Goal: Obtain resource: Download file/media

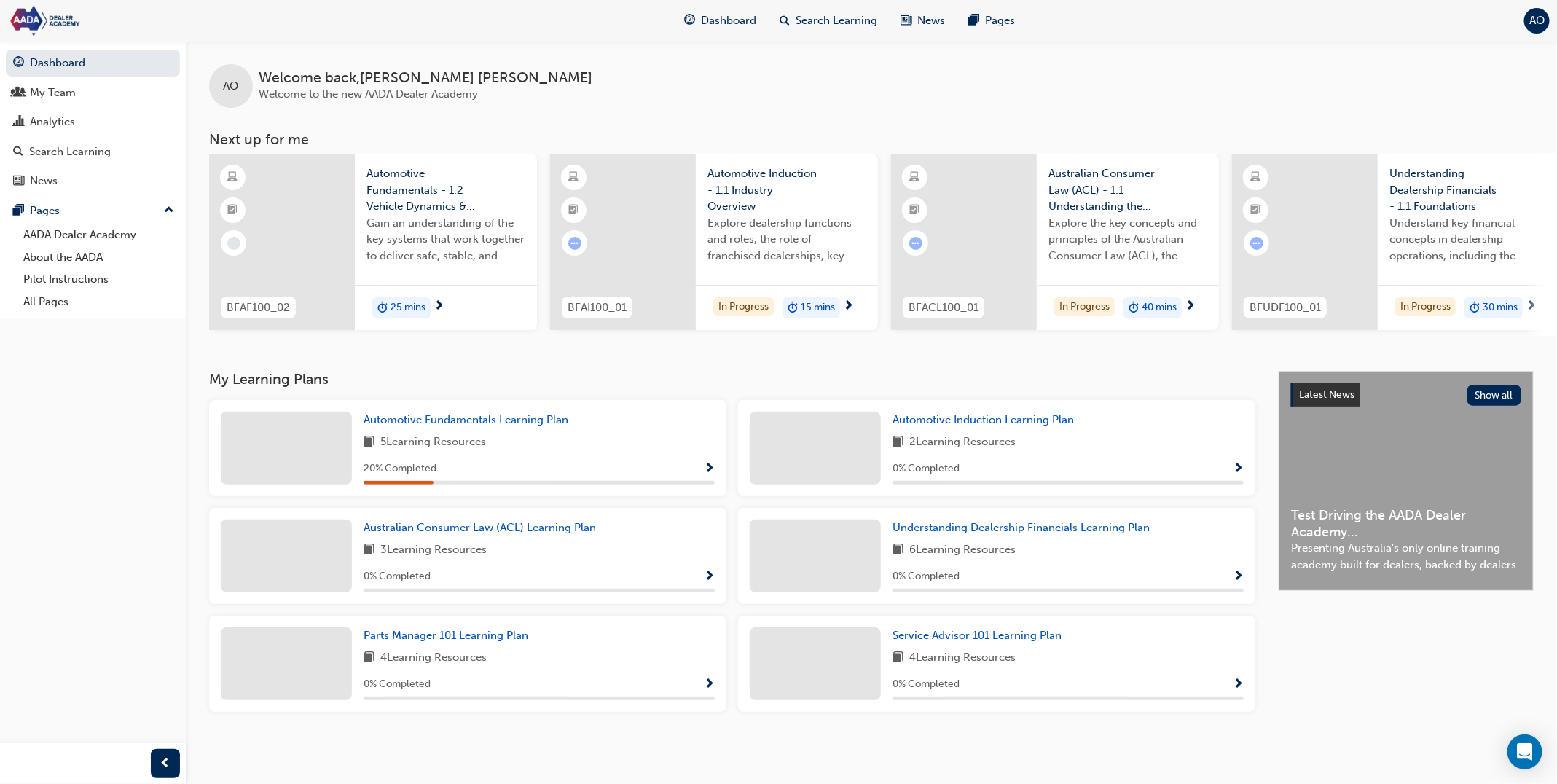
scroll to position [0, 504]
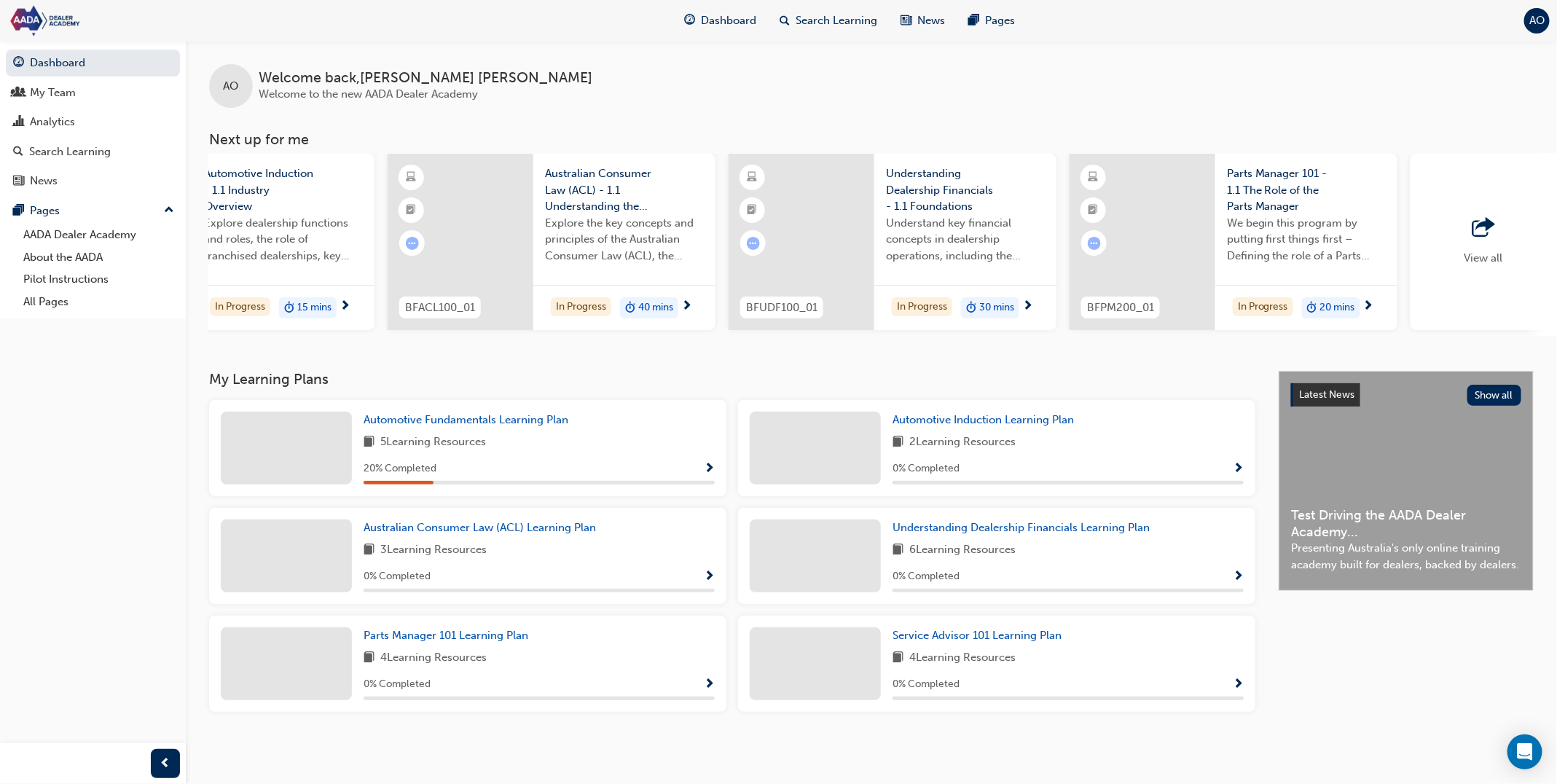
click at [852, 28] on span "Search Learning" at bounding box center [837, 21] width 82 height 17
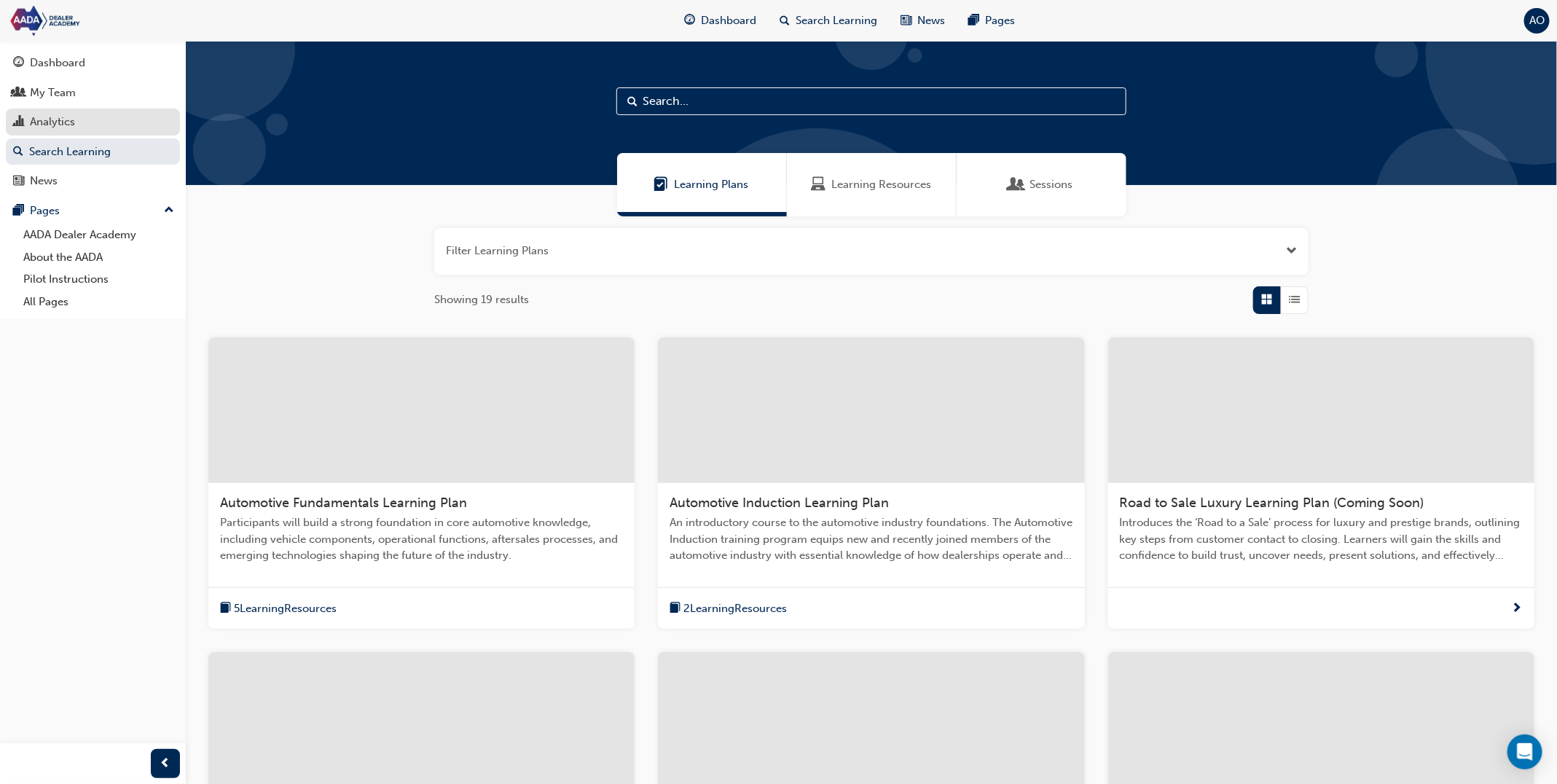
click at [124, 116] on div "Analytics" at bounding box center [93, 121] width 160 height 18
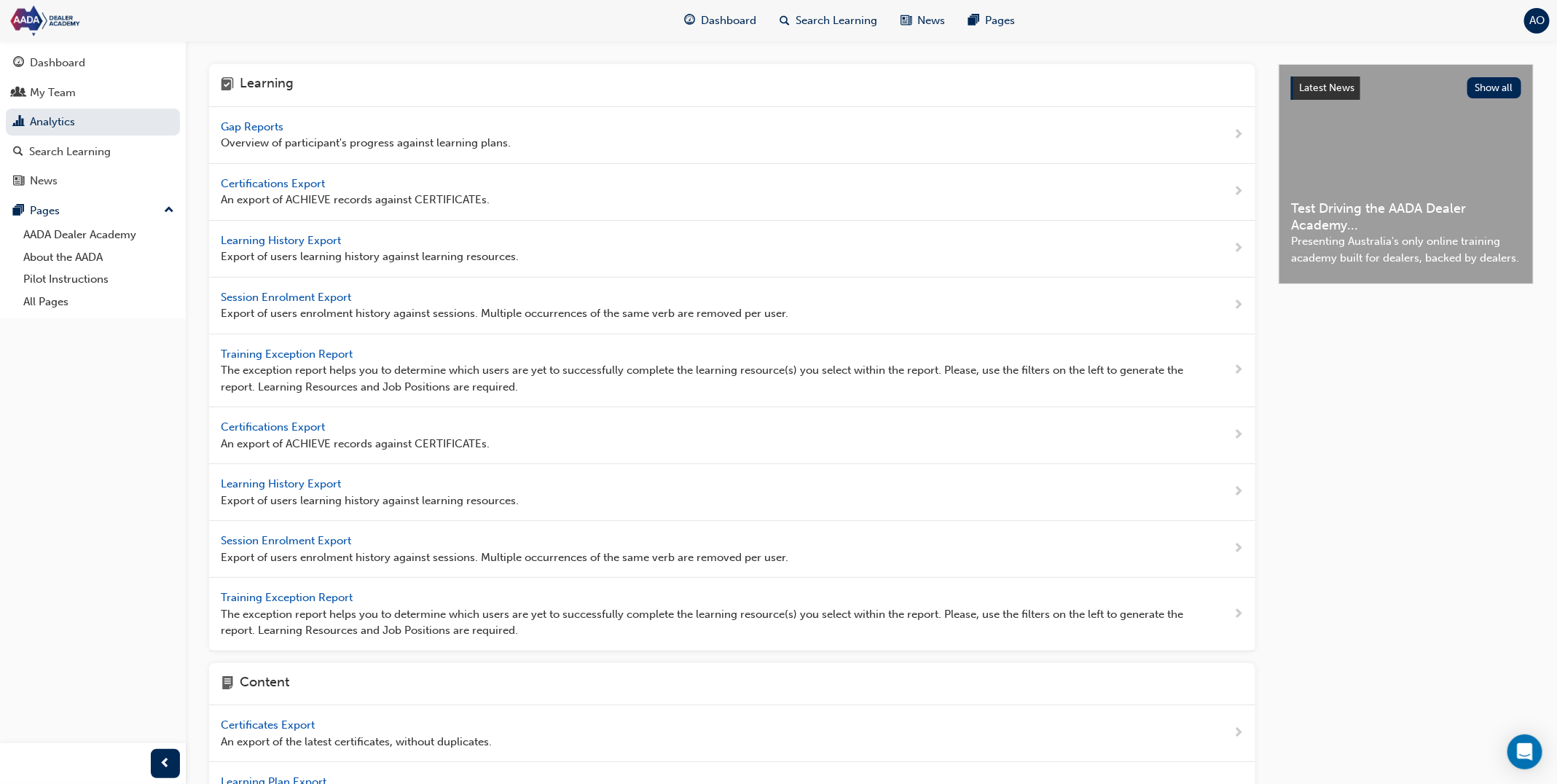
click at [249, 123] on span "Gap Reports" at bounding box center [253, 127] width 65 height 13
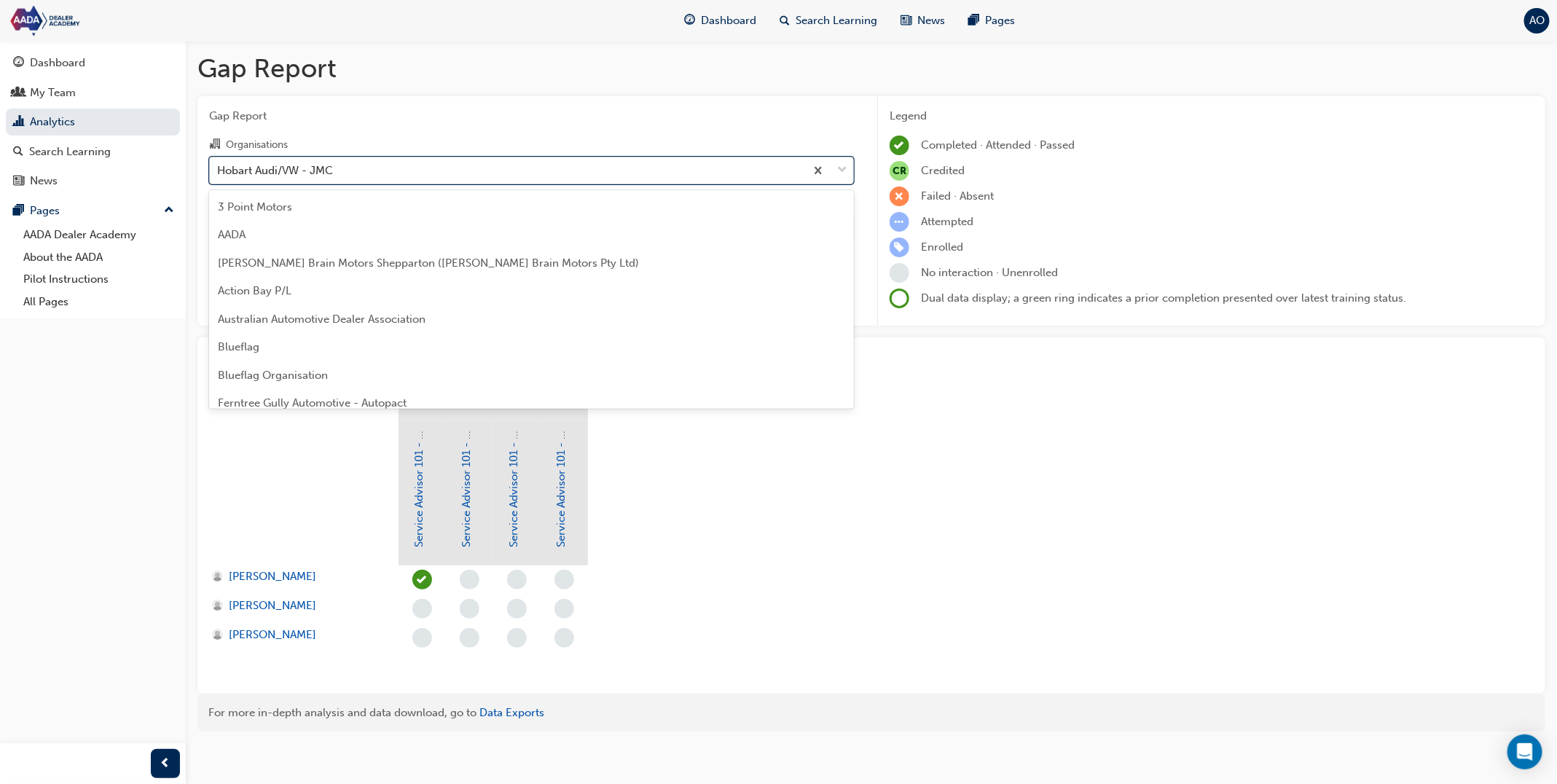
click at [494, 172] on div "Hobart Audi/VW - JMC" at bounding box center [507, 170] width 595 height 25
click at [218, 172] on input "Organisations option Hobart Audi/VW - JMC focused, 10 of 15. 15 results availab…" at bounding box center [218, 169] width 2 height 13
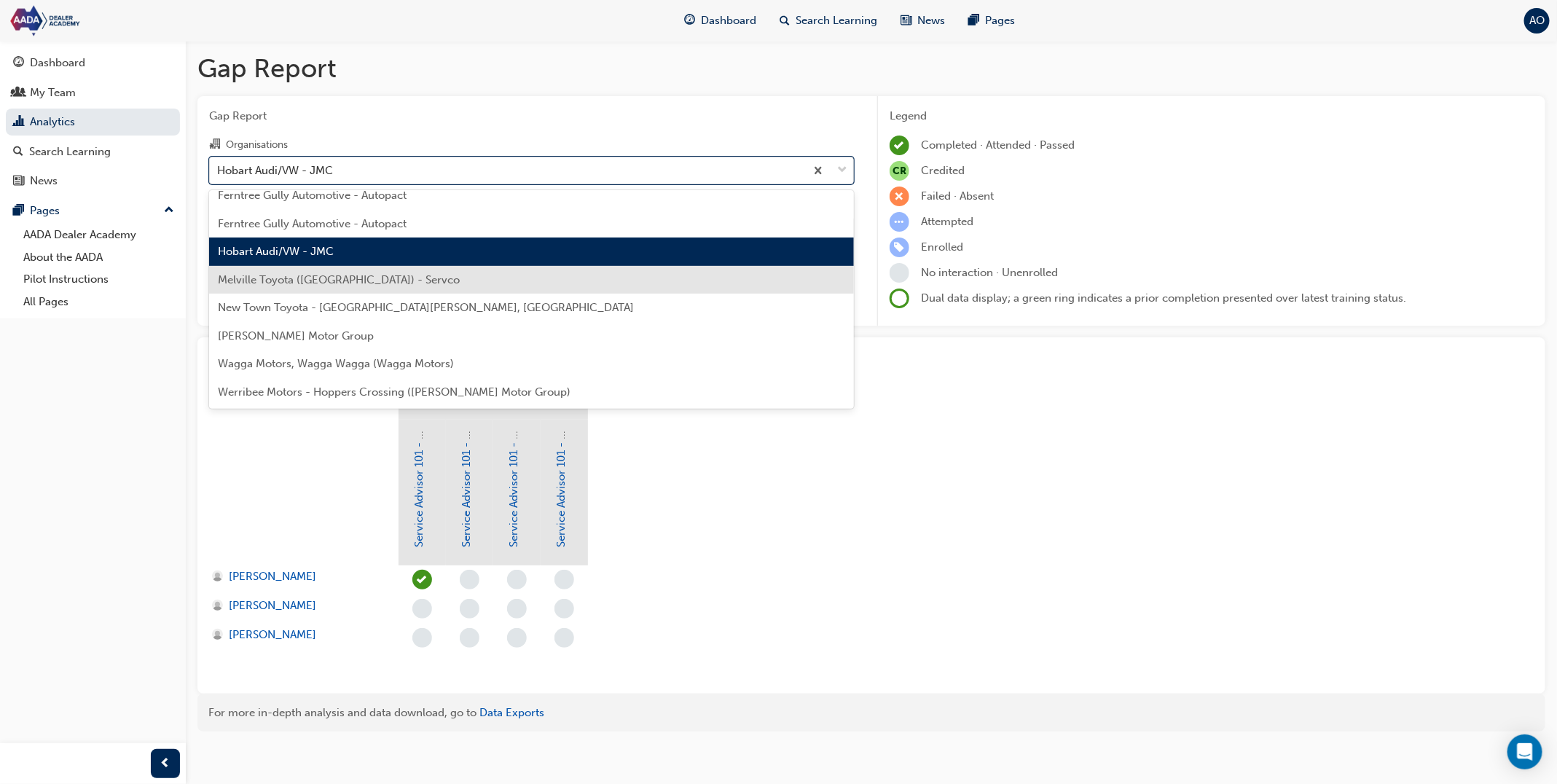
scroll to position [208, 0]
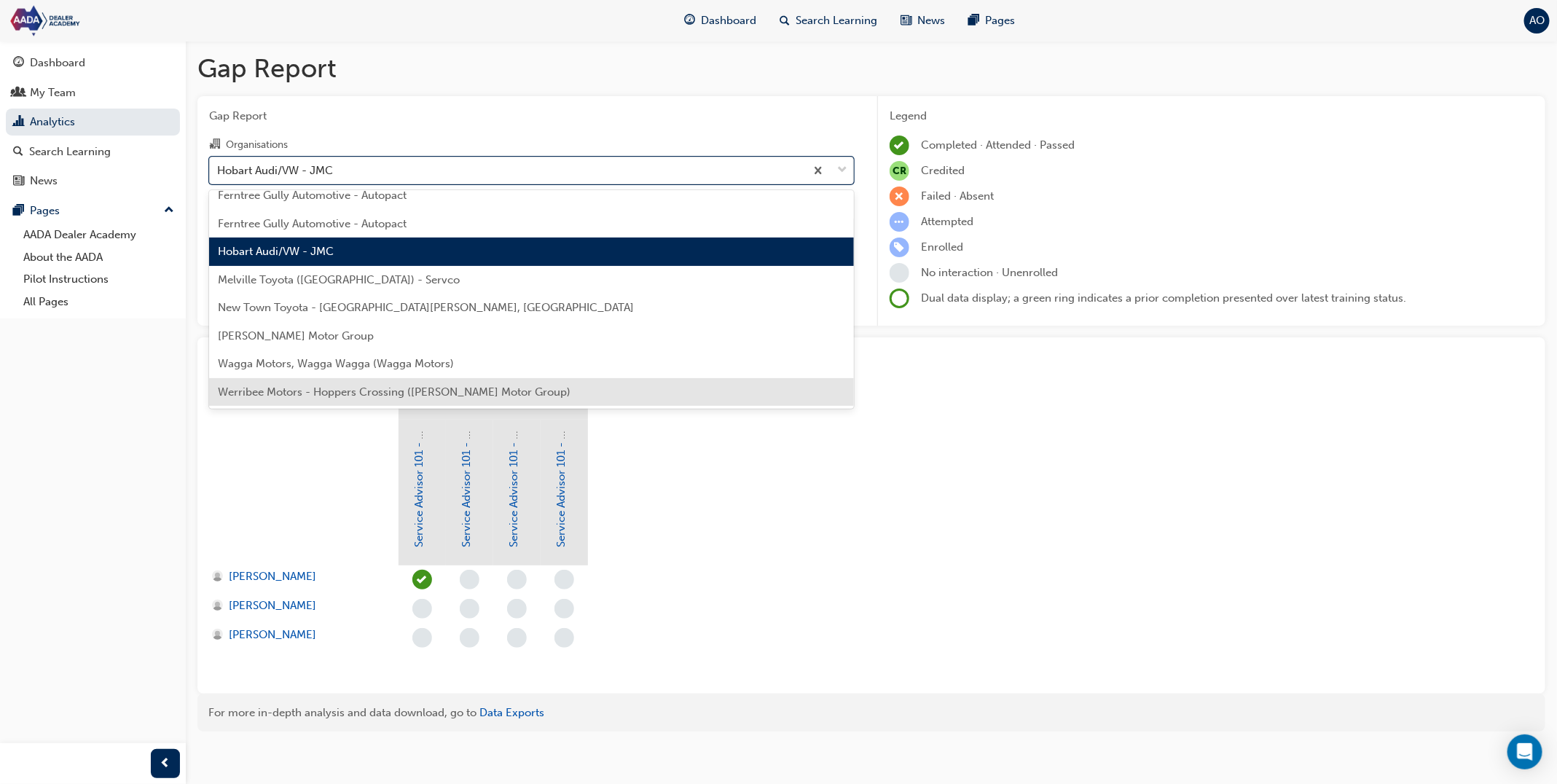
click at [475, 382] on div "Werribee Motors - Hoppers Crossing ([PERSON_NAME] Motor Group)" at bounding box center [531, 392] width 645 height 28
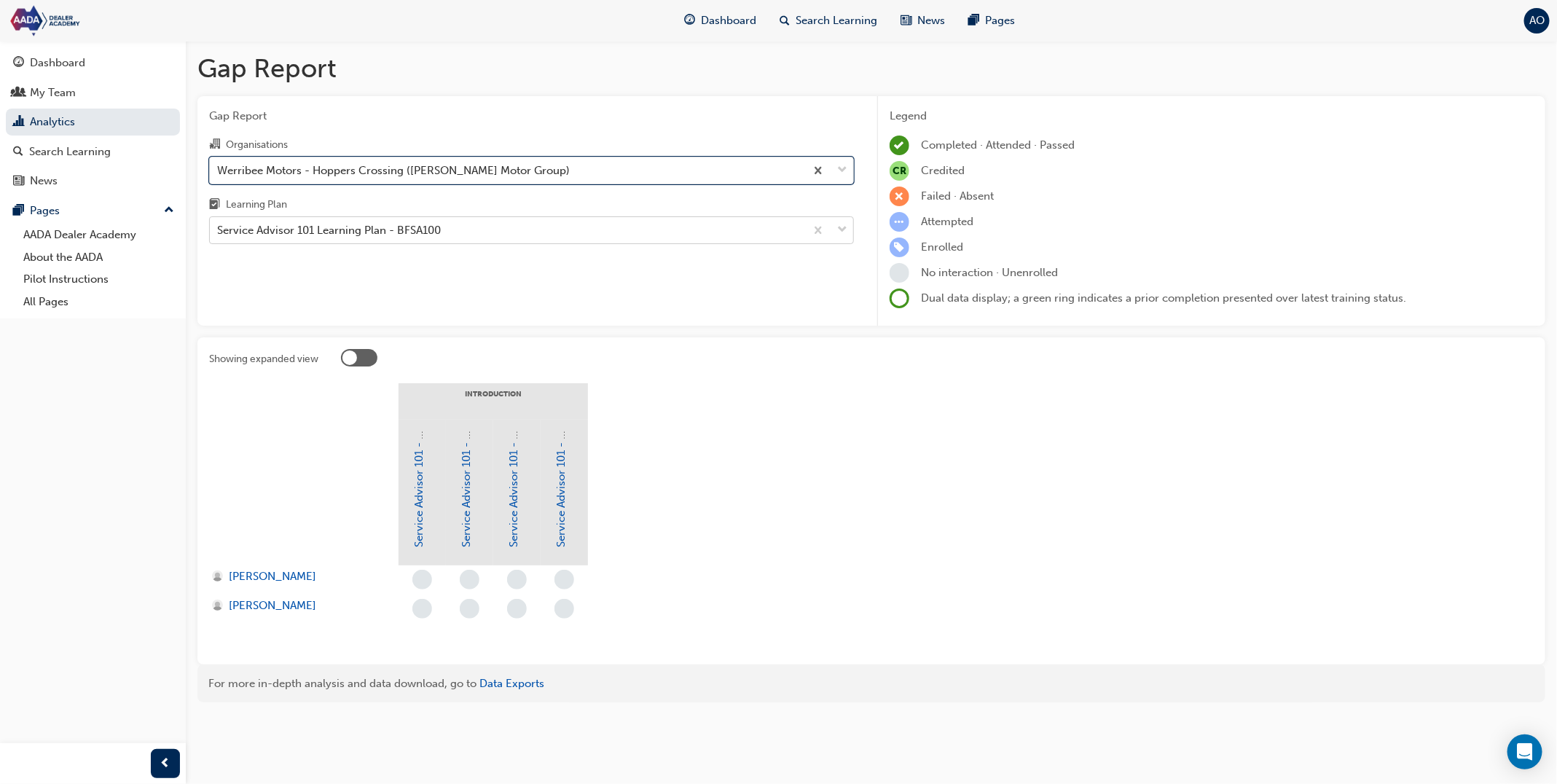
click at [465, 222] on div "Service Advisor 101 Learning Plan - BFSA100" at bounding box center [507, 231] width 595 height 25
click at [218, 223] on input "Learning Plan Service Advisor 101 Learning Plan - BFSA100" at bounding box center [218, 229] width 2 height 13
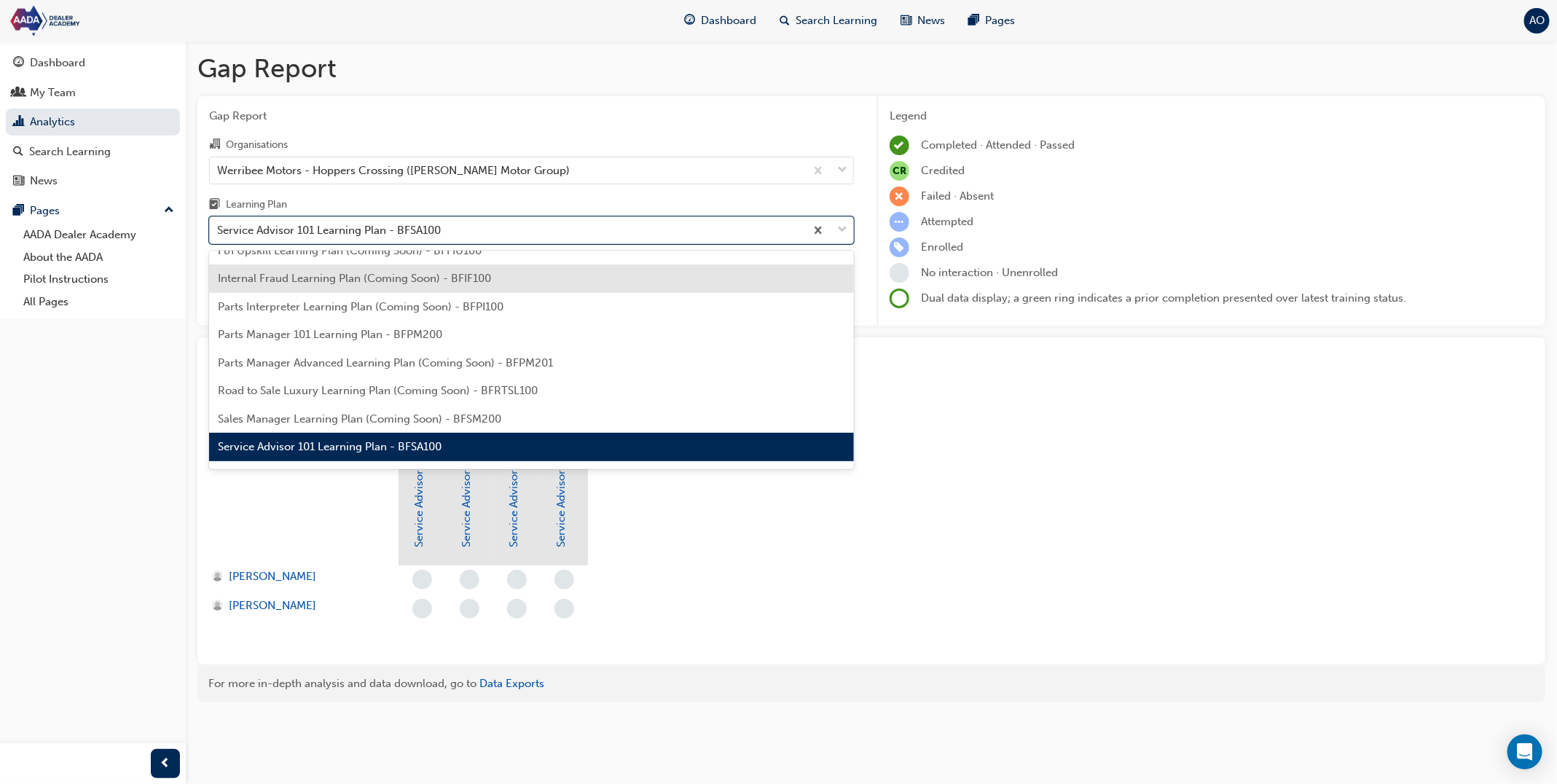
scroll to position [320, 0]
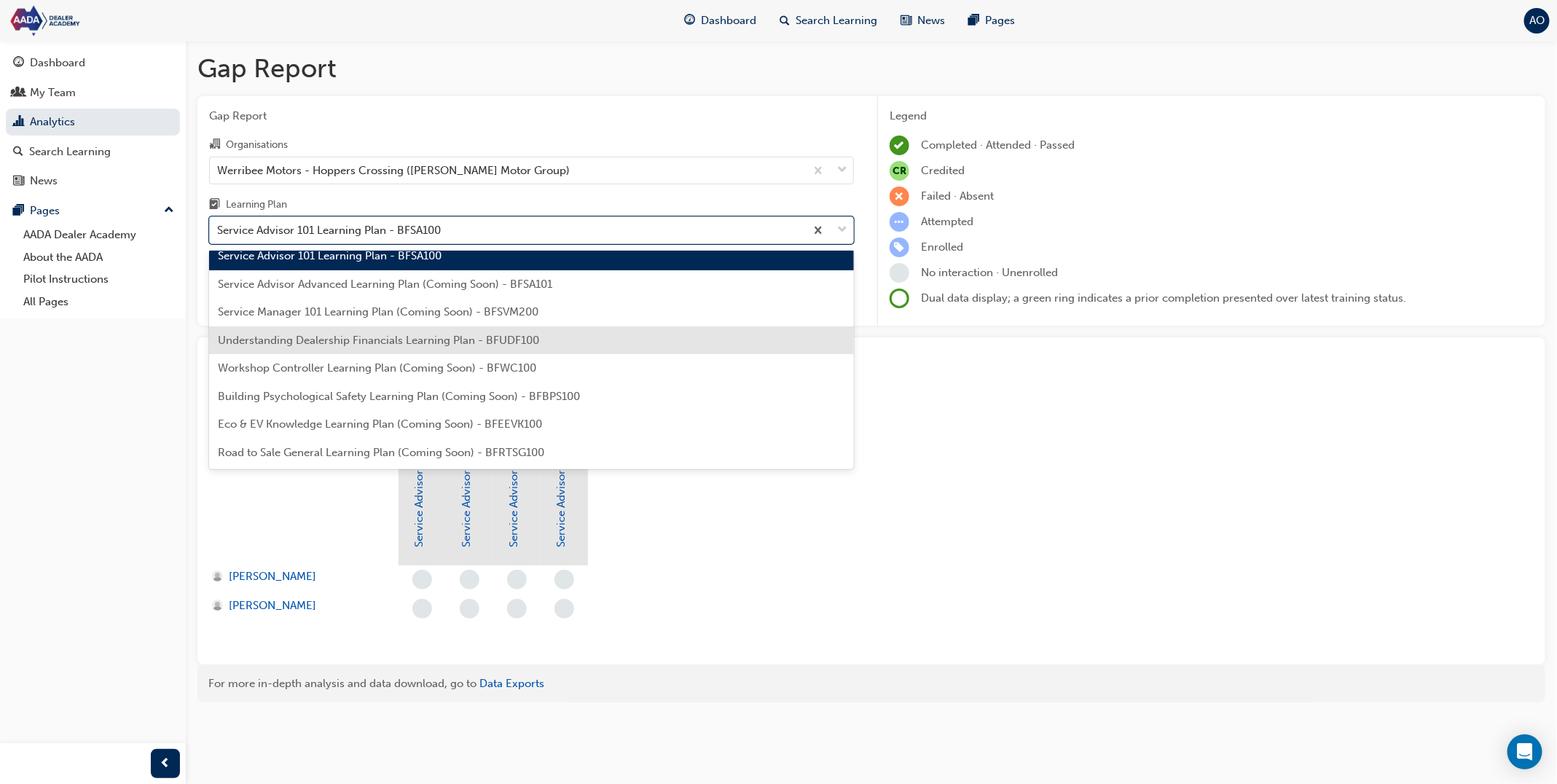
drag, startPoint x: 474, startPoint y: 350, endPoint x: 457, endPoint y: 309, distance: 44.4
click at [474, 350] on div "Understanding Dealership Financials Learning Plan - BFUDF100" at bounding box center [531, 340] width 645 height 28
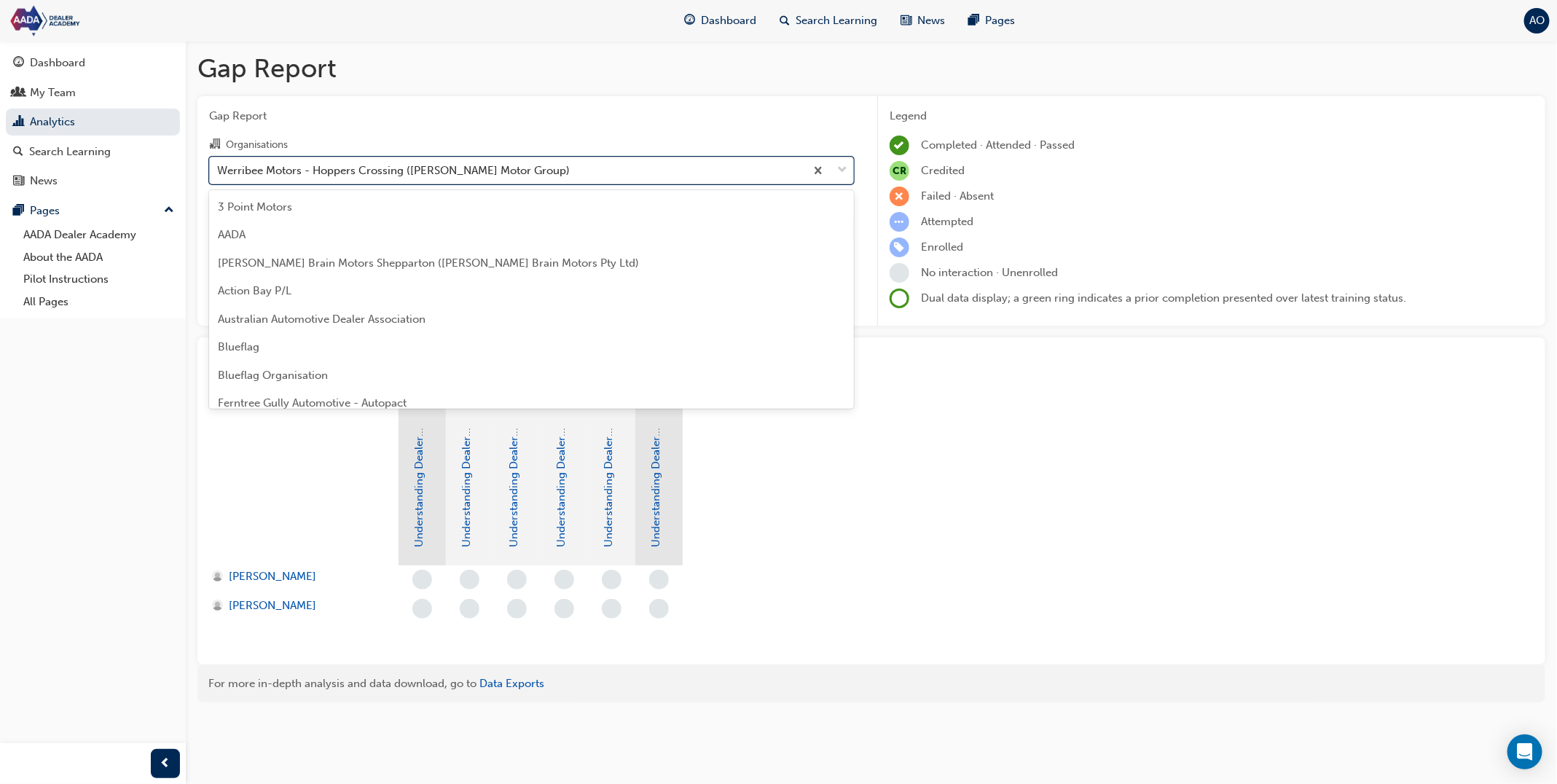
click at [470, 178] on div "Werribee Motors - Hoppers Crossing ([PERSON_NAME] Motor Group)" at bounding box center [507, 170] width 595 height 25
click at [218, 176] on input "Organisations option Werribee Motors - Hoppers Crossing ([PERSON_NAME] Motor Gr…" at bounding box center [218, 169] width 2 height 13
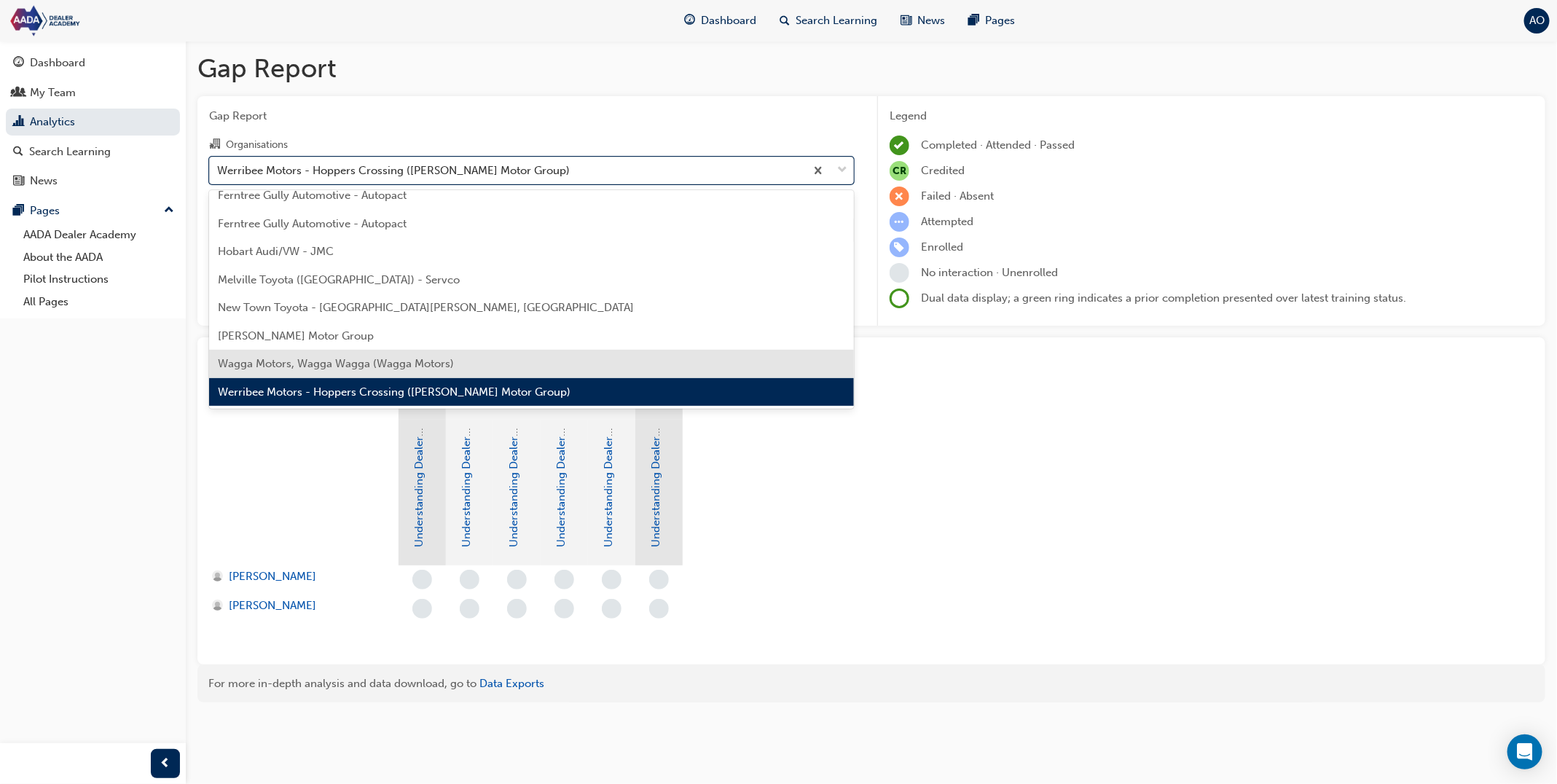
click at [458, 360] on div "Wagga Motors, Wagga Wagga (Wagga Motors)" at bounding box center [531, 364] width 645 height 28
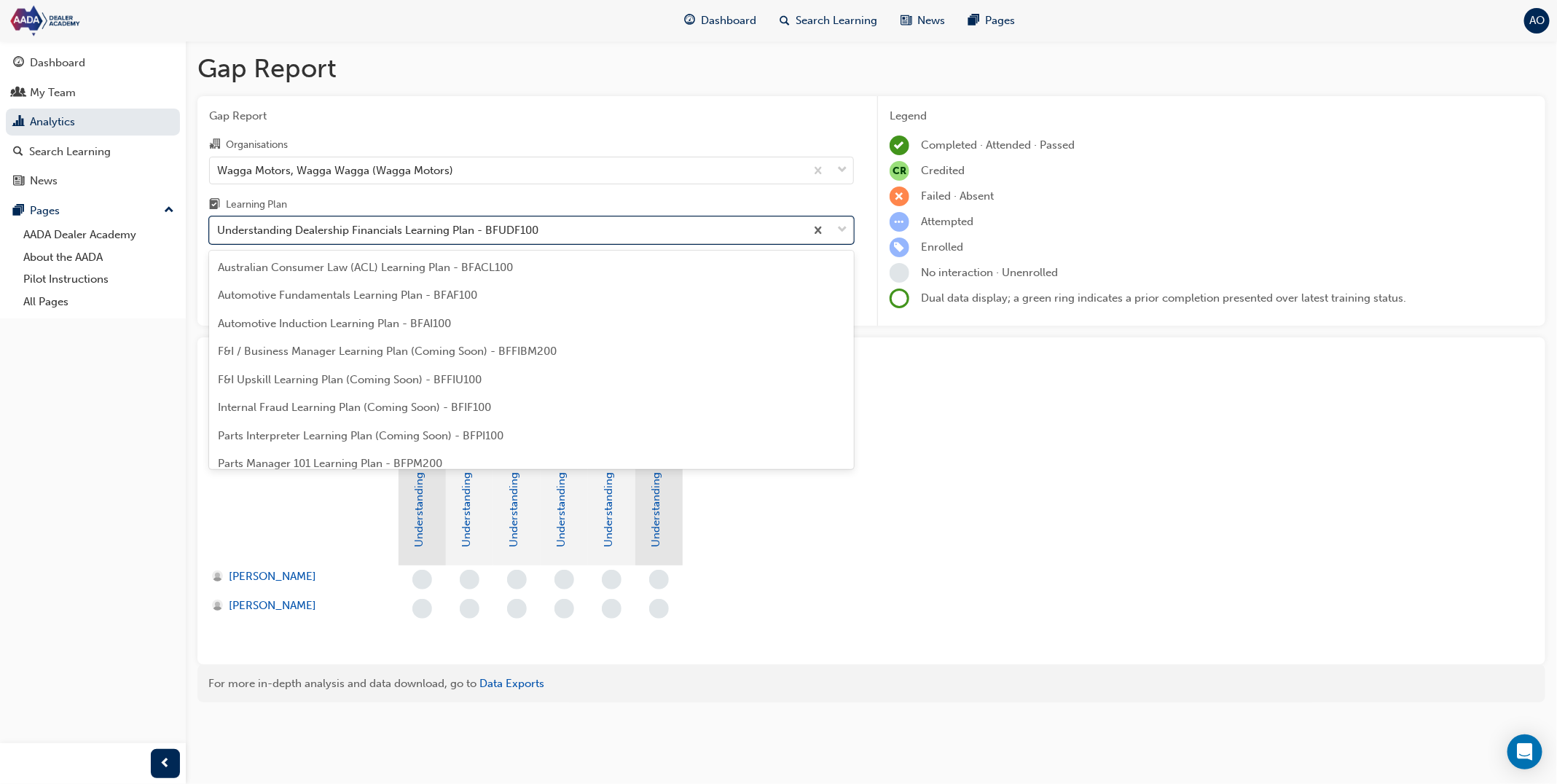
click at [502, 225] on div "Understanding Dealership Financials Learning Plan - BFUDF100" at bounding box center [378, 231] width 321 height 17
click at [218, 225] on input "Learning Plan option Understanding Dealership Financials Learning Plan - BFUDF1…" at bounding box center [218, 229] width 2 height 13
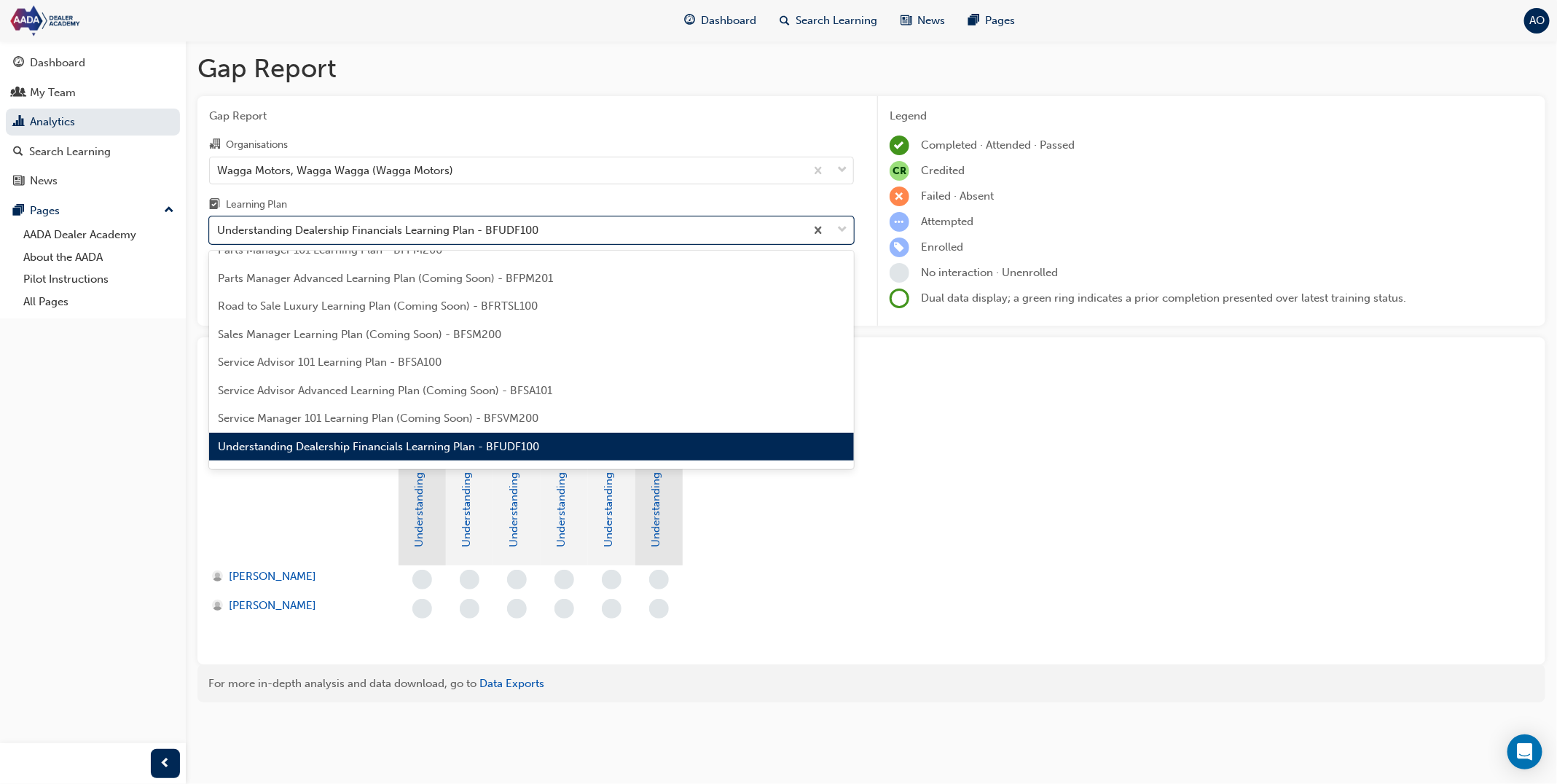
click at [438, 445] on span "Understanding Dealership Financials Learning Plan - BFUDF100" at bounding box center [379, 446] width 321 height 13
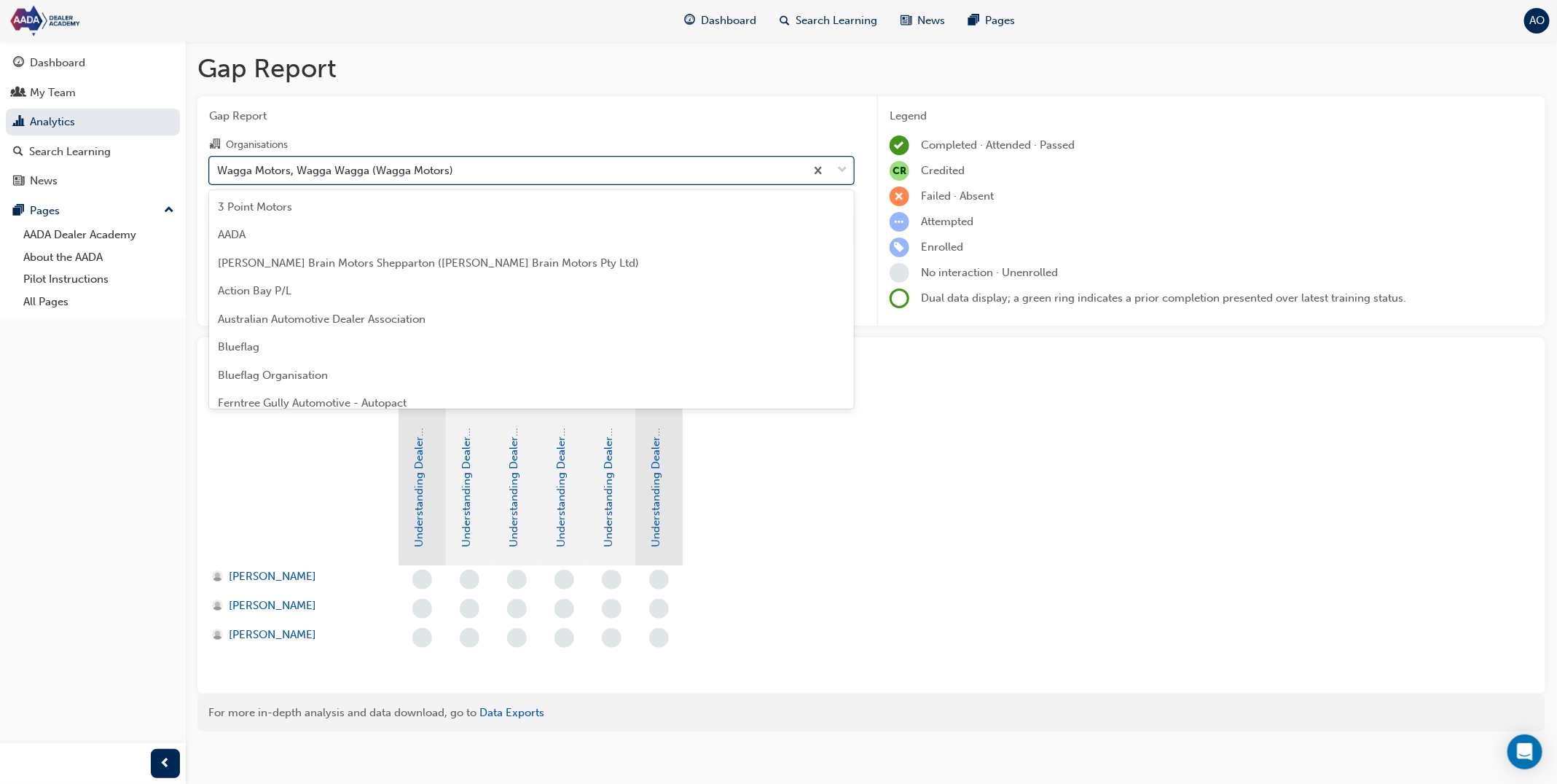
click at [463, 182] on div "Wagga Motors, Wagga Wagga (Wagga Motors)" at bounding box center [507, 170] width 595 height 25
click at [218, 176] on input "Organisations option Wagga Motors, Wagga Wagga (Wagga Motors), selected. option…" at bounding box center [218, 169] width 2 height 13
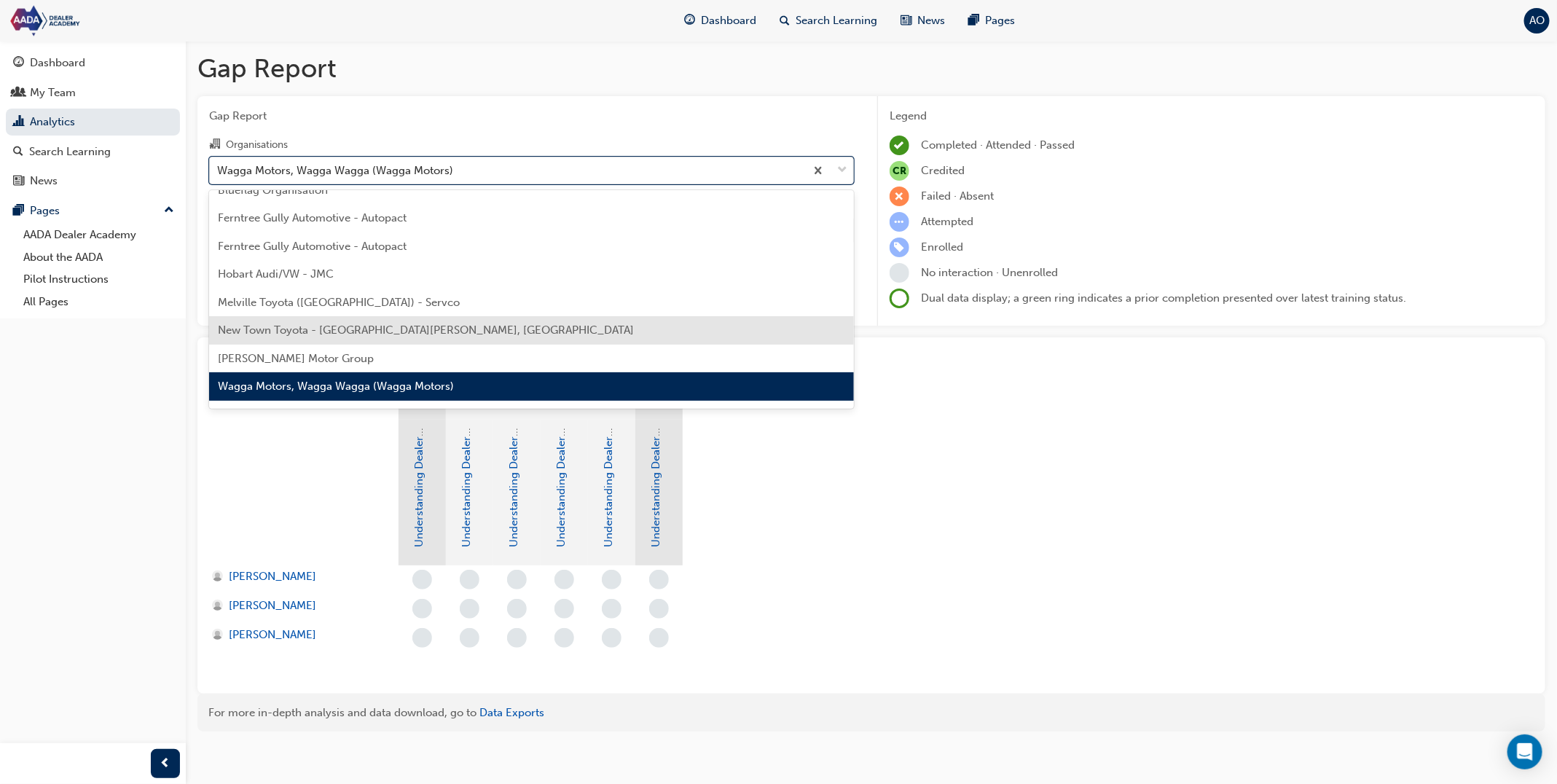
click at [450, 324] on div "New Town Toyota - [GEOGRAPHIC_DATA][PERSON_NAME], [GEOGRAPHIC_DATA]" at bounding box center [531, 330] width 645 height 28
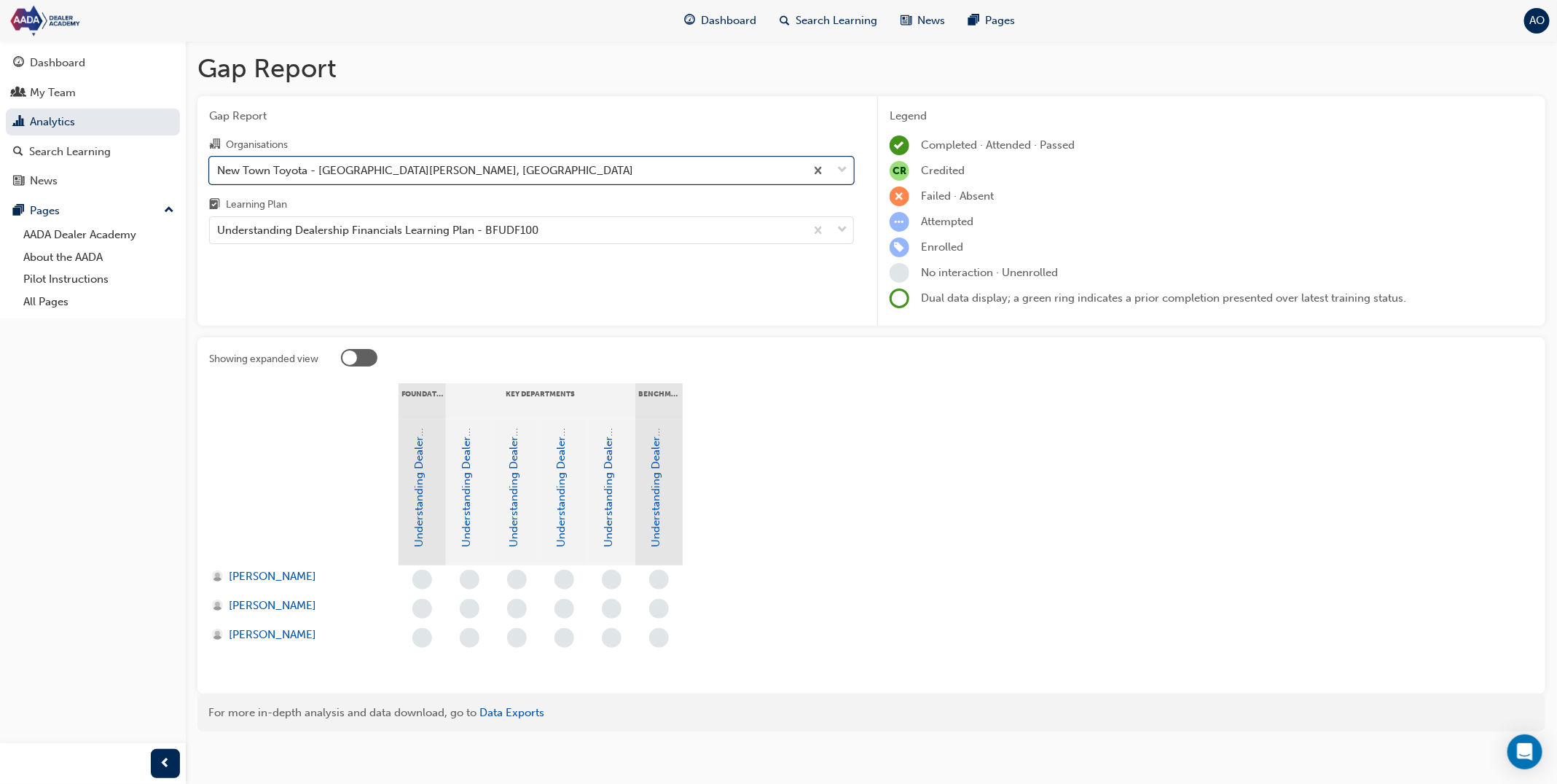
drag, startPoint x: 469, startPoint y: 213, endPoint x: 465, endPoint y: 228, distance: 15.5
click at [469, 214] on div "Learning Plan" at bounding box center [531, 206] width 645 height 21
click at [218, 223] on input "Learning Plan Understanding Dealership Financials Learning Plan - BFUDF100" at bounding box center [218, 229] width 2 height 13
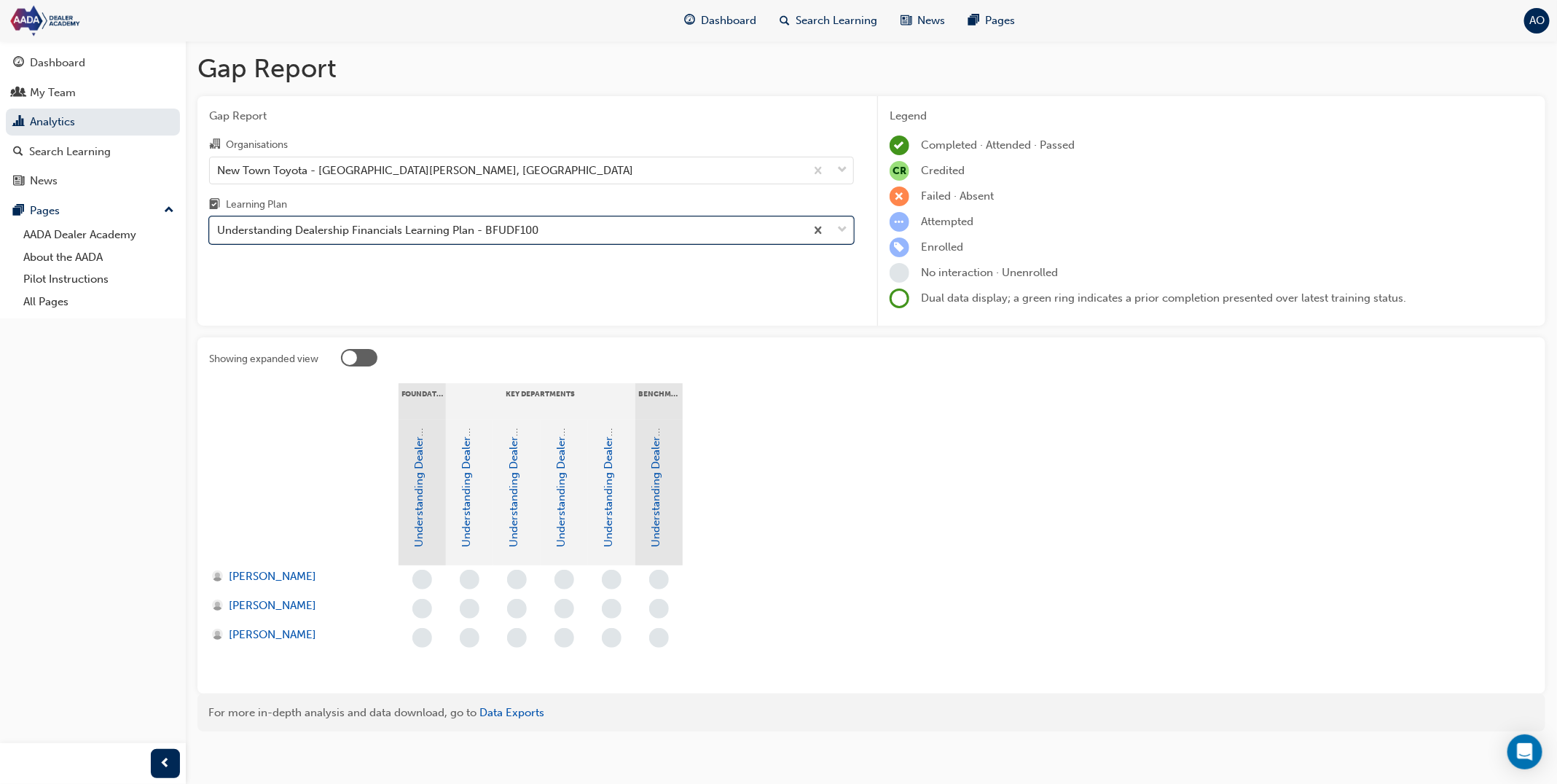
click at [466, 230] on div "Understanding Dealership Financials Learning Plan - BFUDF100" at bounding box center [378, 231] width 321 height 17
click at [218, 230] on input "Learning Plan option Understanding Dealership Financials Learning Plan - BFUDF1…" at bounding box center [218, 229] width 2 height 13
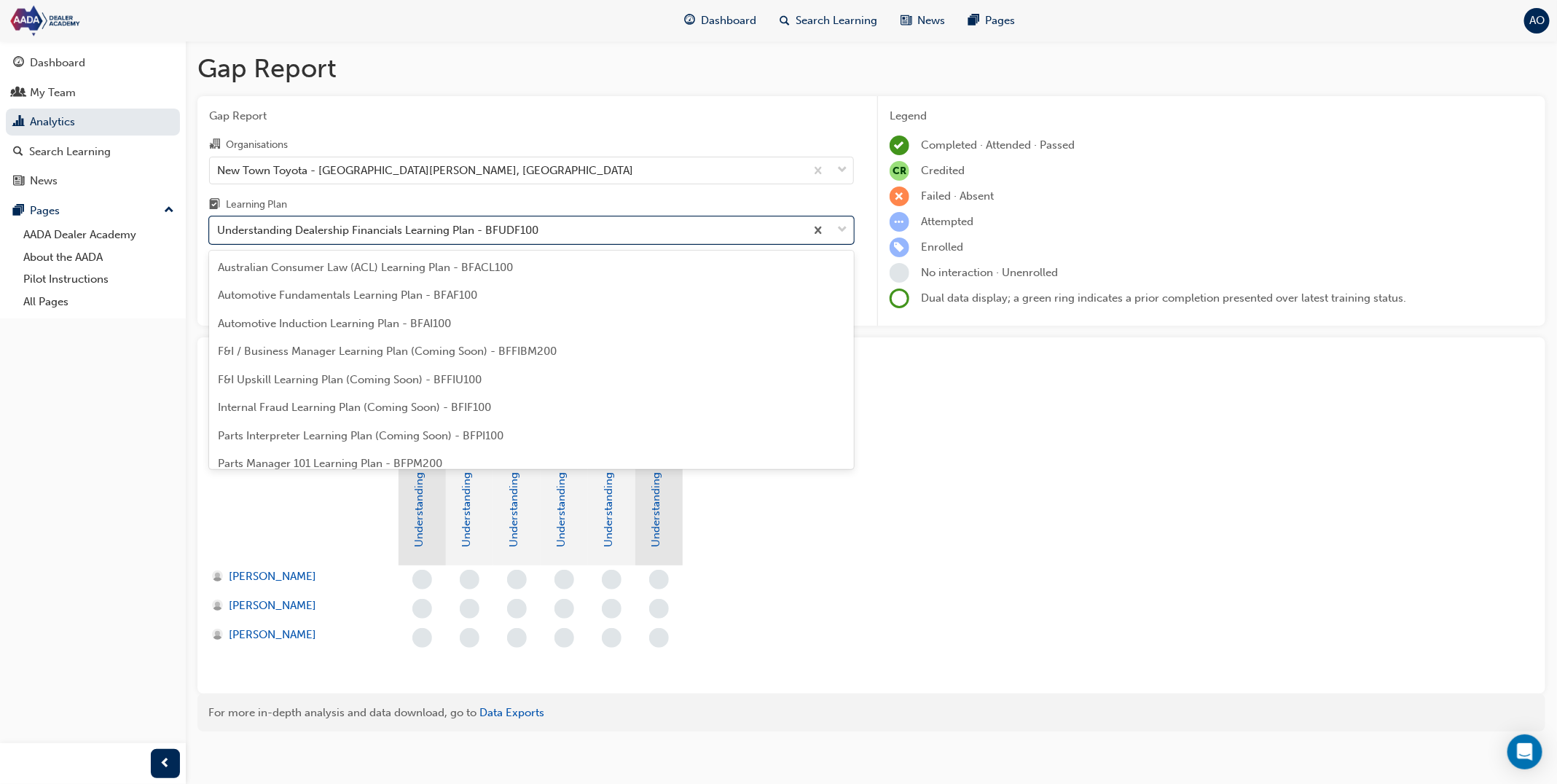
scroll to position [213, 0]
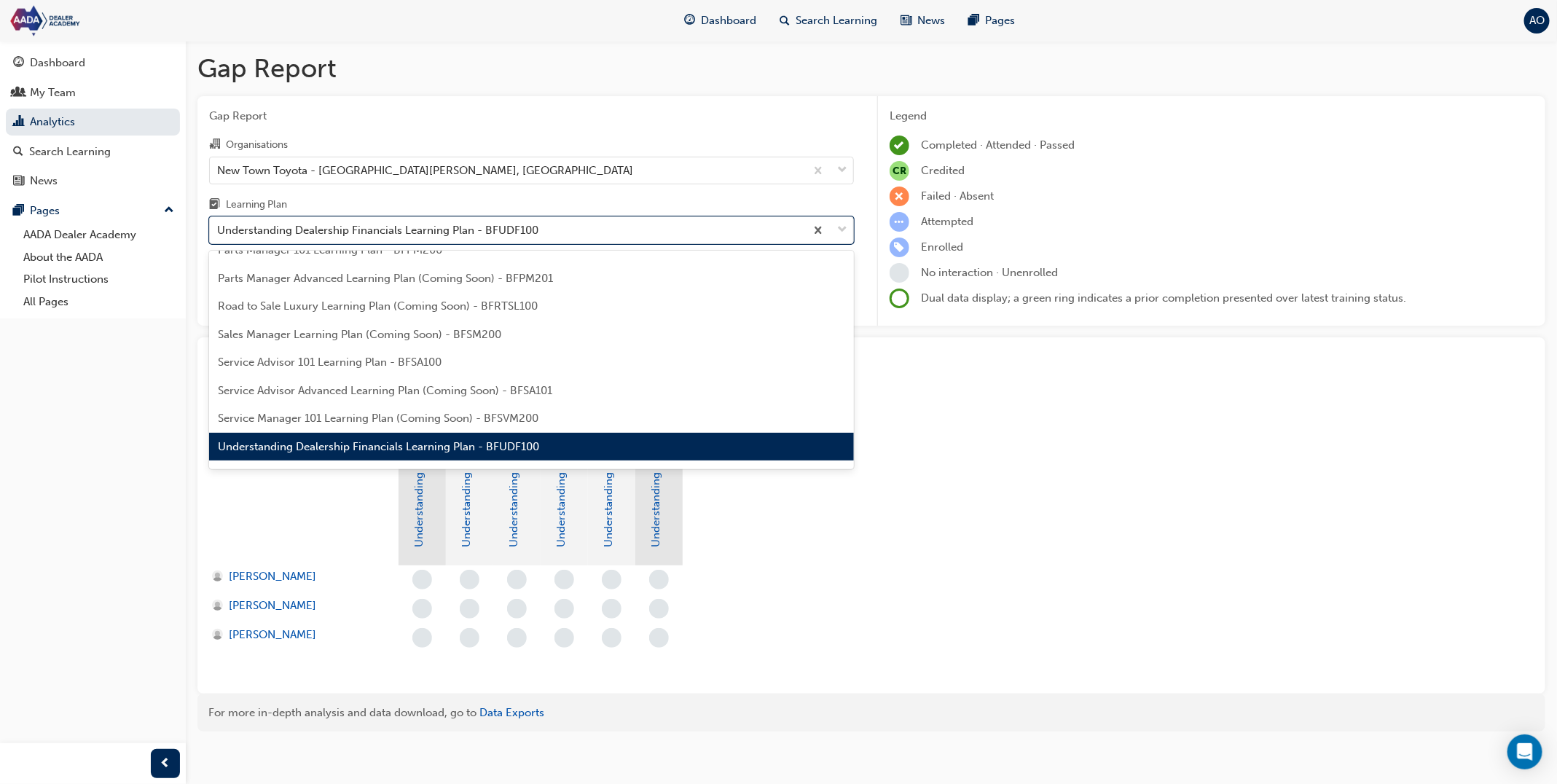
click at [418, 443] on span "Understanding Dealership Financials Learning Plan - BFUDF100" at bounding box center [379, 446] width 321 height 13
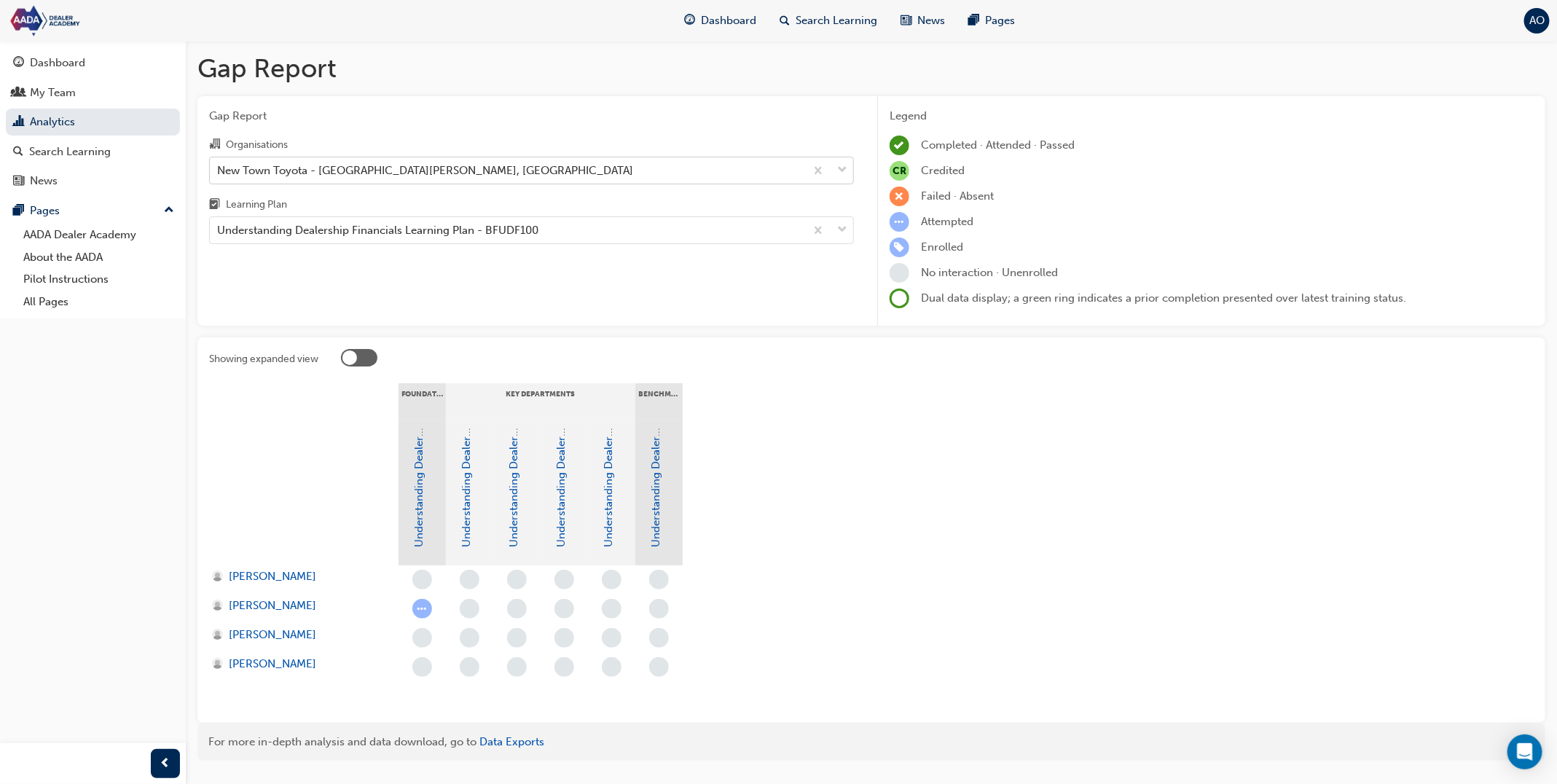
click at [360, 172] on div "New Town Toyota - [GEOGRAPHIC_DATA][PERSON_NAME], [GEOGRAPHIC_DATA]" at bounding box center [426, 170] width 416 height 17
click at [218, 172] on input "Organisations New Town Toyota - [GEOGRAPHIC_DATA][PERSON_NAME], [GEOGRAPHIC_DAT…" at bounding box center [218, 169] width 2 height 13
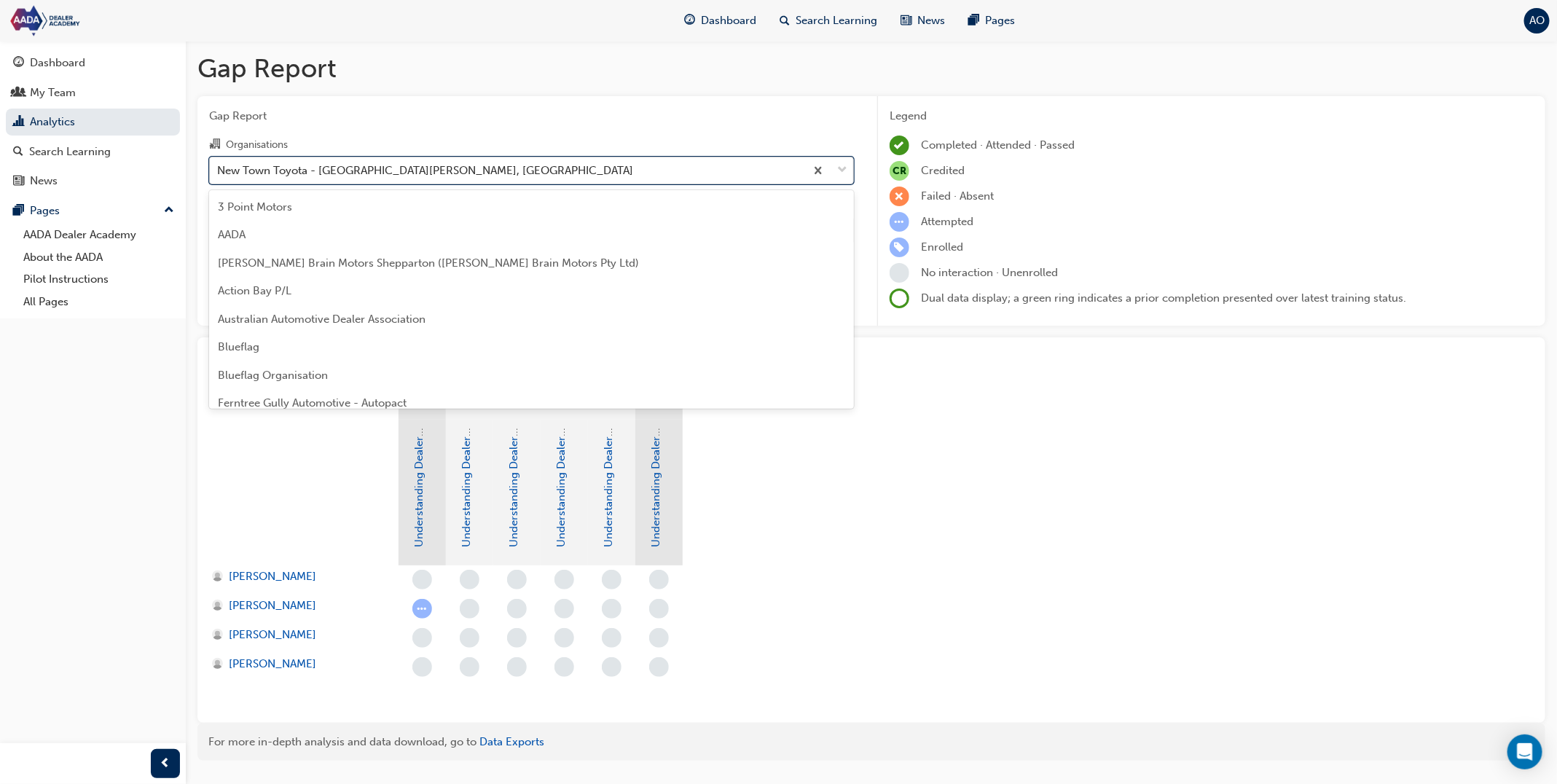
scroll to position [129, 0]
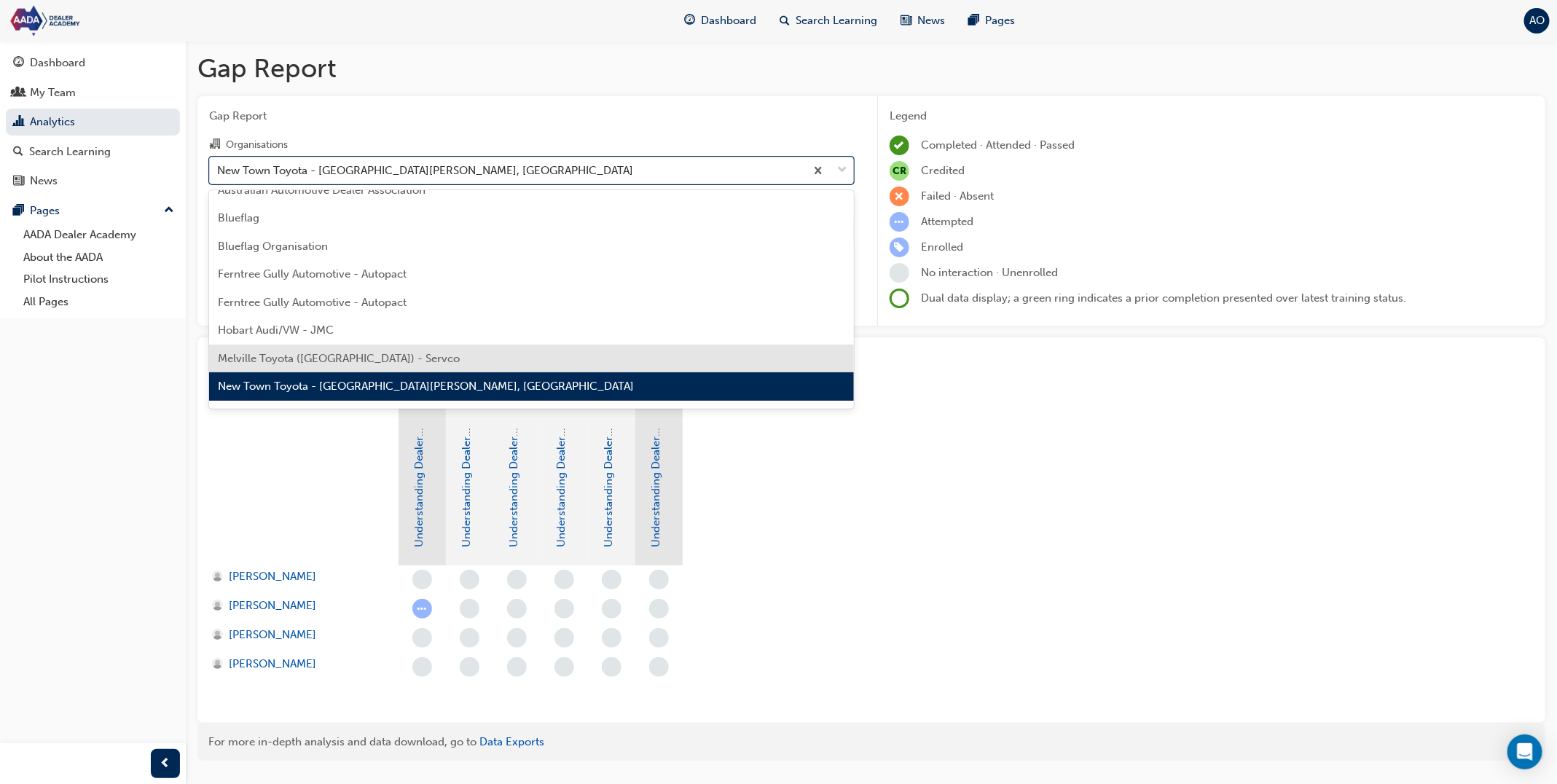
click at [354, 353] on span "Melville Toyota ([GEOGRAPHIC_DATA]) - Servco" at bounding box center [339, 358] width 242 height 13
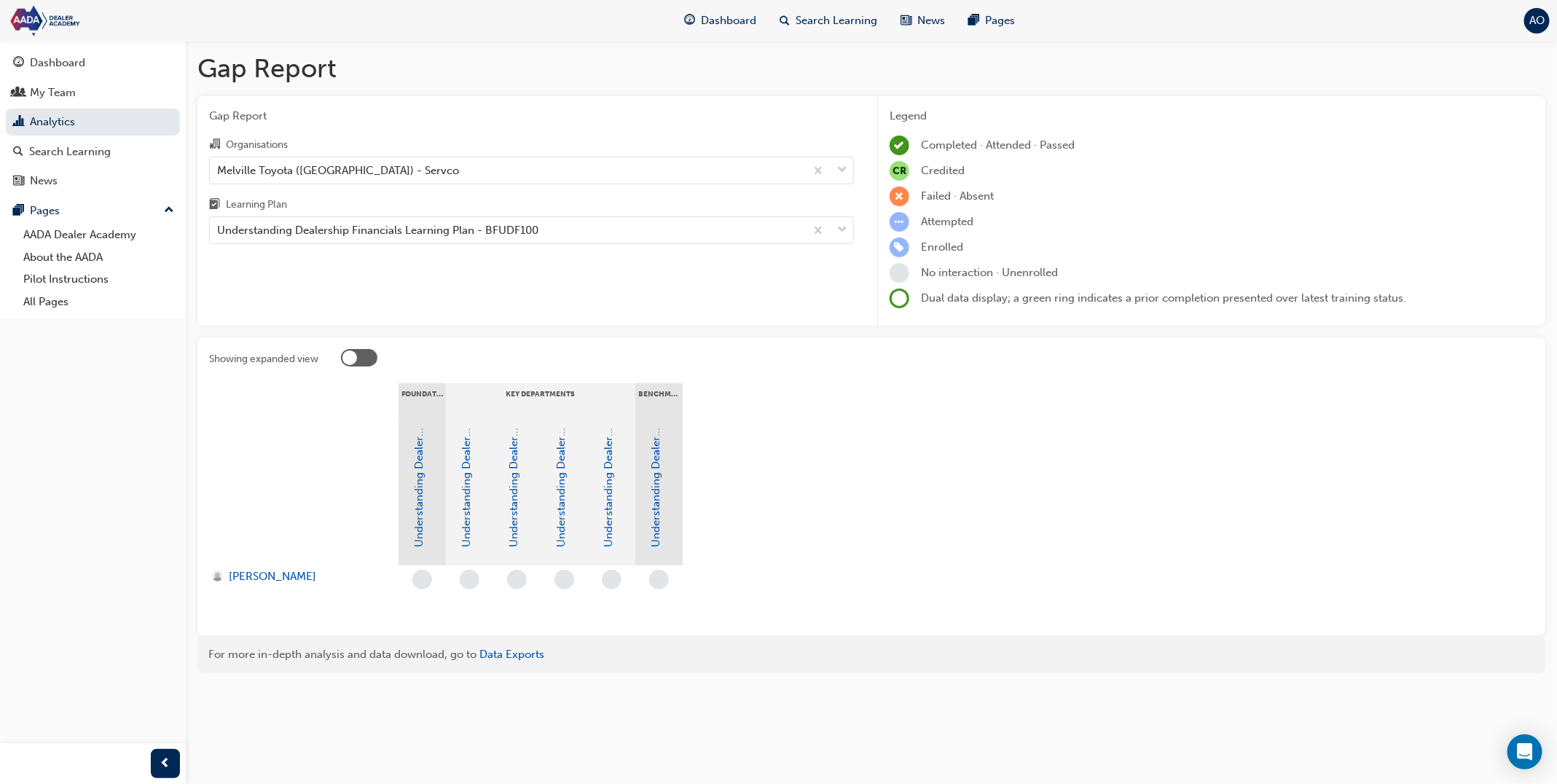
drag, startPoint x: 355, startPoint y: 246, endPoint x: 347, endPoint y: 268, distance: 23.4
click at [355, 249] on div "Gap Report Organisations Melville Toyota ([GEOGRAPHIC_DATA]) - Servco Learning …" at bounding box center [531, 211] width 668 height 230
click at [358, 229] on div "Understanding Dealership Financials Learning Plan - BFUDF100" at bounding box center [378, 231] width 321 height 17
click at [218, 229] on input "Learning Plan Understanding Dealership Financials Learning Plan - BFUDF100" at bounding box center [218, 229] width 2 height 13
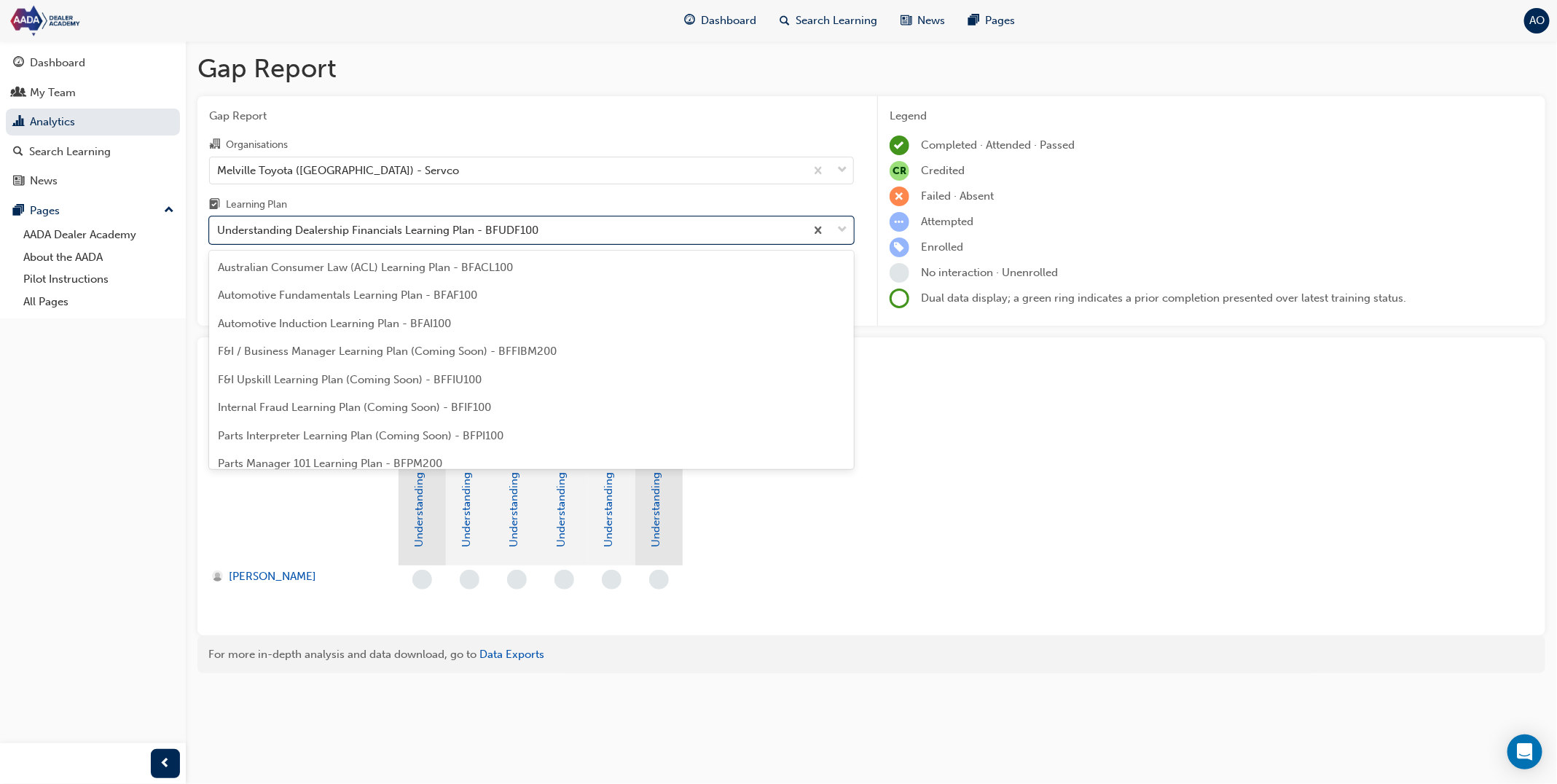
scroll to position [213, 0]
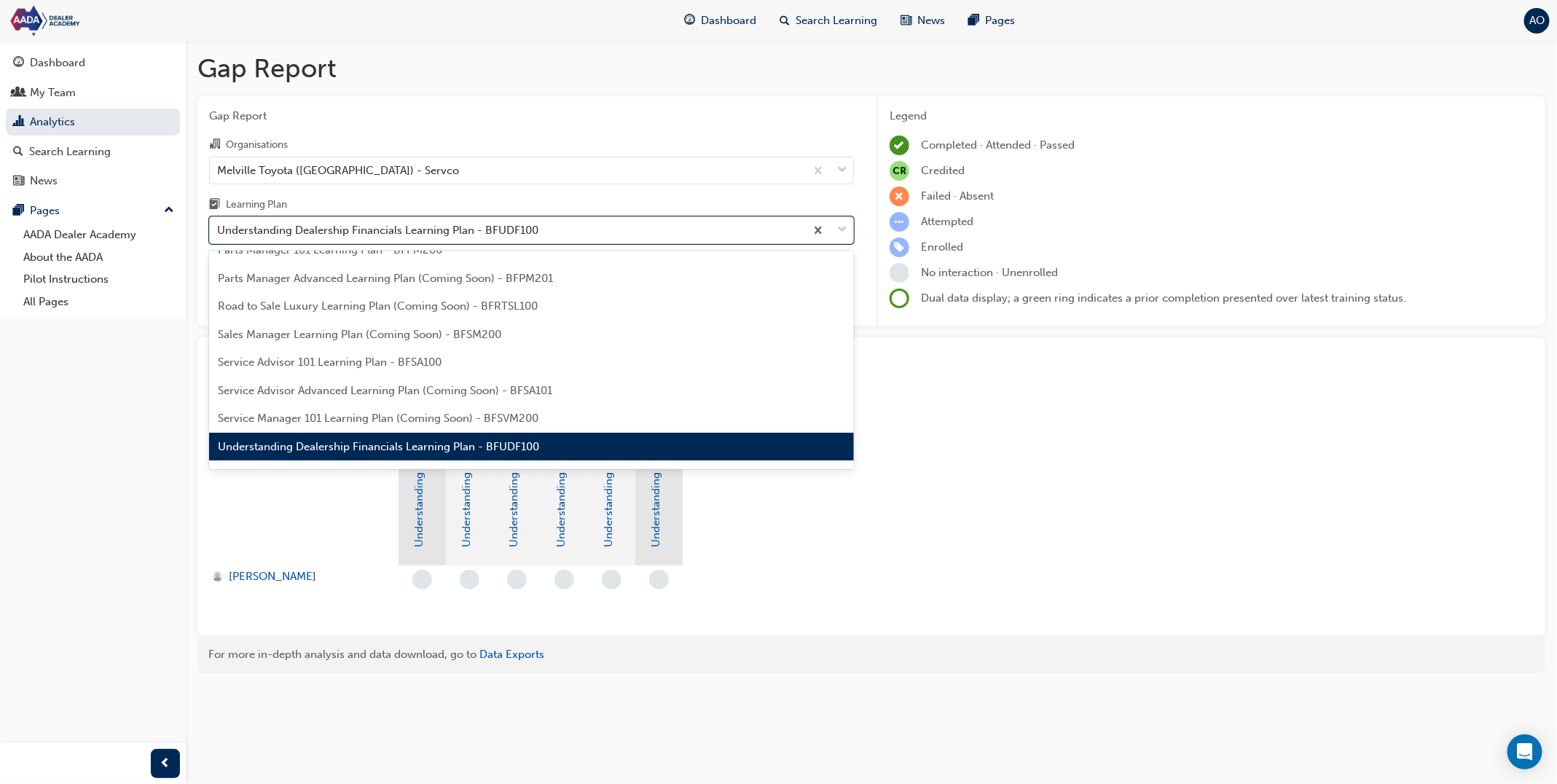
click at [325, 438] on div "Understanding Dealership Financials Learning Plan - BFUDF100" at bounding box center [531, 447] width 645 height 28
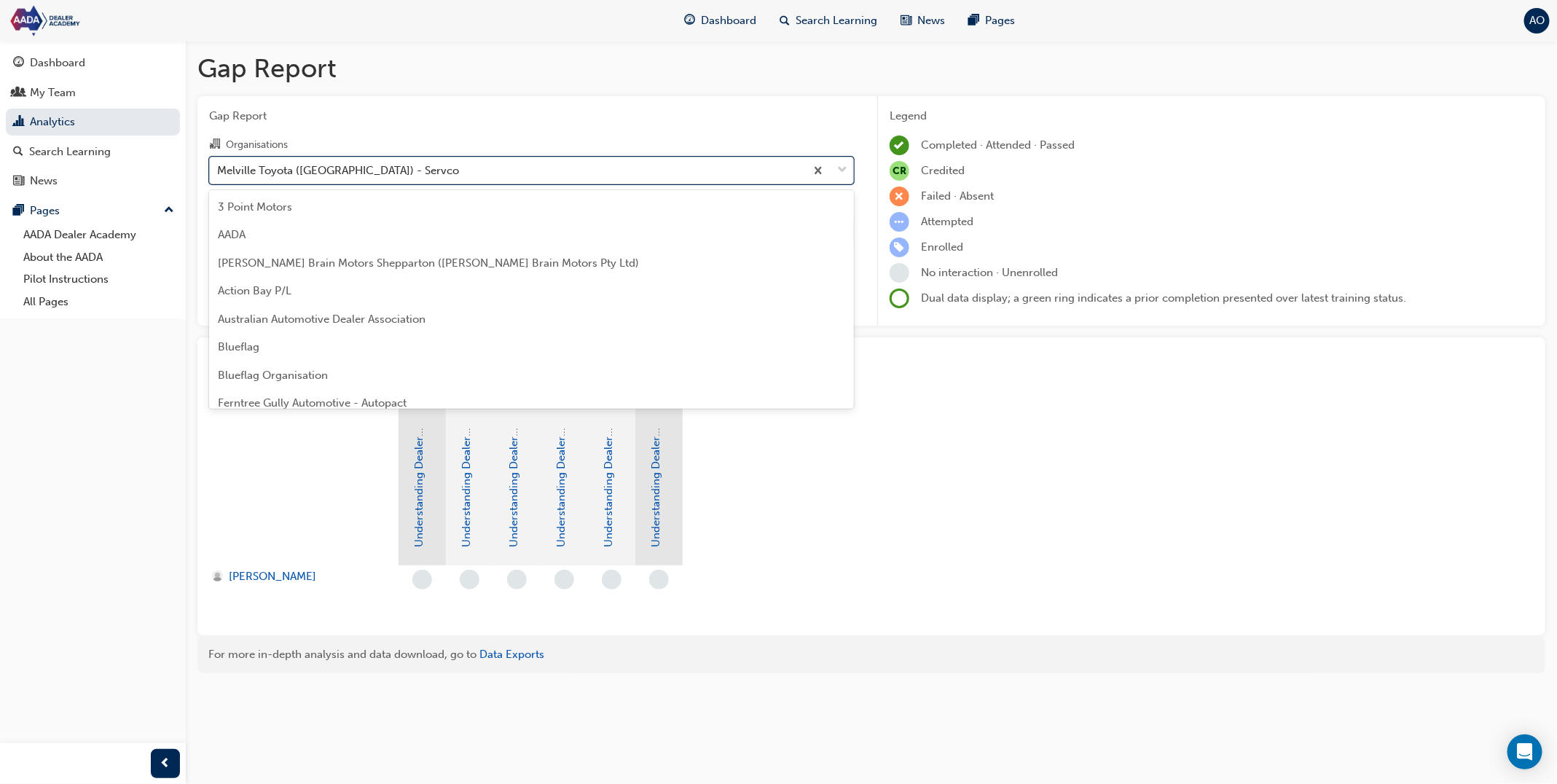
click at [333, 177] on div "Melville Toyota ([GEOGRAPHIC_DATA]) - Servco" at bounding box center [338, 170] width 242 height 17
click at [218, 176] on input "Organisations option Melville Toyota ([GEOGRAPHIC_DATA]) - Servco, selected. op…" at bounding box center [218, 169] width 2 height 13
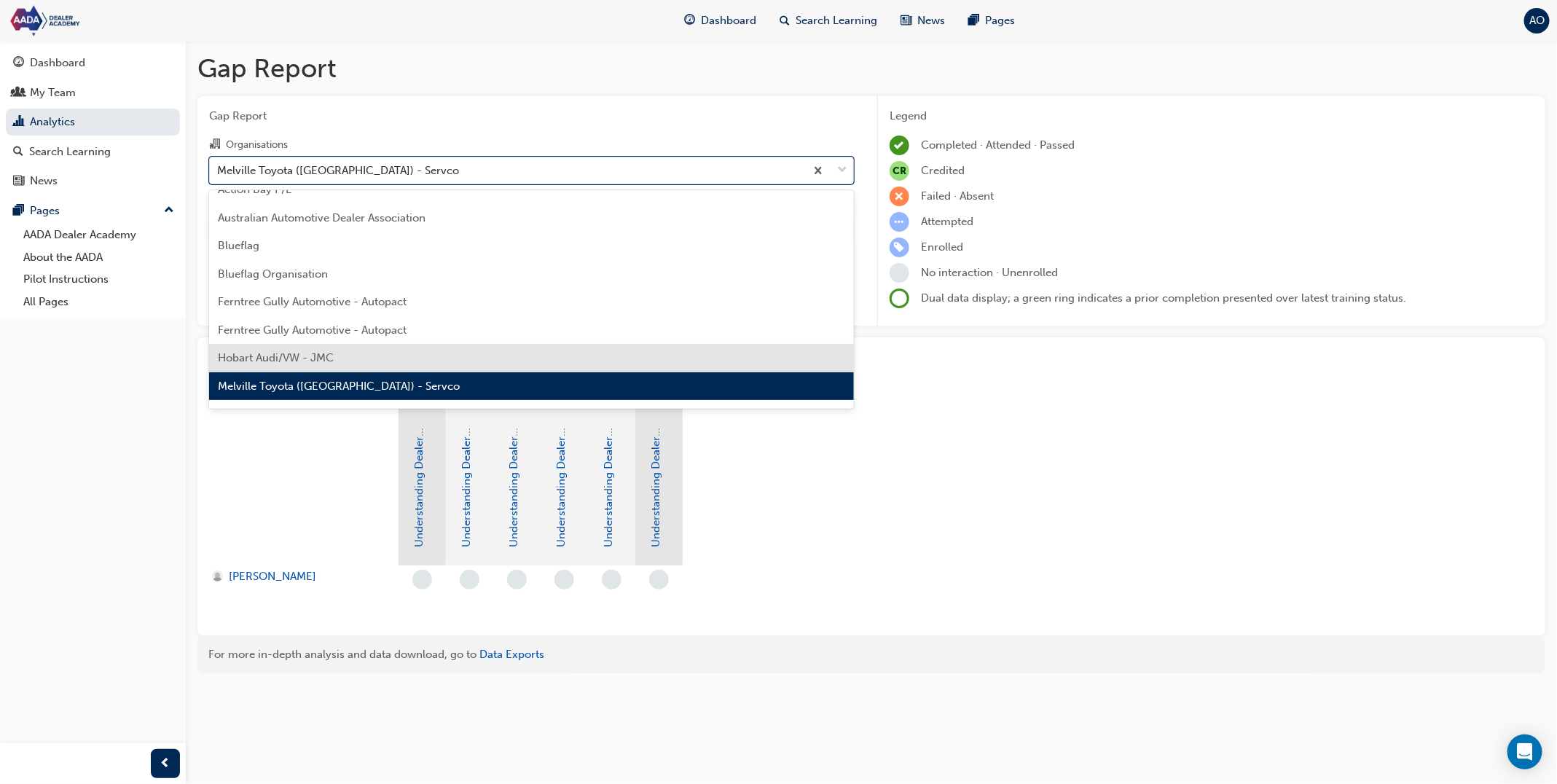
click at [320, 348] on div "Hobart Audi/VW - JMC" at bounding box center [531, 358] width 645 height 28
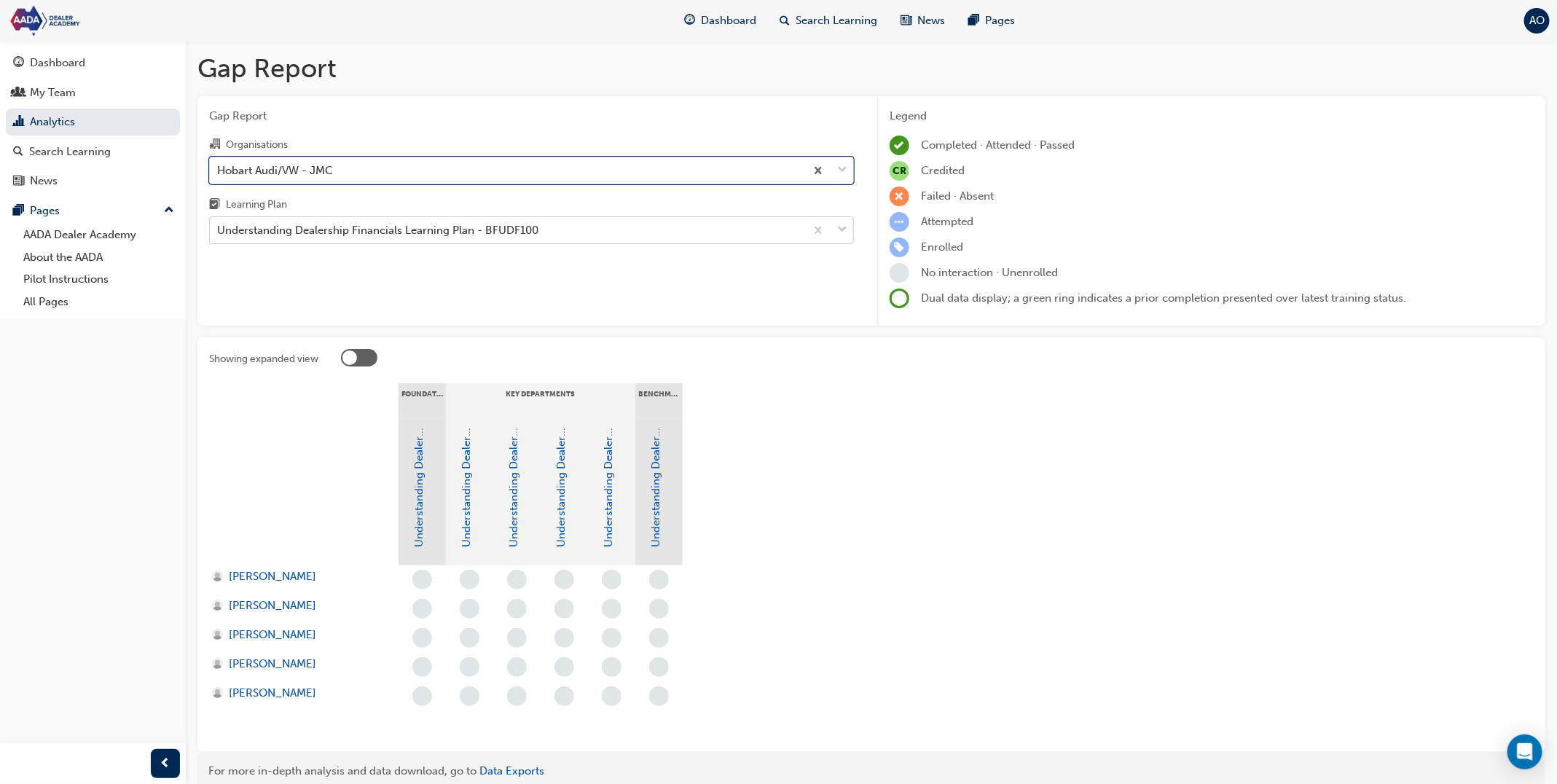
click at [359, 221] on div "Understanding Dealership Financials Learning Plan - BFUDF100" at bounding box center [507, 231] width 595 height 25
click at [218, 223] on input "Learning Plan Understanding Dealership Financials Learning Plan - BFUDF100" at bounding box center [218, 229] width 2 height 13
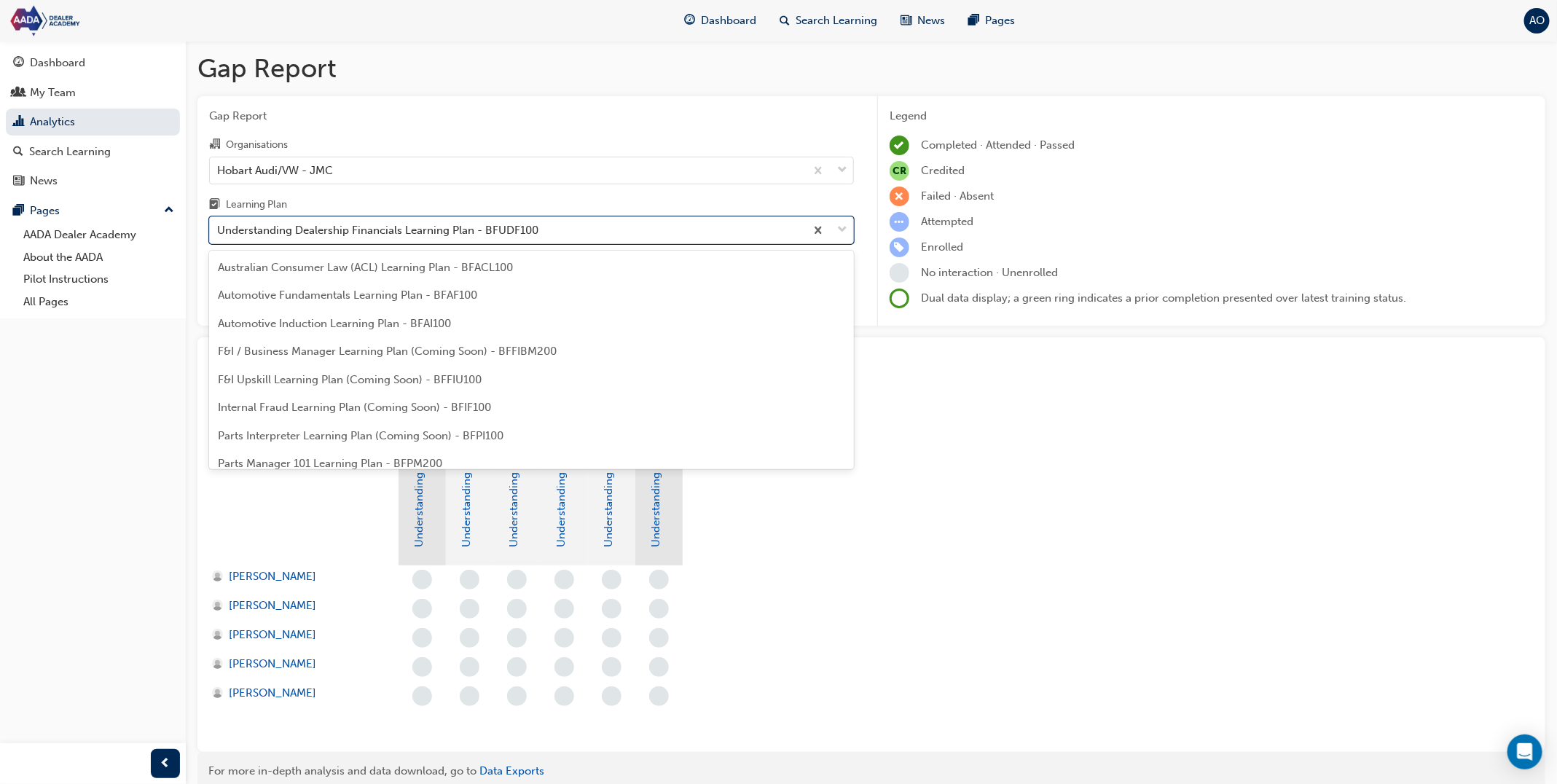
scroll to position [213, 0]
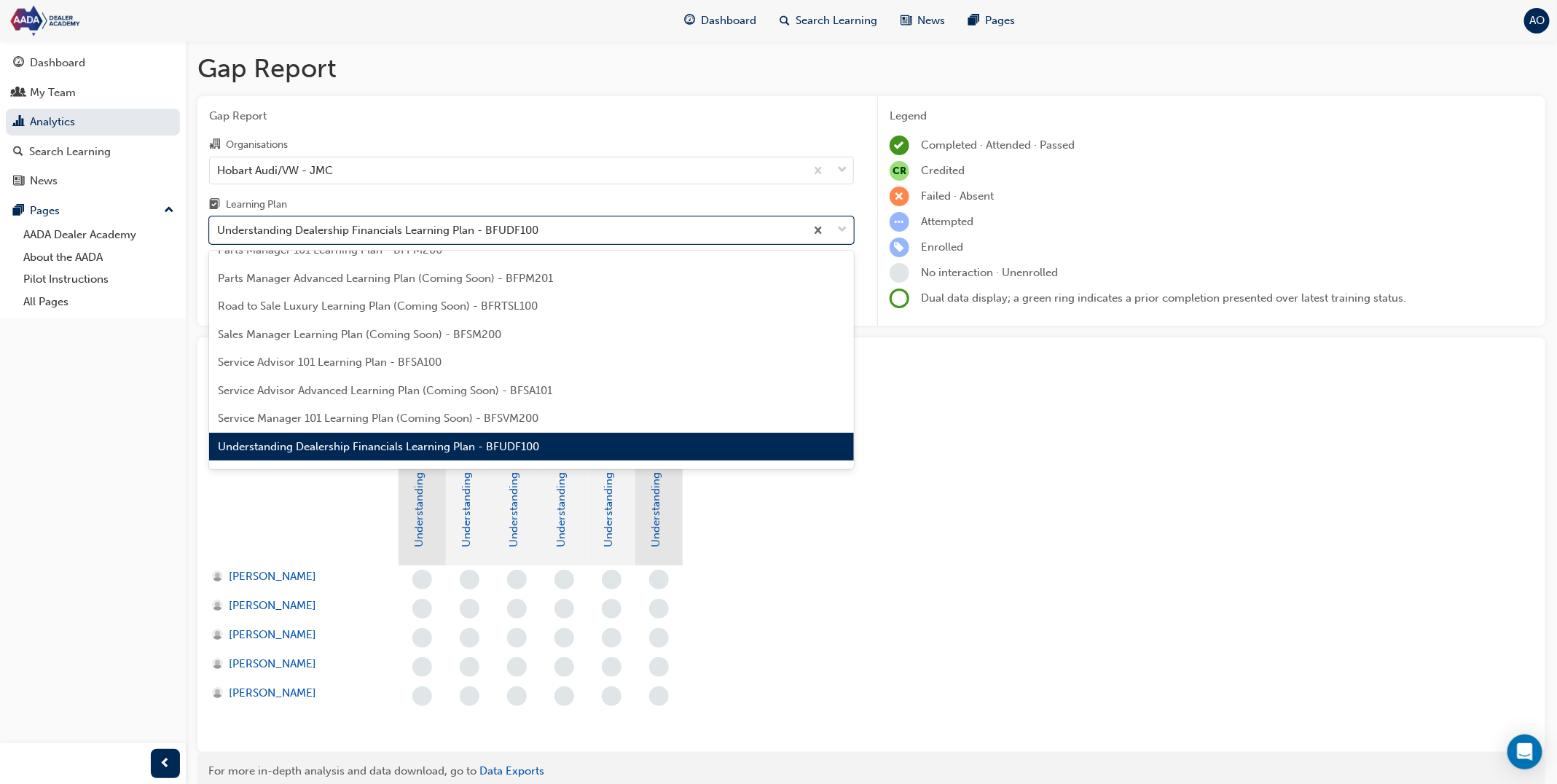
click at [358, 440] on span "Understanding Dealership Financials Learning Plan - BFUDF100" at bounding box center [379, 446] width 321 height 13
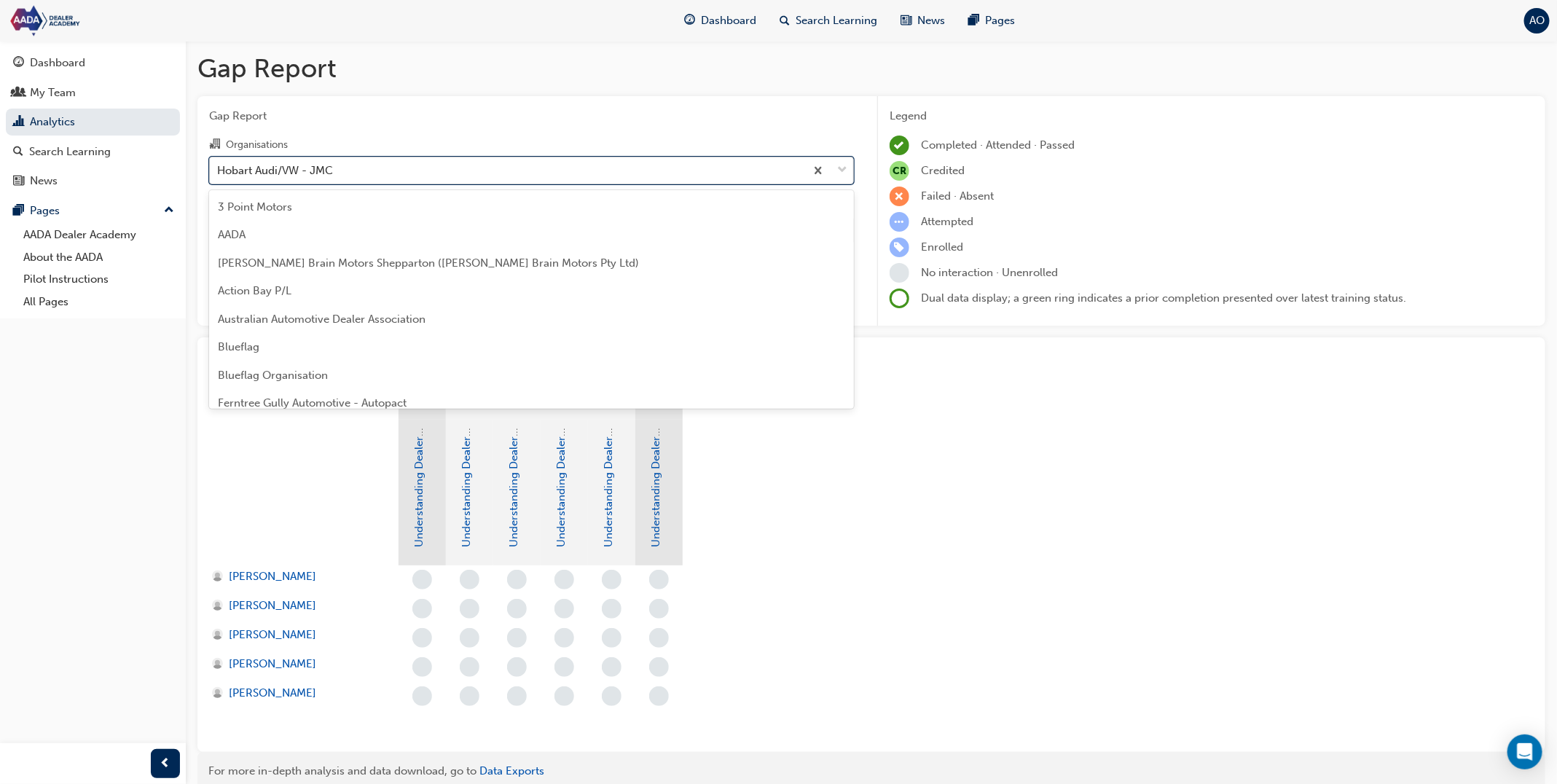
click at [386, 166] on div "Hobart Audi/VW - JMC" at bounding box center [507, 170] width 595 height 25
click at [218, 166] on input "Organisations option Hobart Audi/VW - JMC, selected. option Hobart Audi/VW - JM…" at bounding box center [218, 169] width 2 height 13
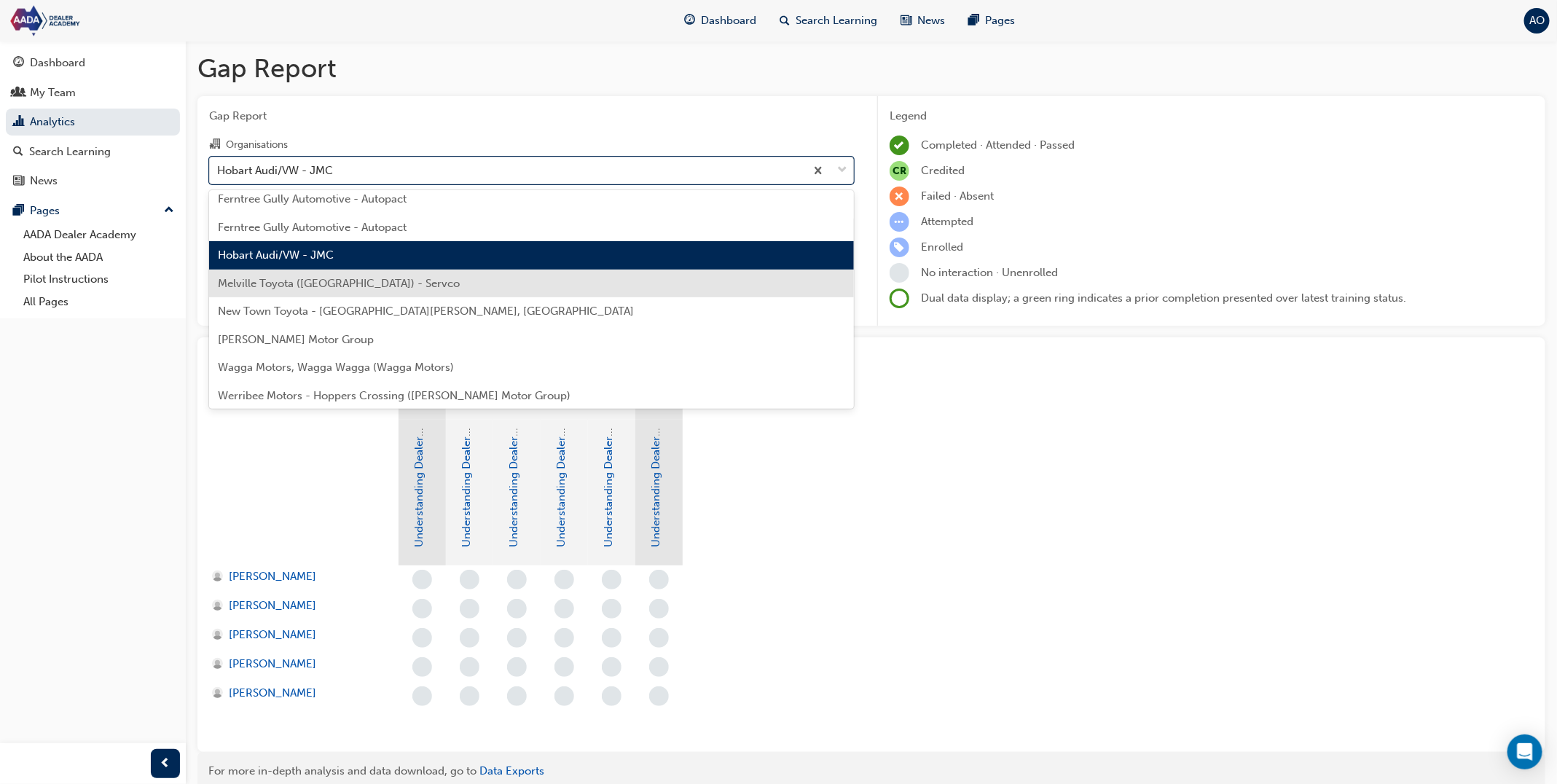
scroll to position [208, 0]
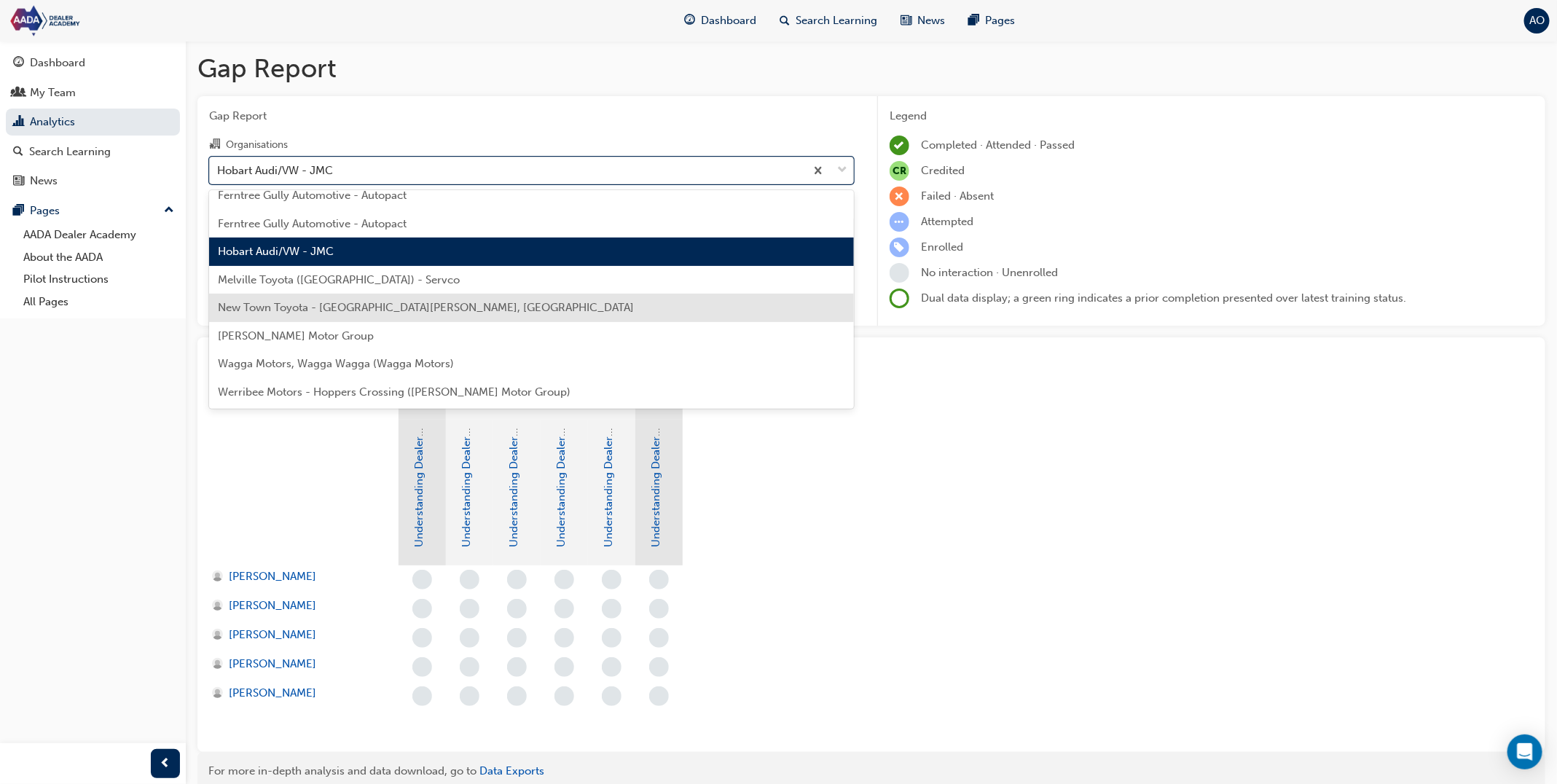
click at [345, 318] on div "New Town Toyota - [GEOGRAPHIC_DATA][PERSON_NAME], [GEOGRAPHIC_DATA]" at bounding box center [531, 307] width 645 height 28
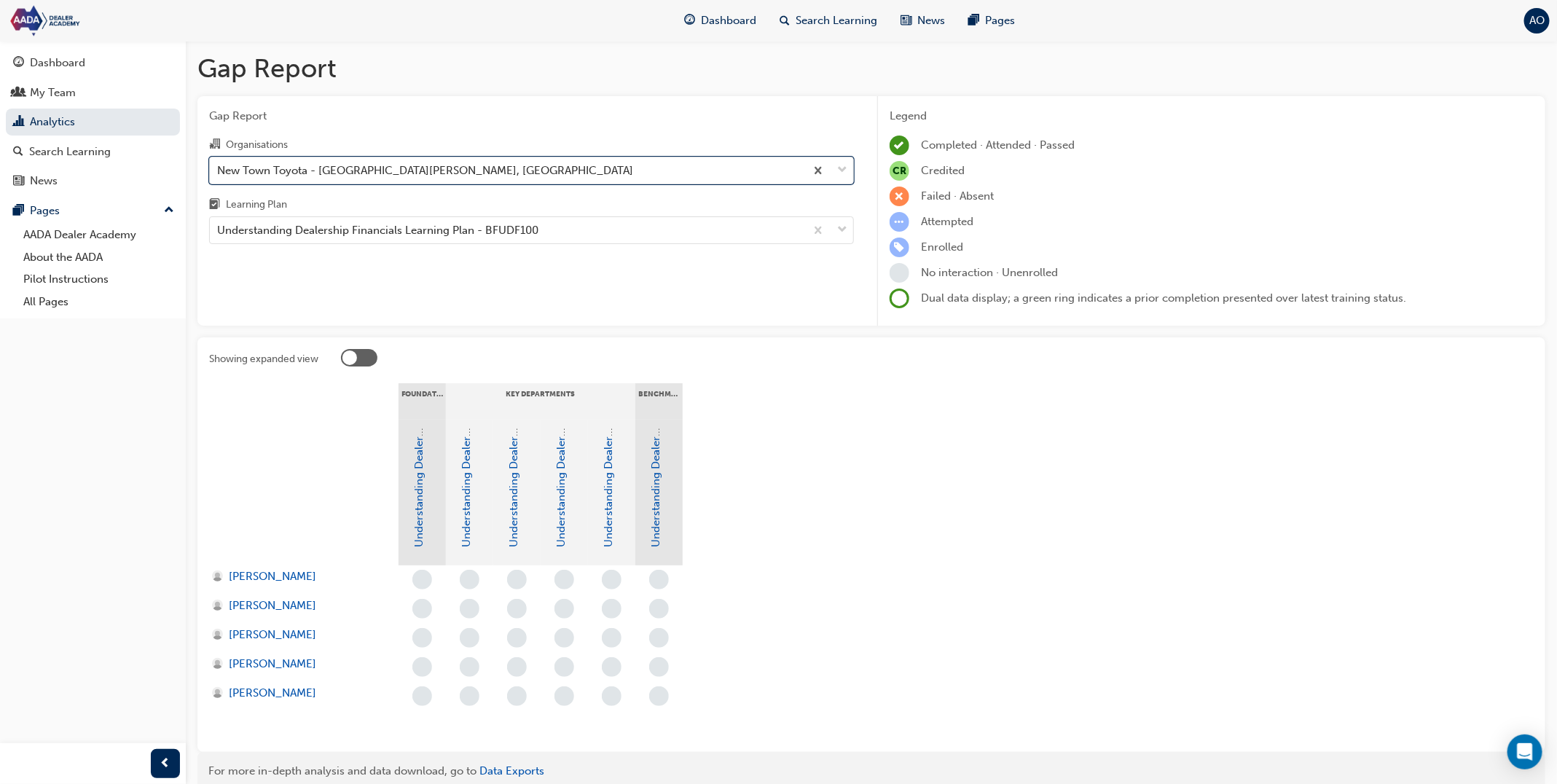
click at [349, 244] on div "Understanding Dealership Financials Learning Plan - BFUDF100" at bounding box center [531, 230] width 645 height 28
click at [218, 236] on input "Learning Plan Understanding Dealership Financials Learning Plan - BFUDF100" at bounding box center [218, 229] width 2 height 13
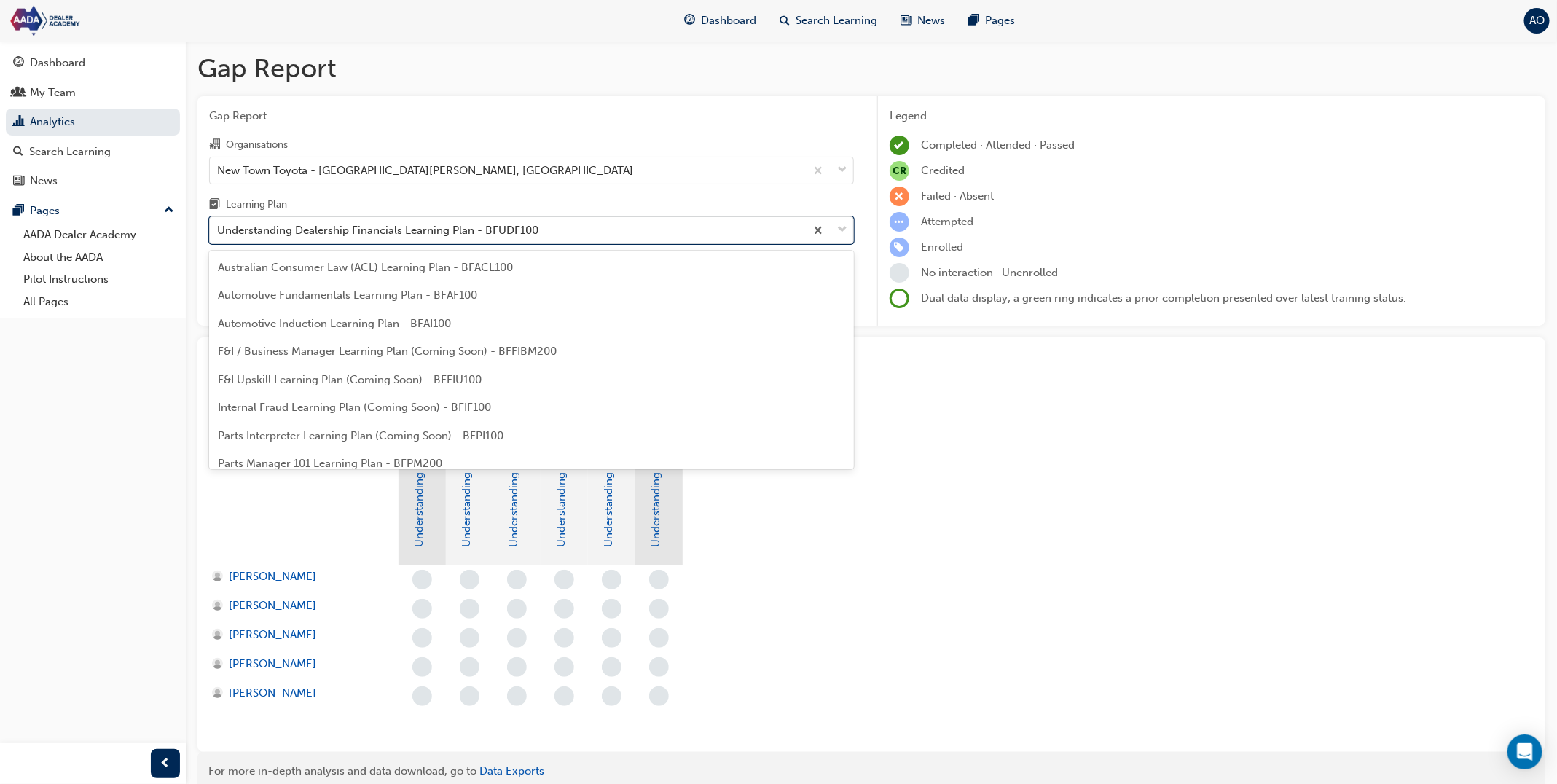
scroll to position [213, 0]
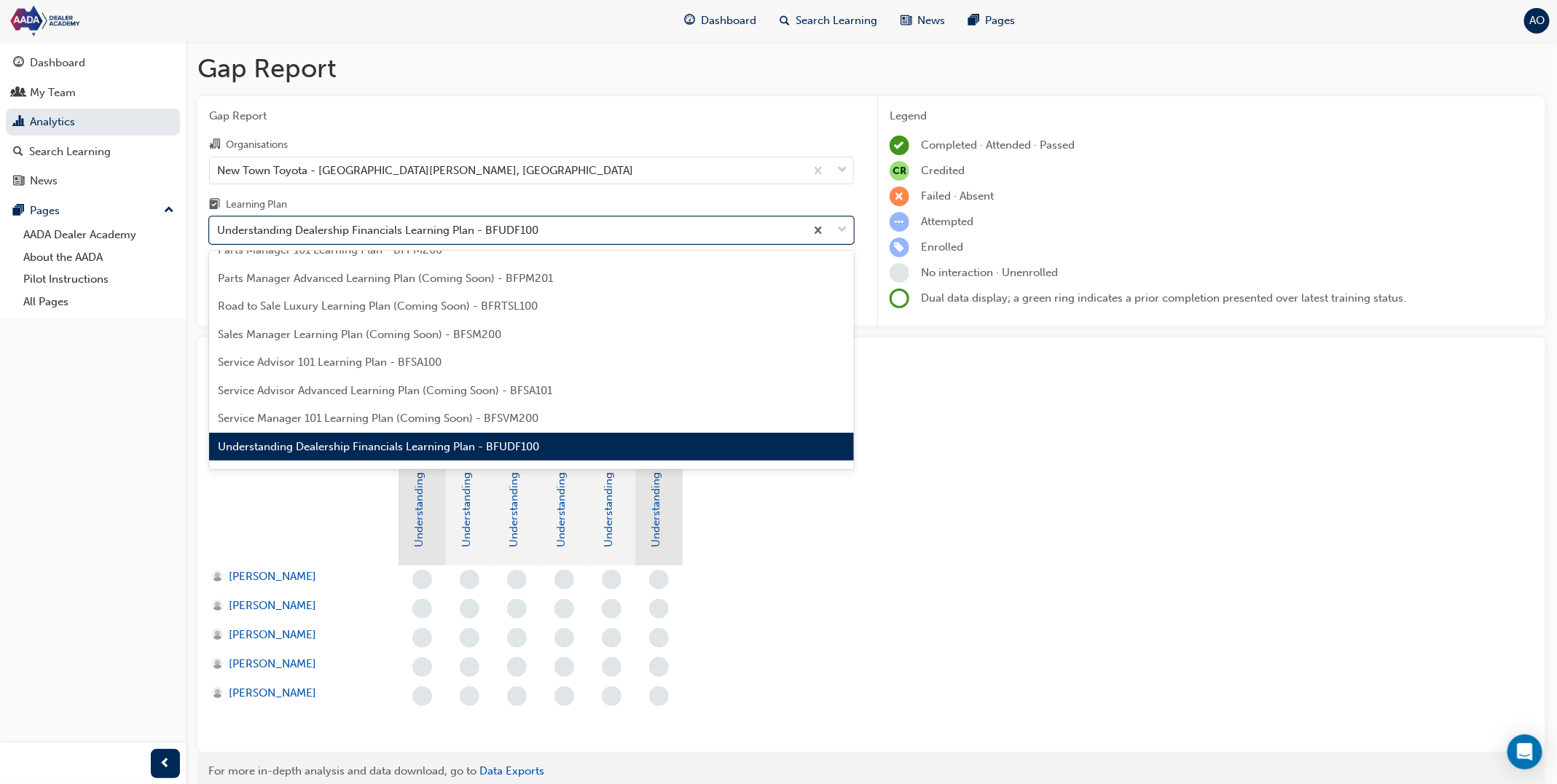
click at [352, 438] on div "Understanding Dealership Financials Learning Plan - BFUDF100" at bounding box center [531, 447] width 645 height 28
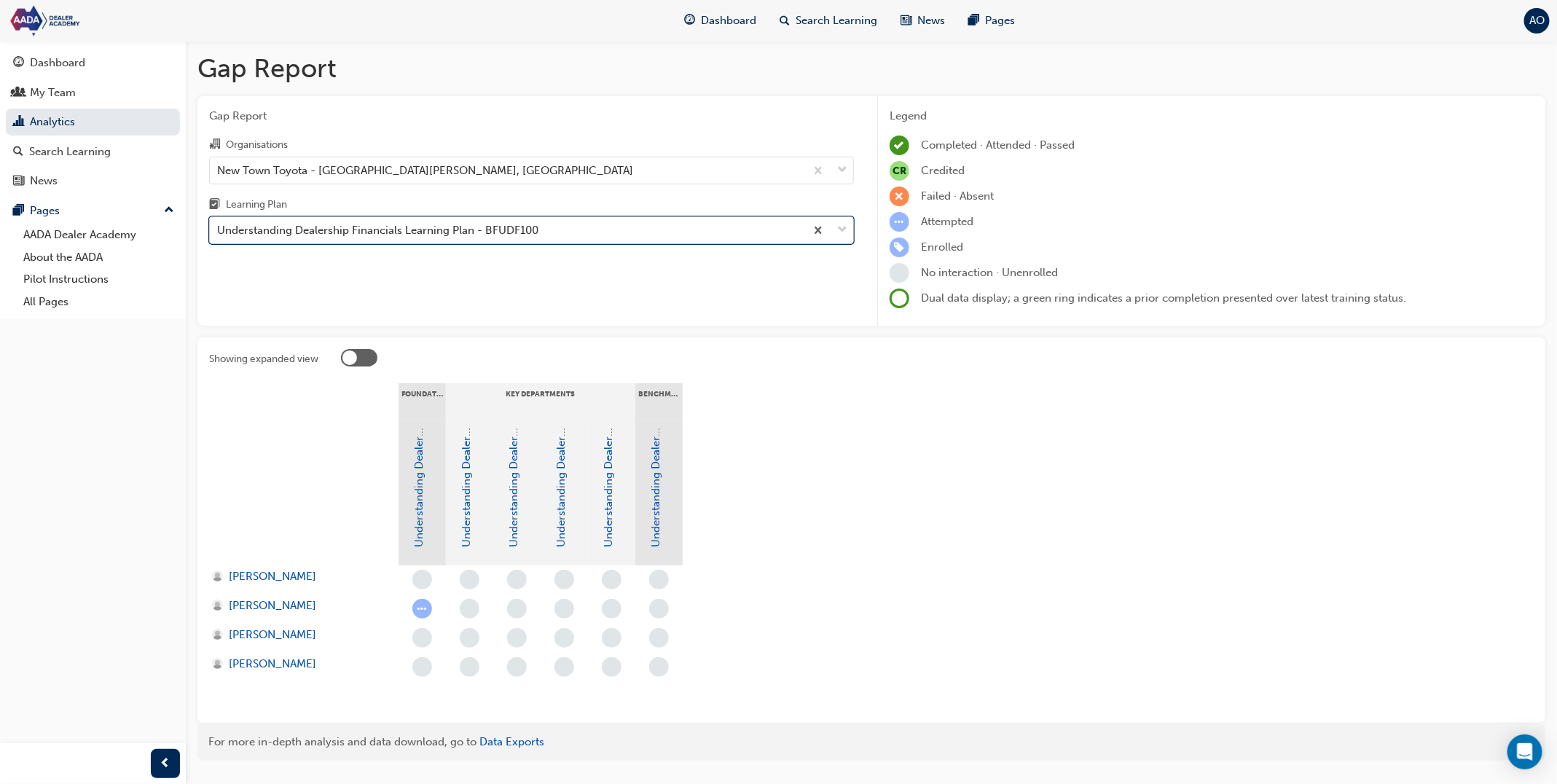
click at [369, 240] on div "Understanding Dealership Financials Learning Plan - BFUDF100" at bounding box center [507, 231] width 595 height 25
click at [218, 236] on input "Learning Plan option Understanding Dealership Financials Learning Plan - BFUDF1…" at bounding box center [218, 229] width 2 height 13
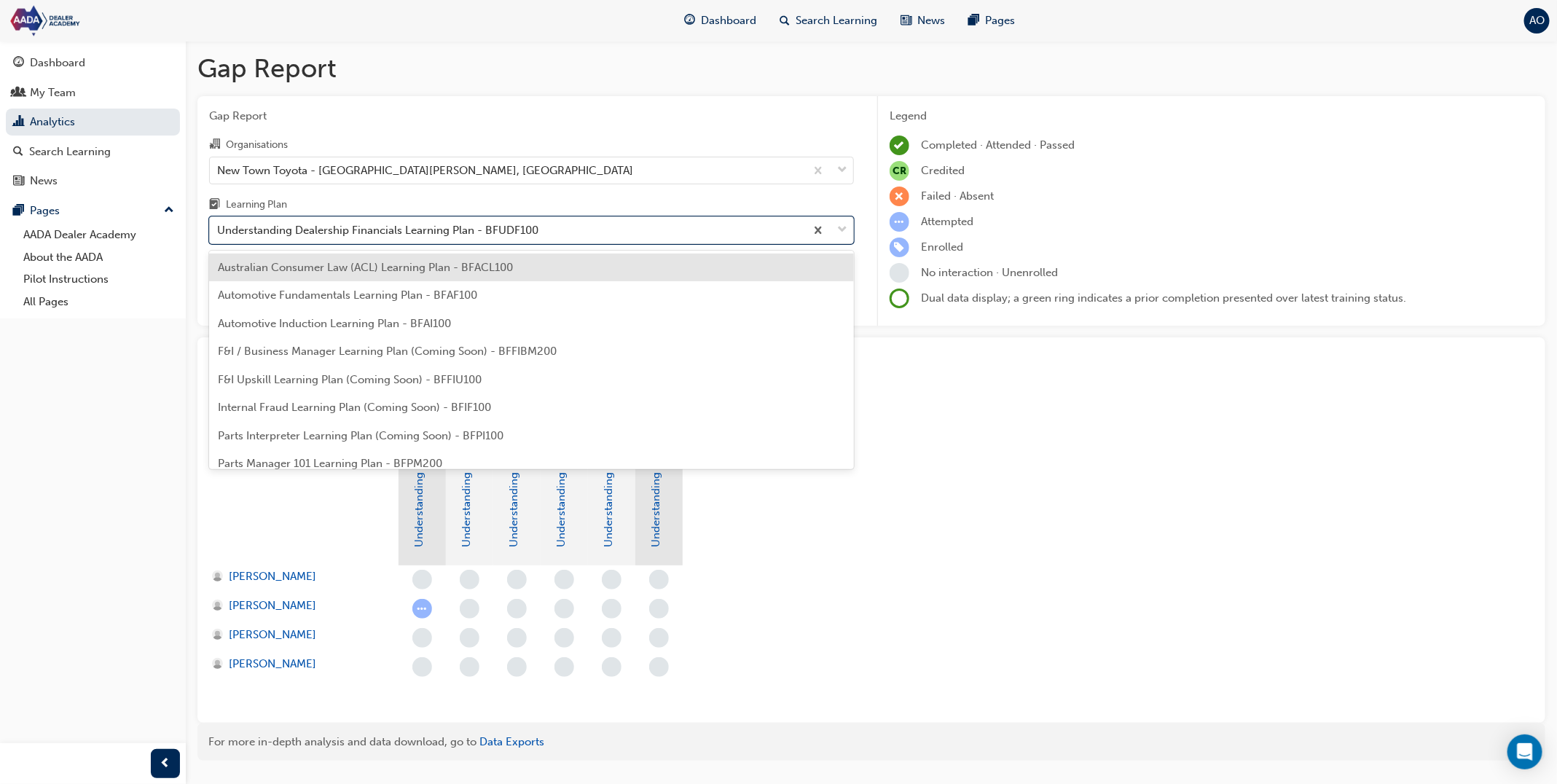
click at [372, 269] on span "Australian Consumer Law (ACL) Learning Plan - BFACL100" at bounding box center [365, 267] width 295 height 13
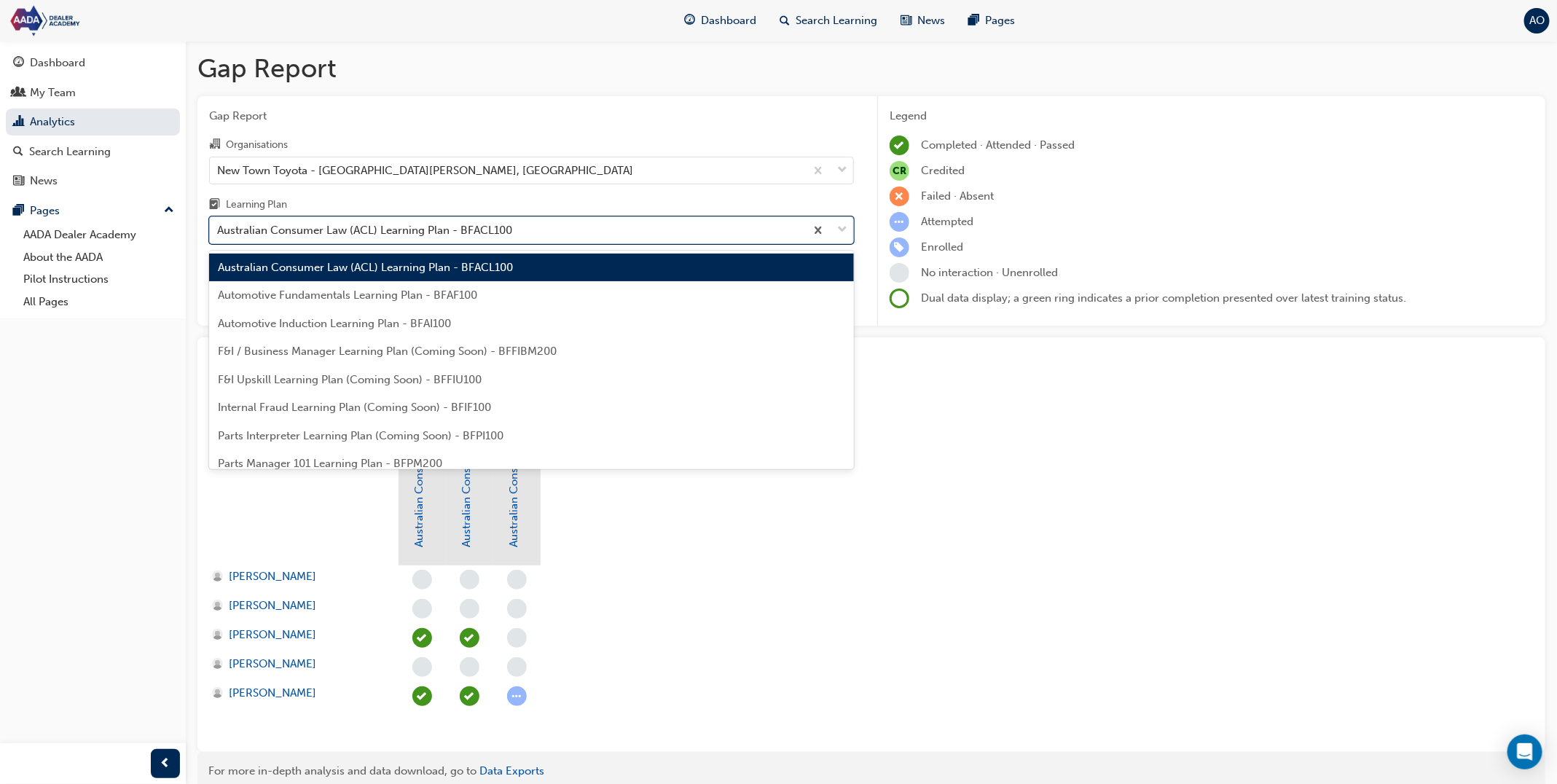
click at [367, 235] on div "Australian Consumer Law (ACL) Learning Plan - BFACL100" at bounding box center [364, 231] width 295 height 17
click at [218, 235] on input "Learning Plan option Australian Consumer Law (ACL) Learning Plan - BFACL100, se…" at bounding box center [218, 229] width 2 height 13
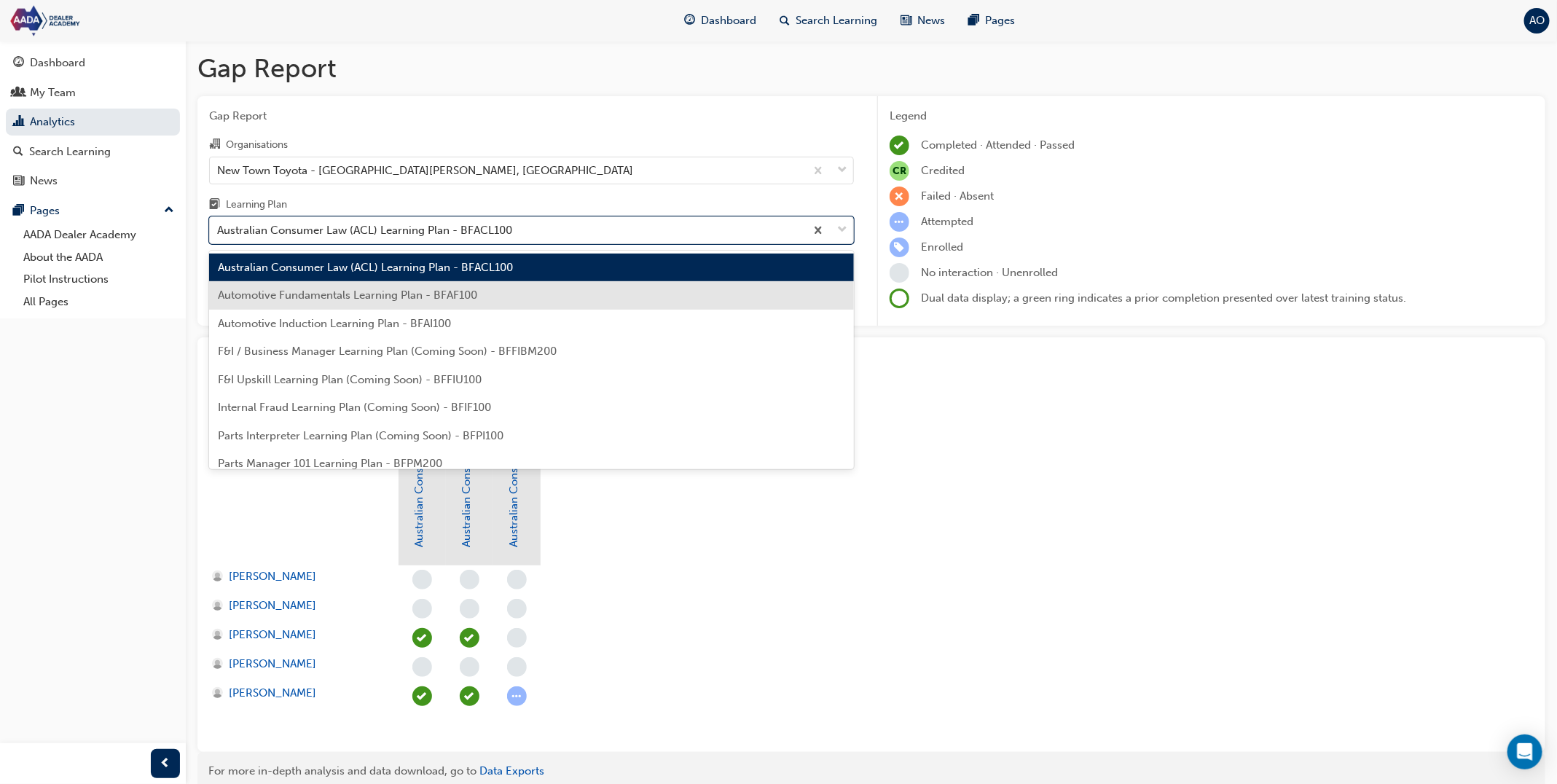
click at [378, 292] on span "Automotive Fundamentals Learning Plan - BFAF100" at bounding box center [347, 295] width 259 height 13
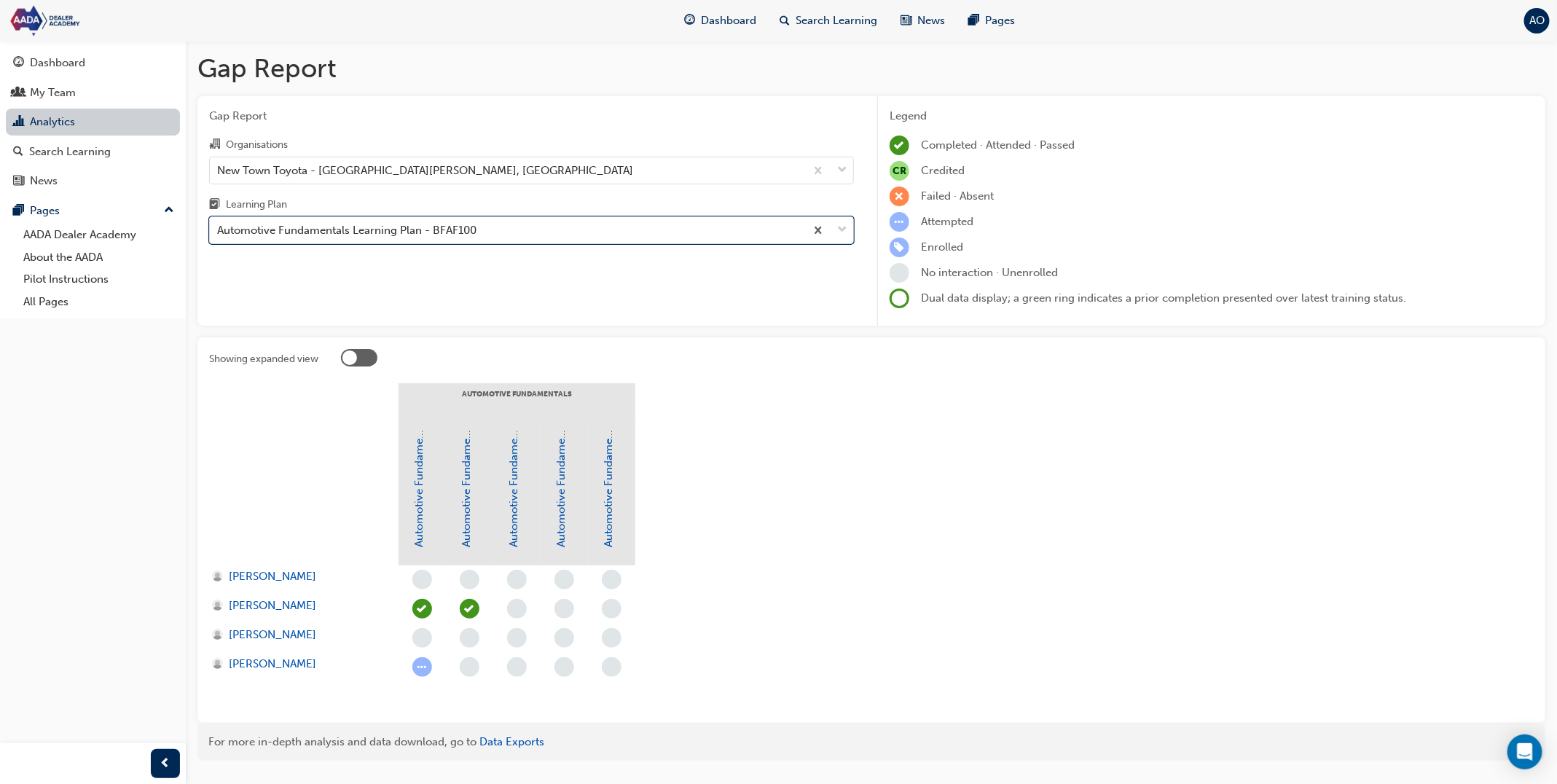
click at [132, 125] on link "Analytics" at bounding box center [93, 122] width 174 height 27
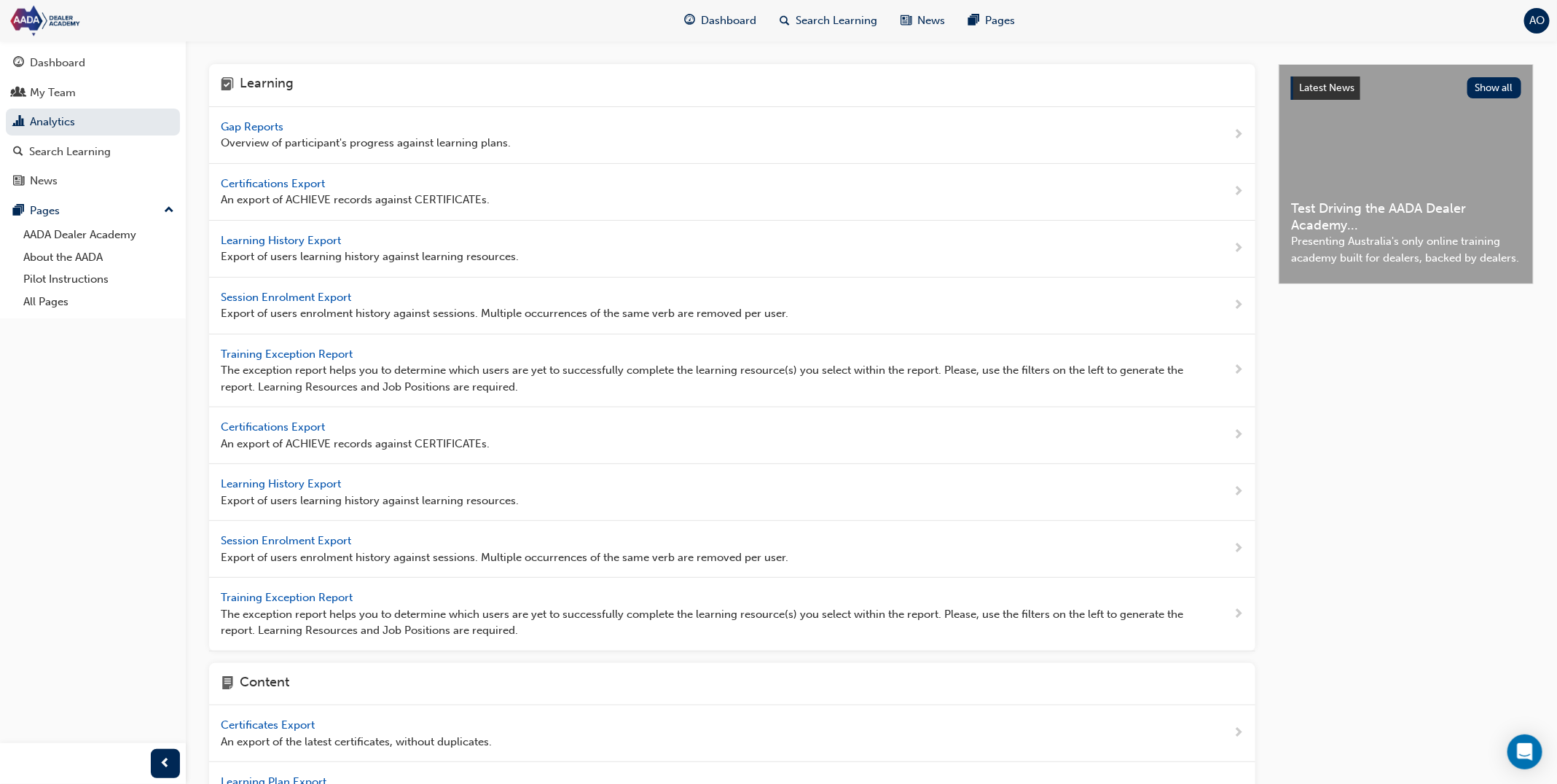
click at [274, 236] on span "Learning History Export" at bounding box center [282, 240] width 123 height 13
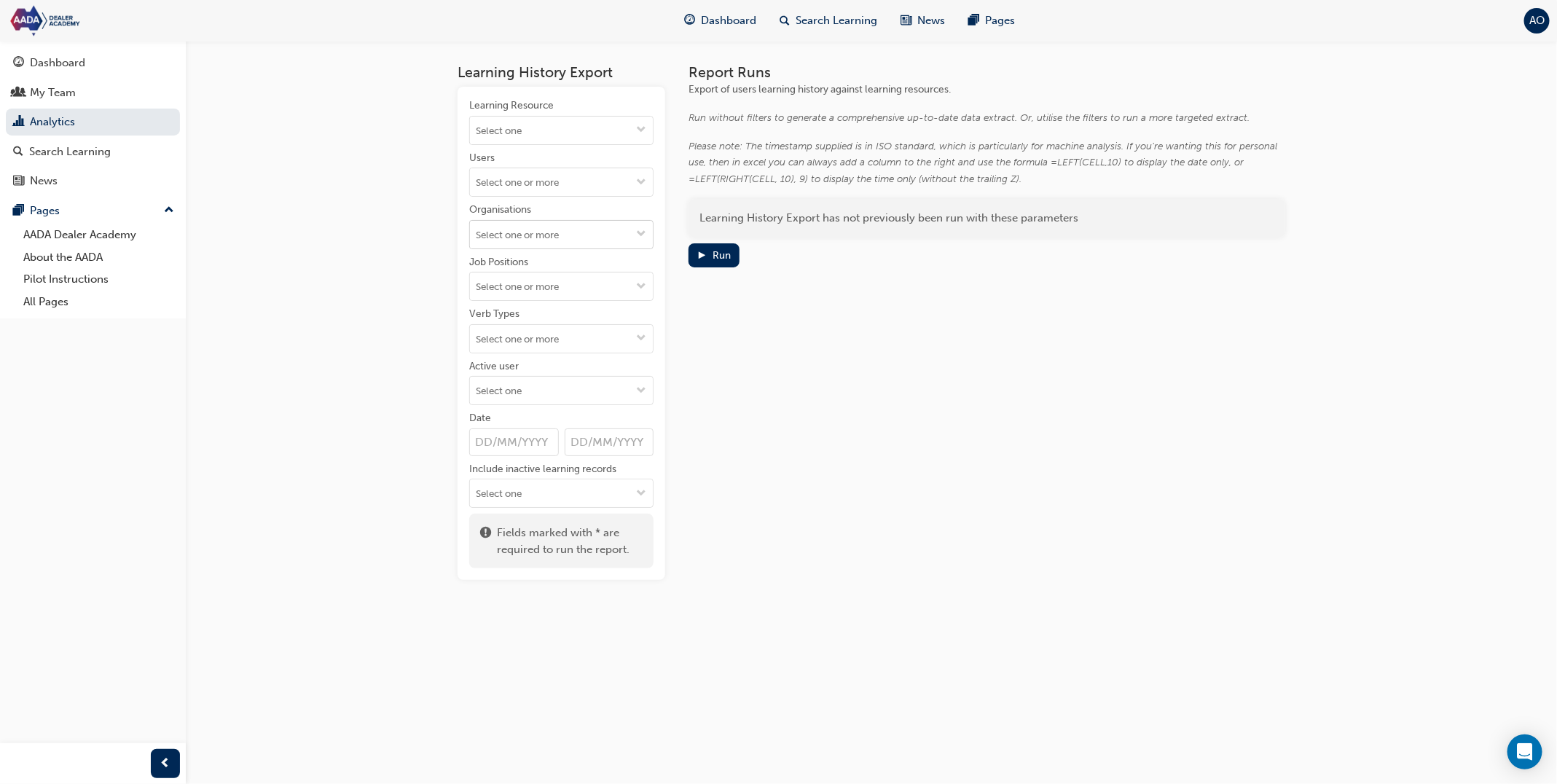
click at [526, 232] on input "Organisations" at bounding box center [561, 234] width 183 height 28
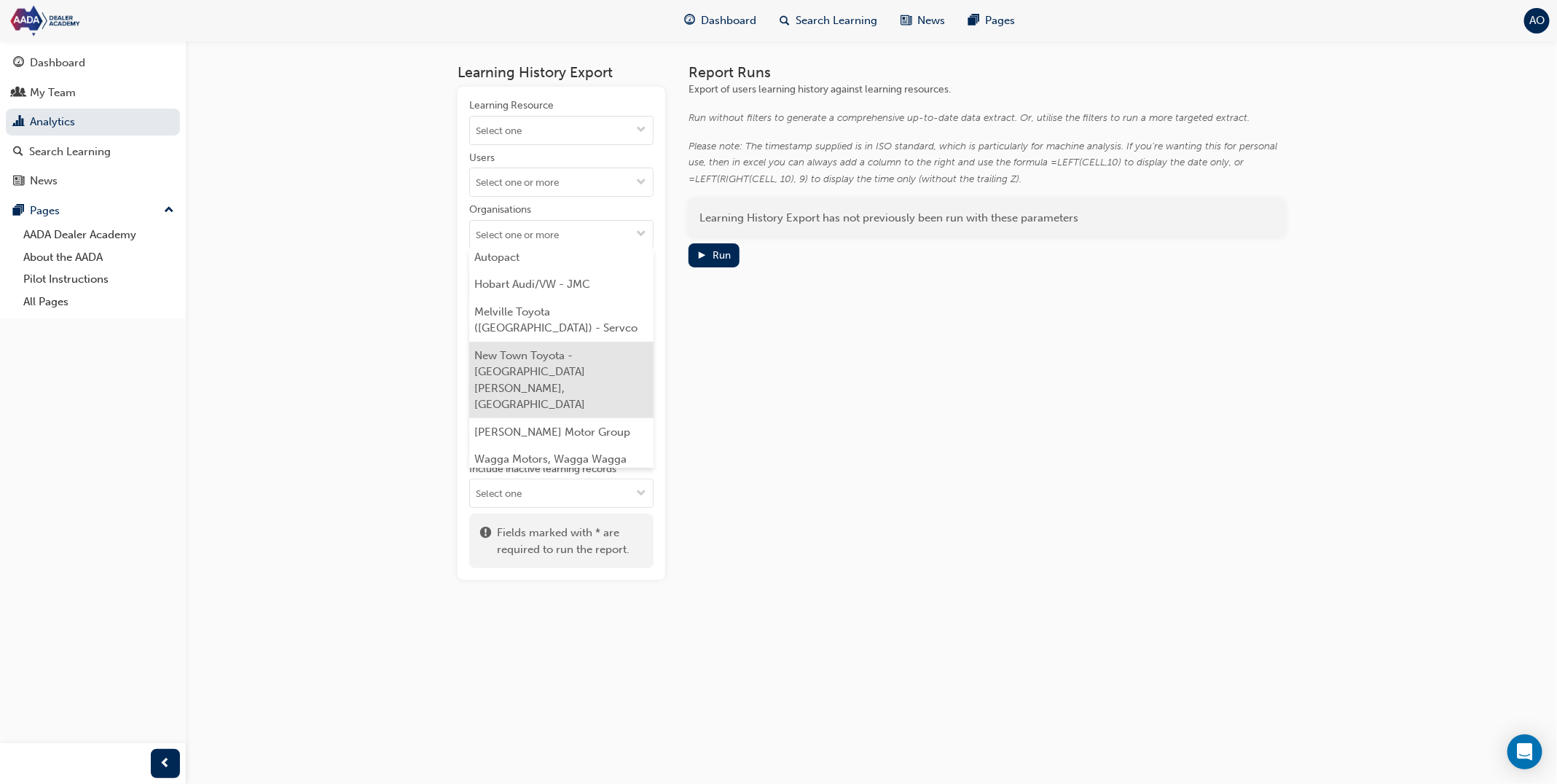
click at [531, 341] on li "New Town Toyota - [GEOGRAPHIC_DATA][PERSON_NAME], [GEOGRAPHIC_DATA]" at bounding box center [561, 380] width 184 height 76
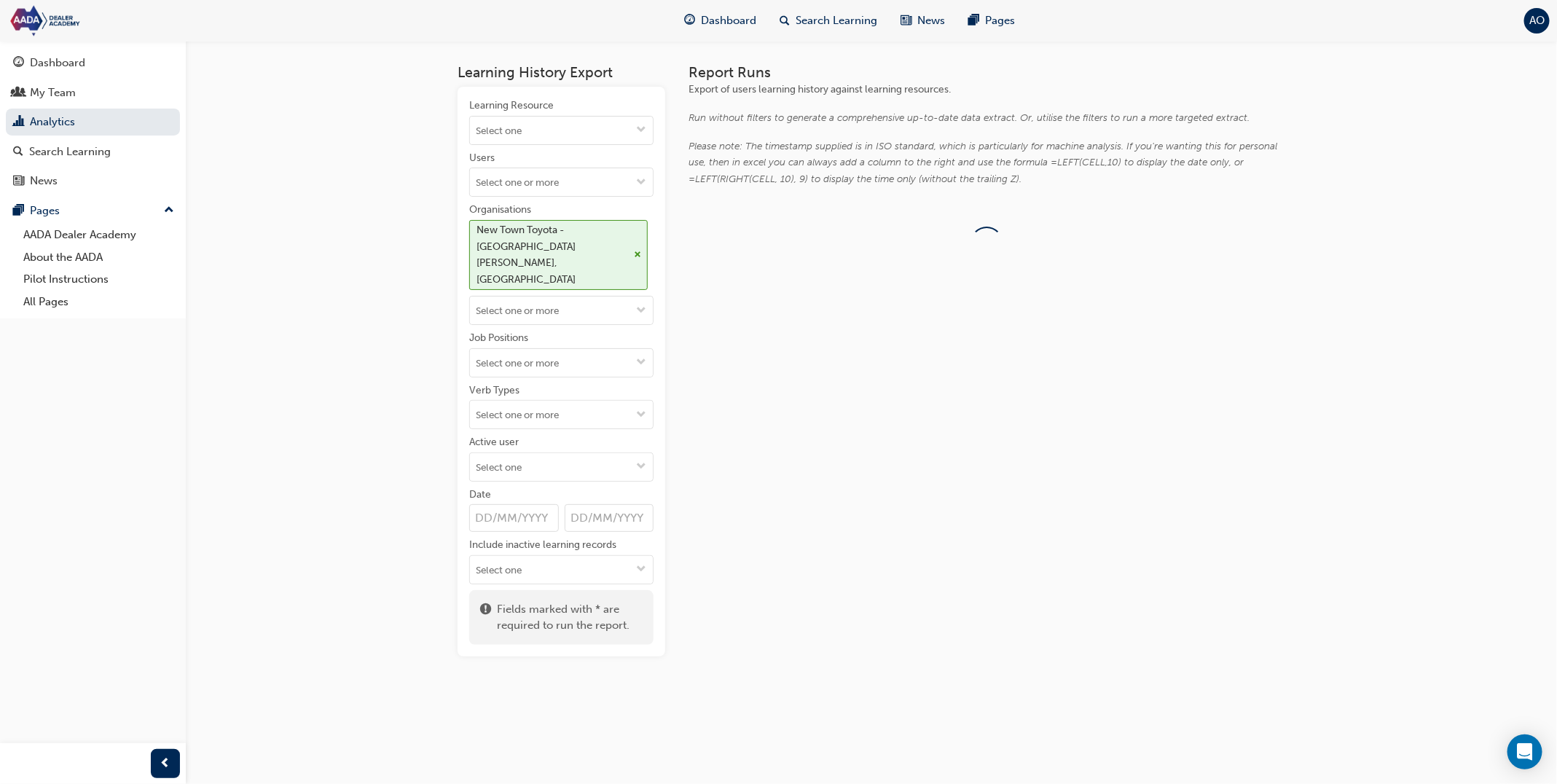
scroll to position [0, 0]
click at [546, 296] on input "Organisations New Town Toyota - [GEOGRAPHIC_DATA][PERSON_NAME], [GEOGRAPHIC_DAT…" at bounding box center [561, 310] width 183 height 28
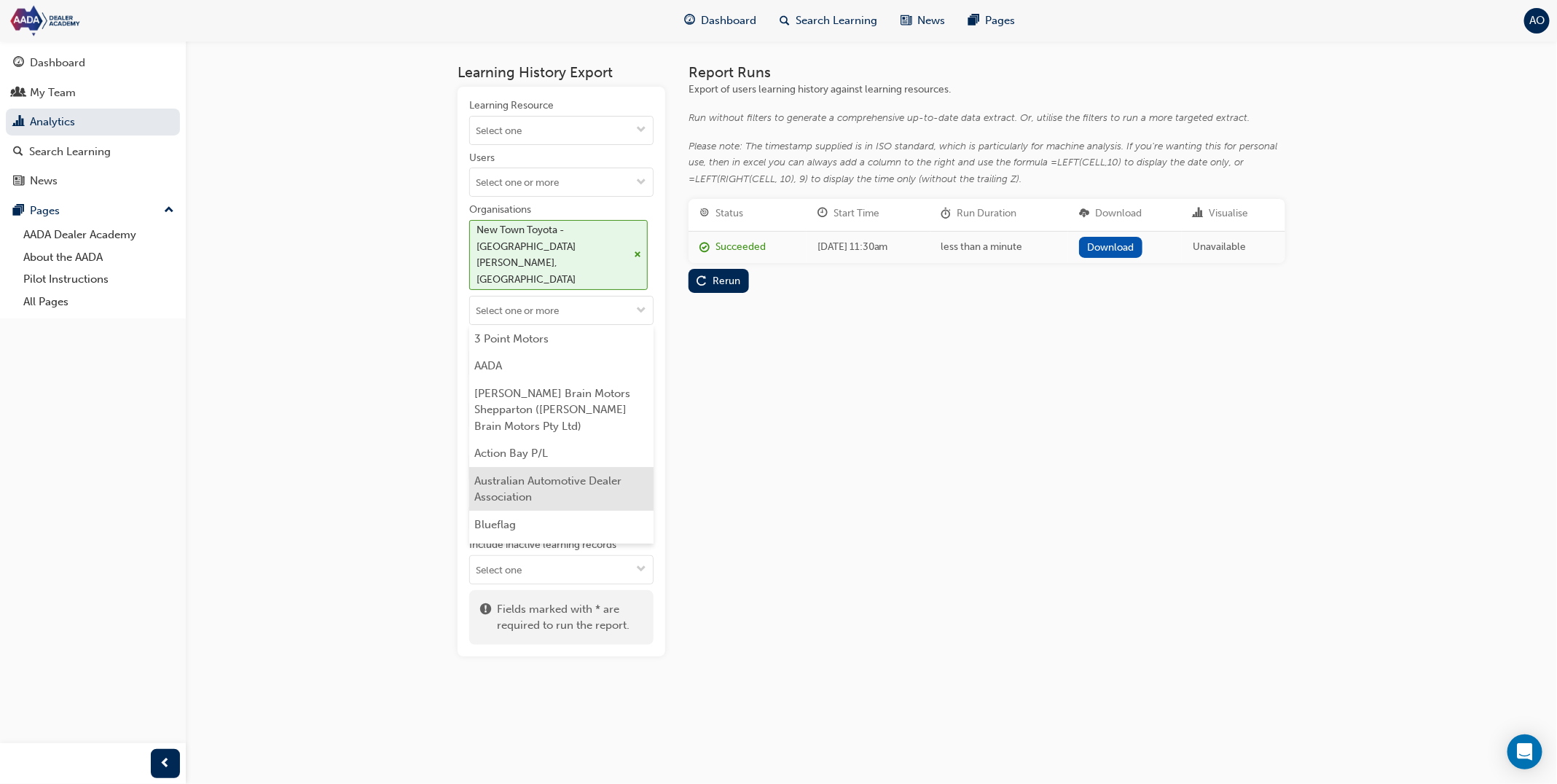
scroll to position [262, 0]
click at [544, 418] on li "Melville Toyota ([GEOGRAPHIC_DATA]) - Servco" at bounding box center [561, 439] width 184 height 43
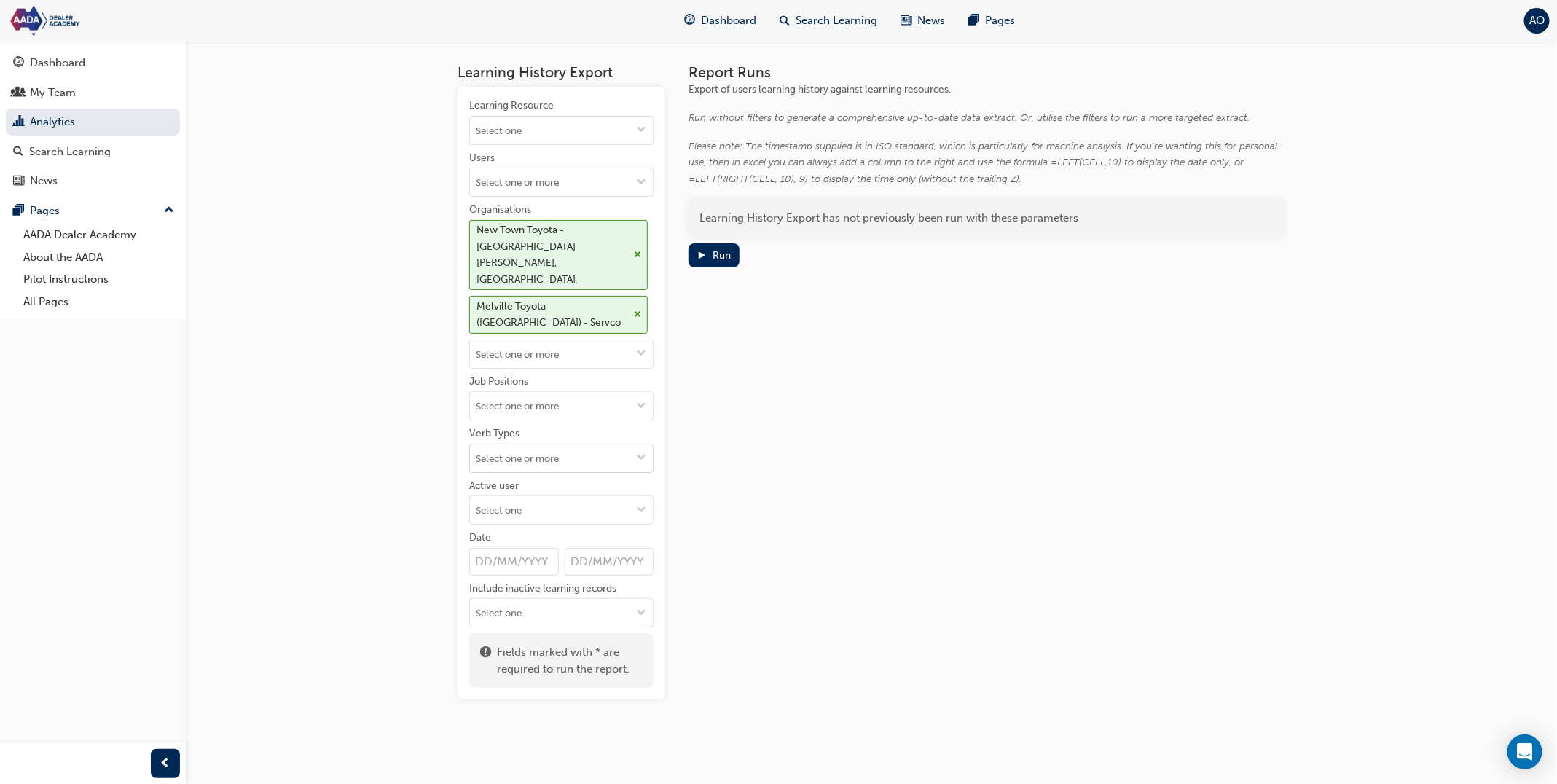
click at [541, 444] on input "Verb Types" at bounding box center [561, 458] width 183 height 28
type input "com"
click at [555, 500] on li "COMPLETE" at bounding box center [561, 514] width 184 height 28
type input "pass"
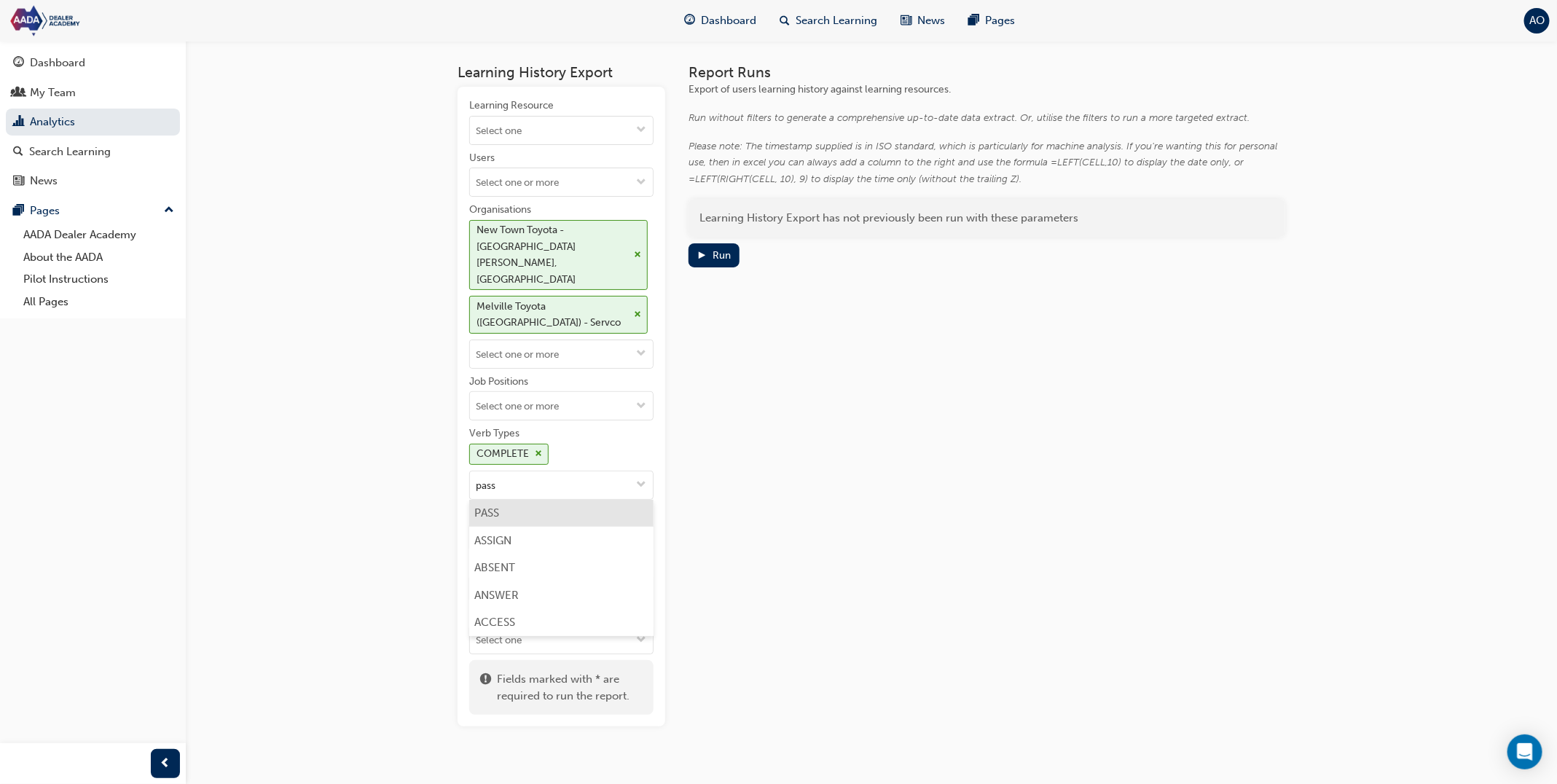
click at [550, 500] on li "PASS" at bounding box center [561, 514] width 184 height 28
click at [707, 259] on div "Run" at bounding box center [714, 256] width 34 height 15
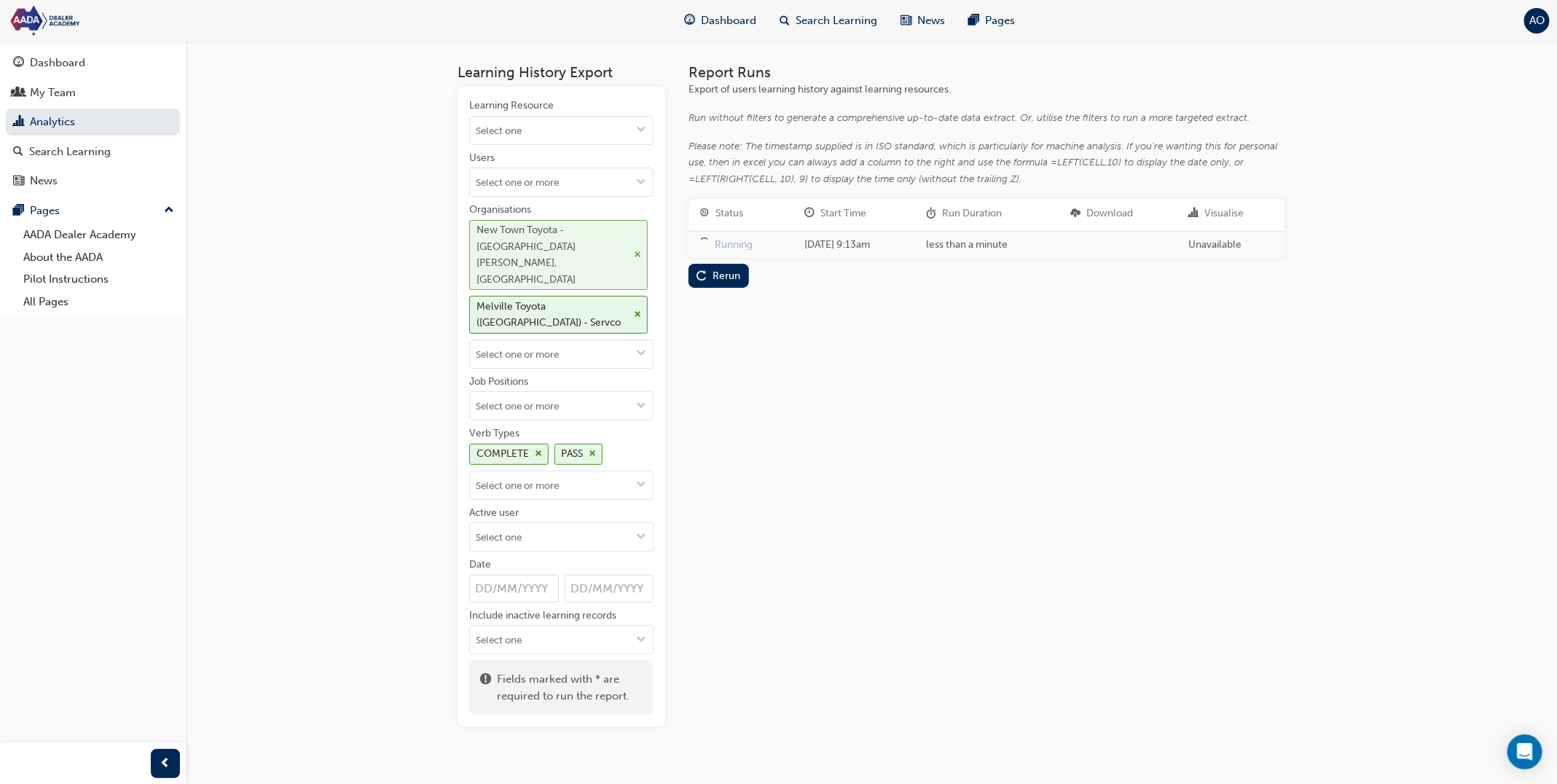
click at [639, 251] on span "cross-icon" at bounding box center [638, 255] width 8 height 8
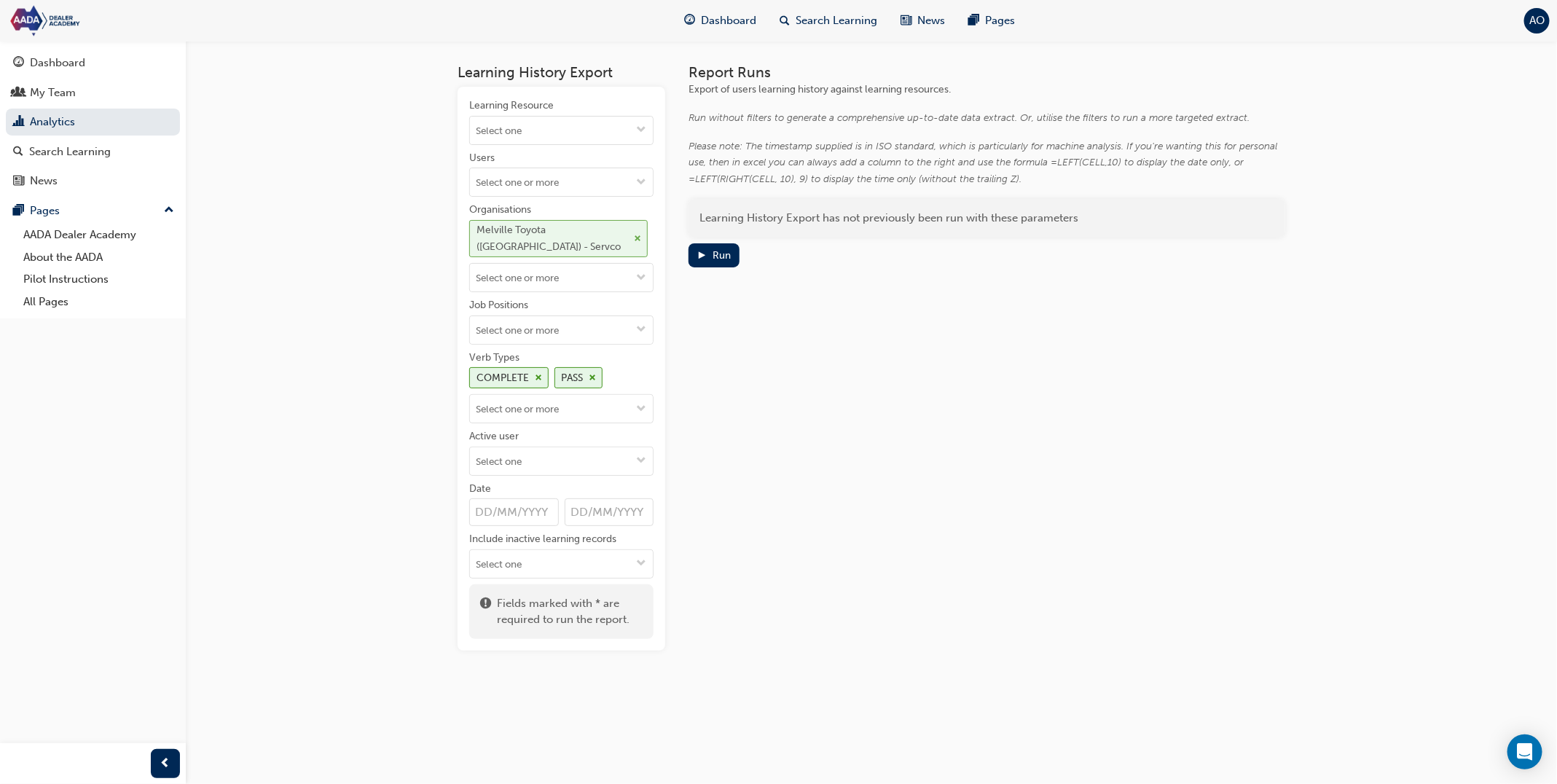
click at [635, 234] on span "cross-icon" at bounding box center [638, 239] width 8 height 8
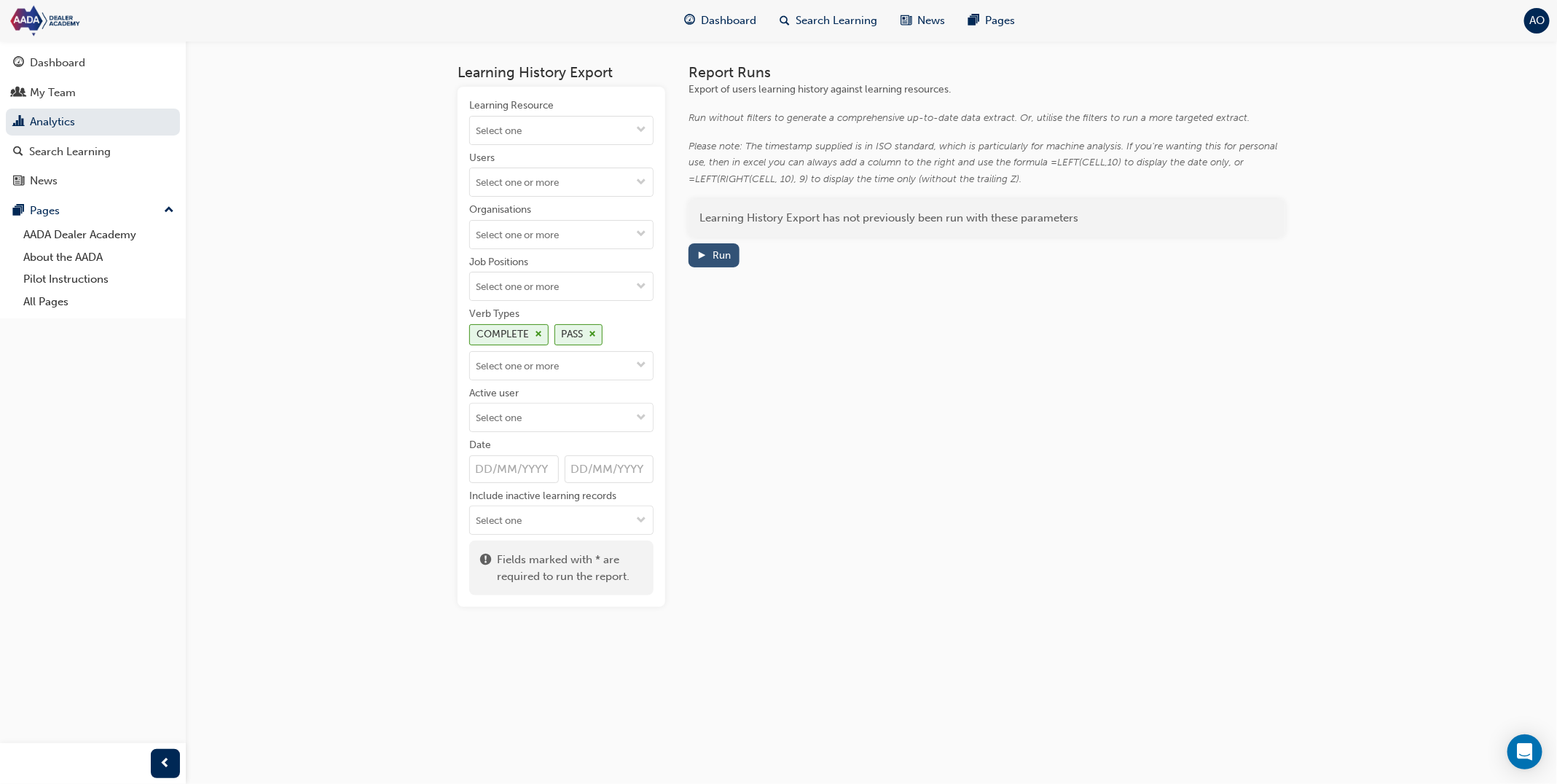
click at [714, 248] on div "Run" at bounding box center [714, 256] width 34 height 15
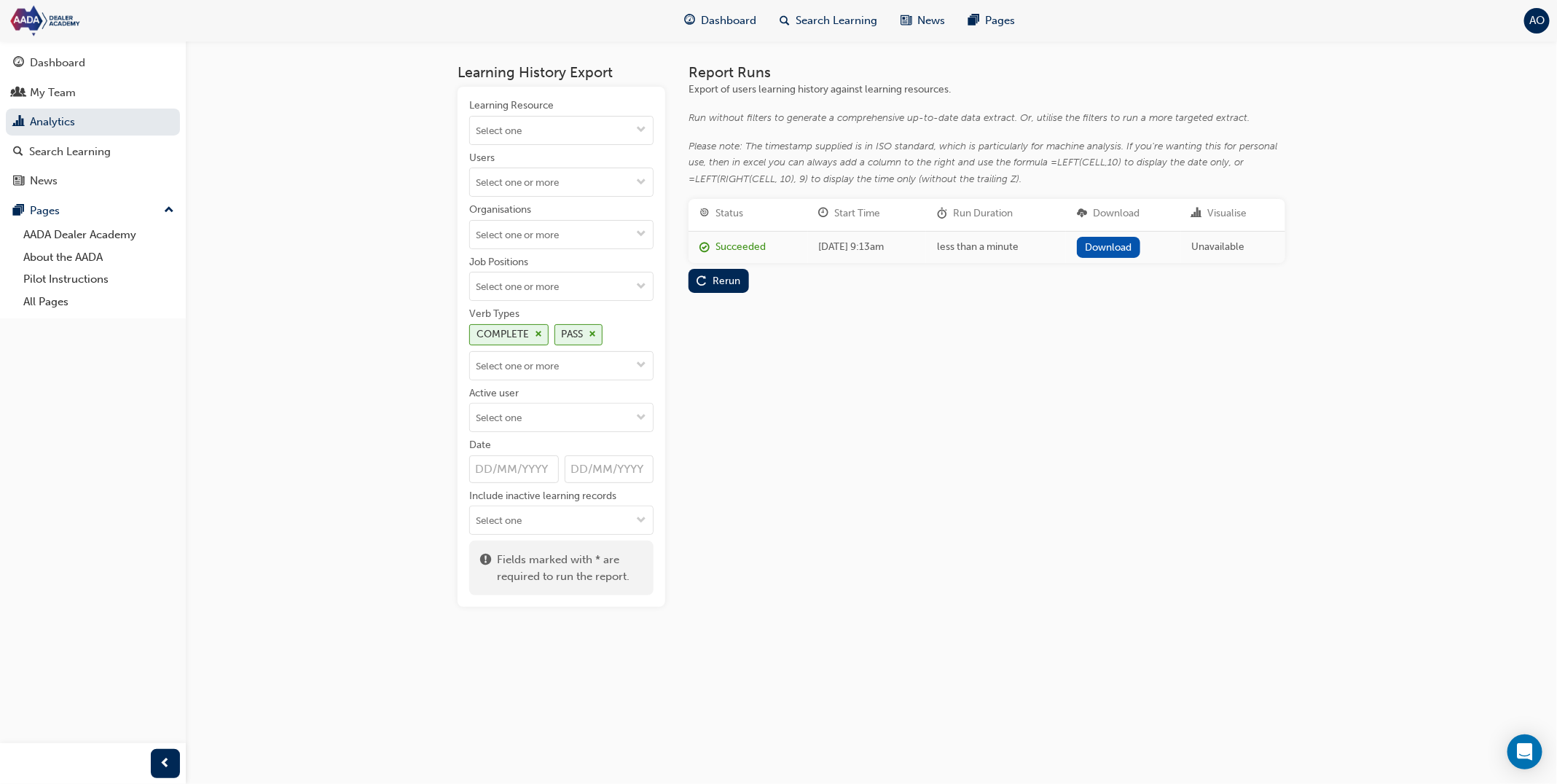
click at [1136, 254] on link "Download" at bounding box center [1109, 247] width 64 height 21
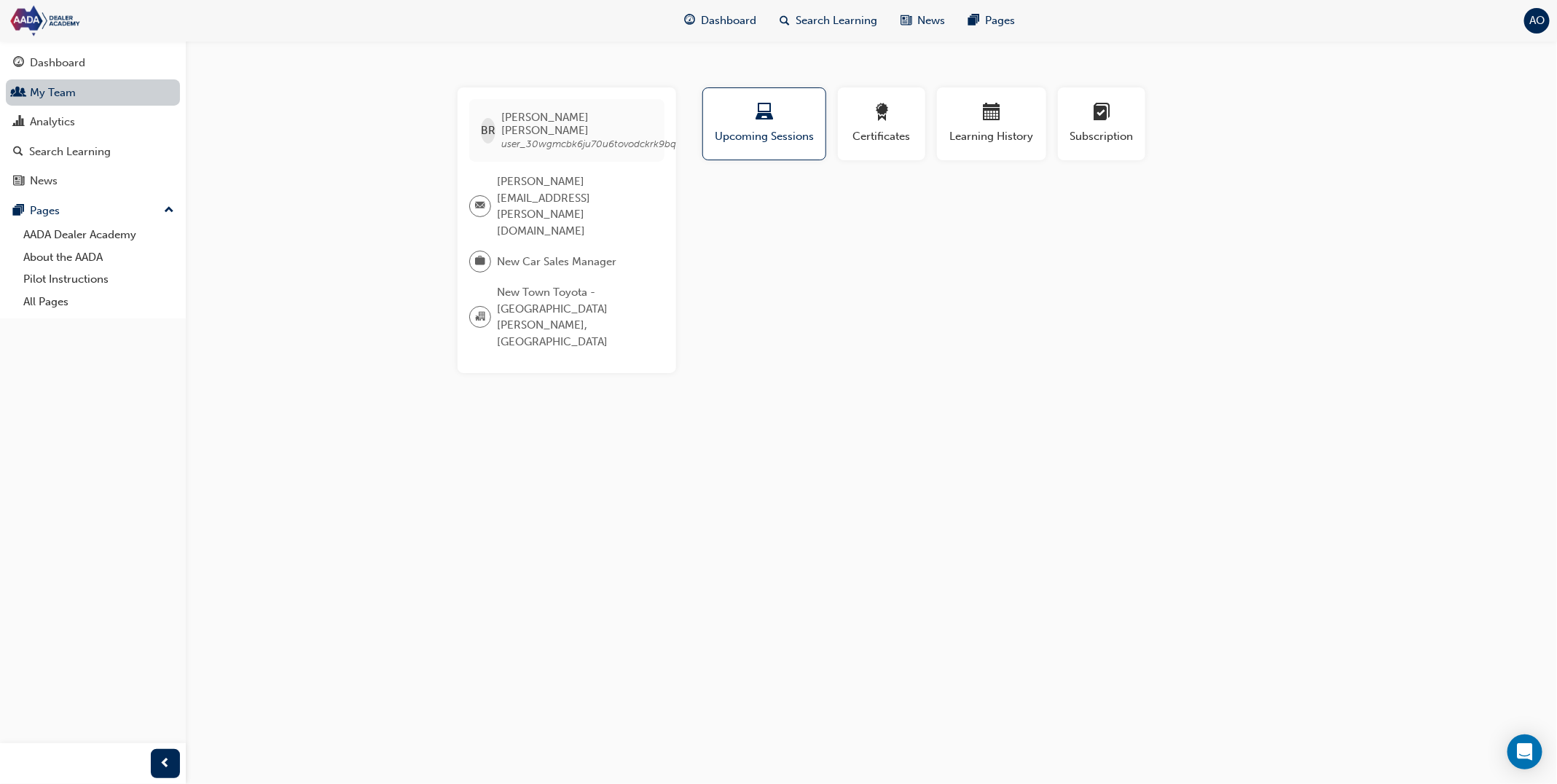
click at [133, 94] on link "My Team" at bounding box center [93, 93] width 174 height 27
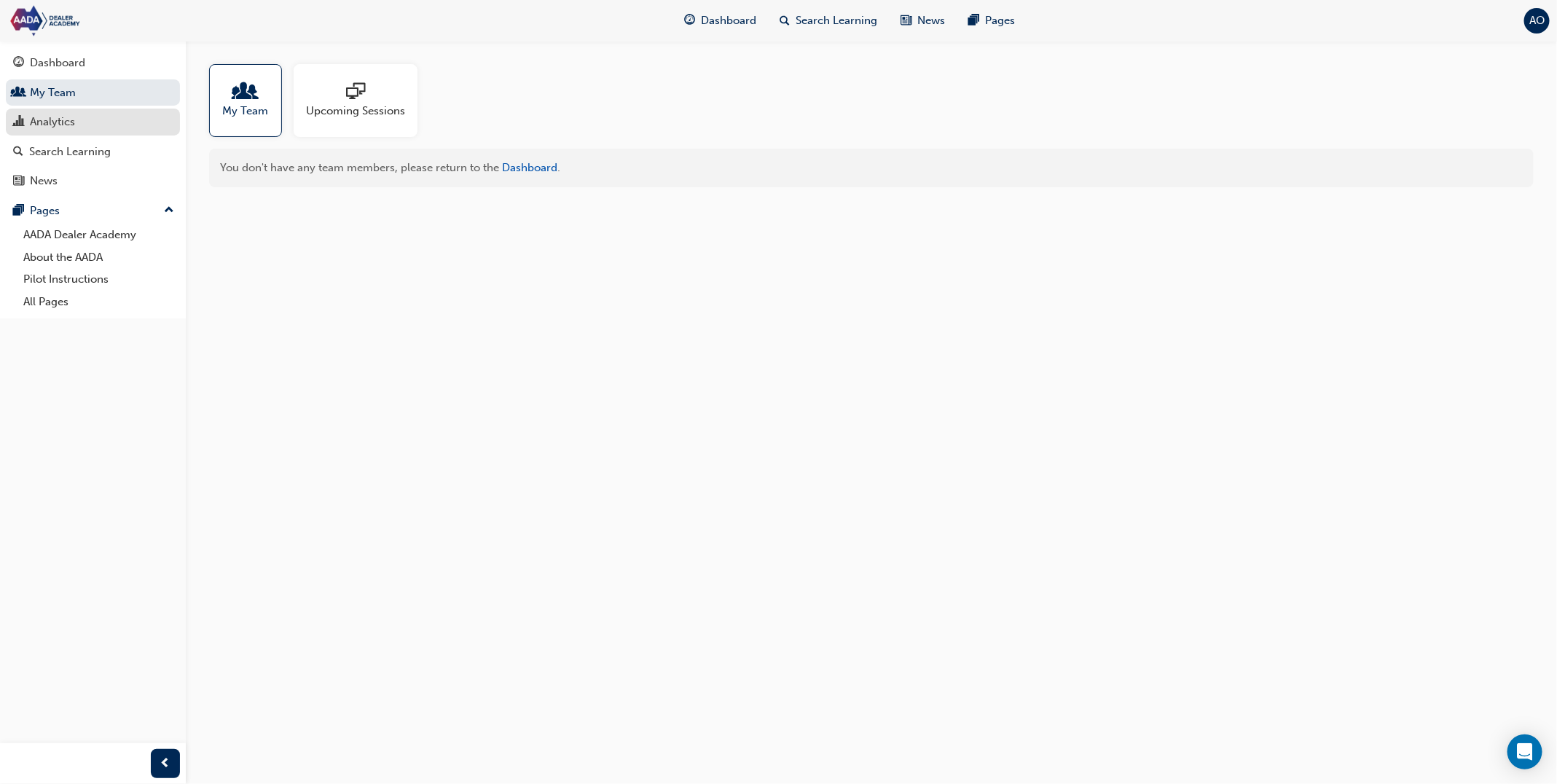
click at [127, 122] on div "Analytics" at bounding box center [93, 121] width 160 height 18
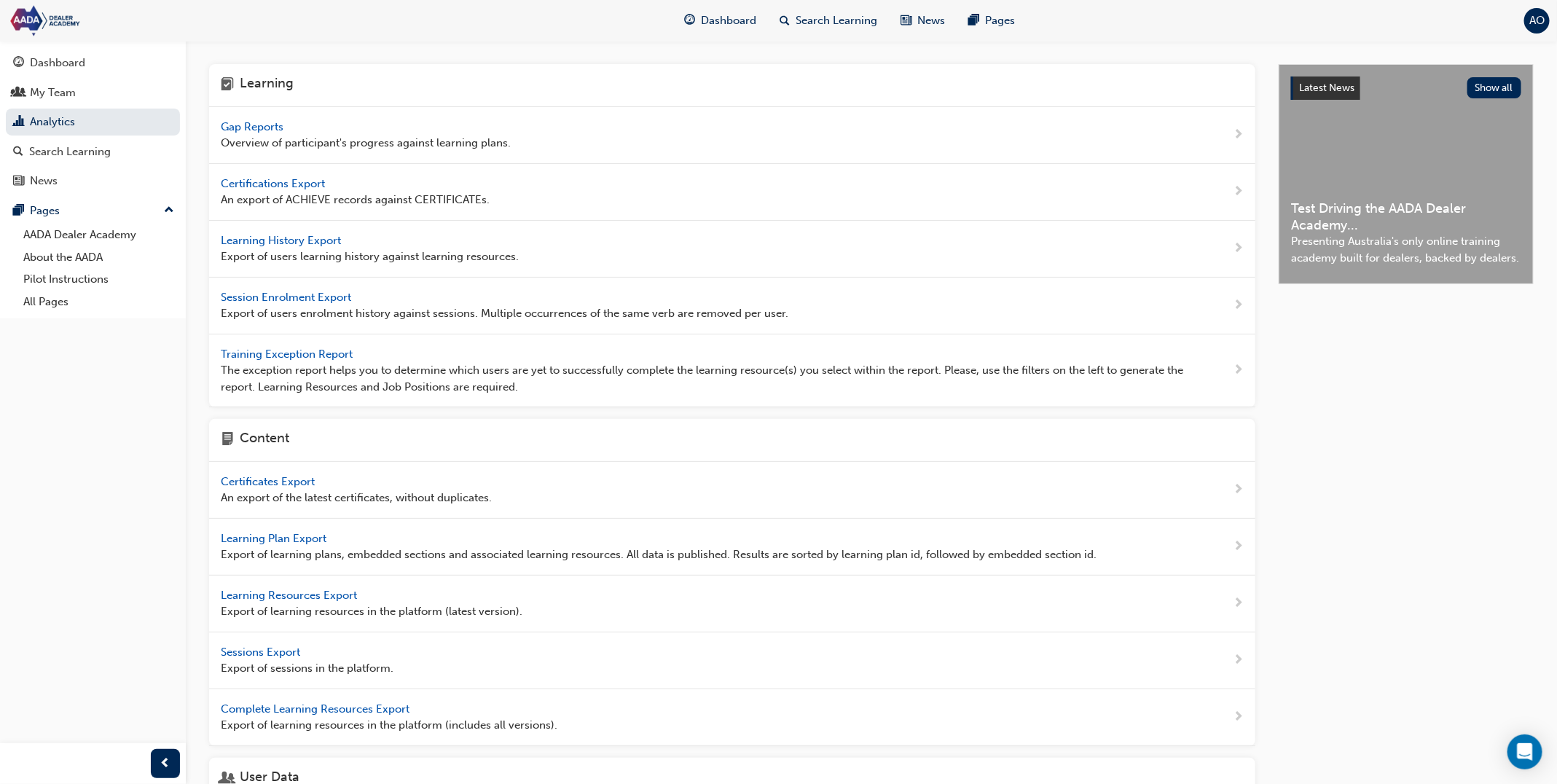
click at [252, 119] on div "Gap Reports Overview of participant's progress against learning plans." at bounding box center [365, 135] width 290 height 33
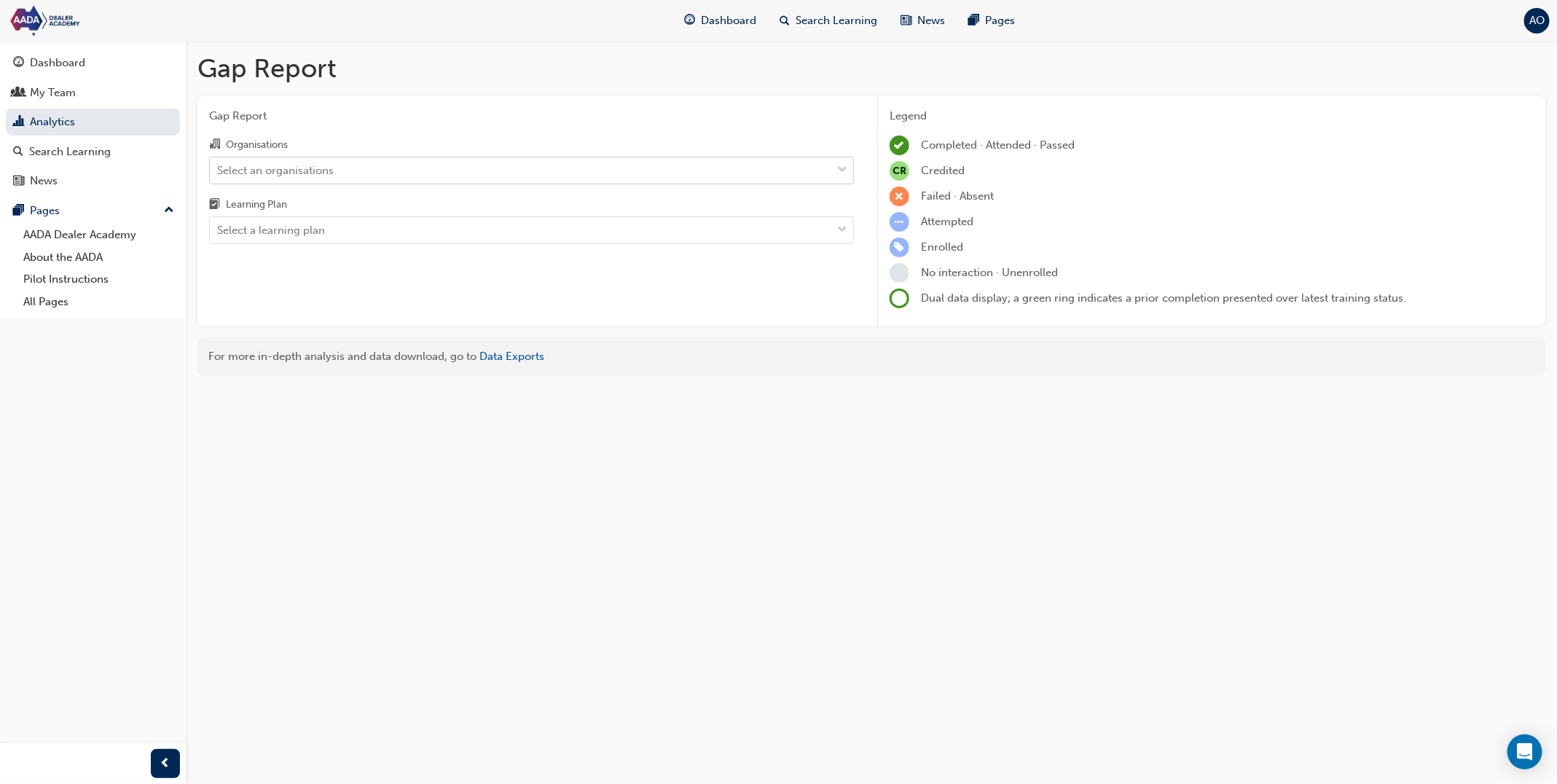
click at [285, 175] on div "Select an organisations" at bounding box center [275, 170] width 116 height 17
click at [218, 175] on input "Organisations Select an organisations" at bounding box center [218, 169] width 2 height 13
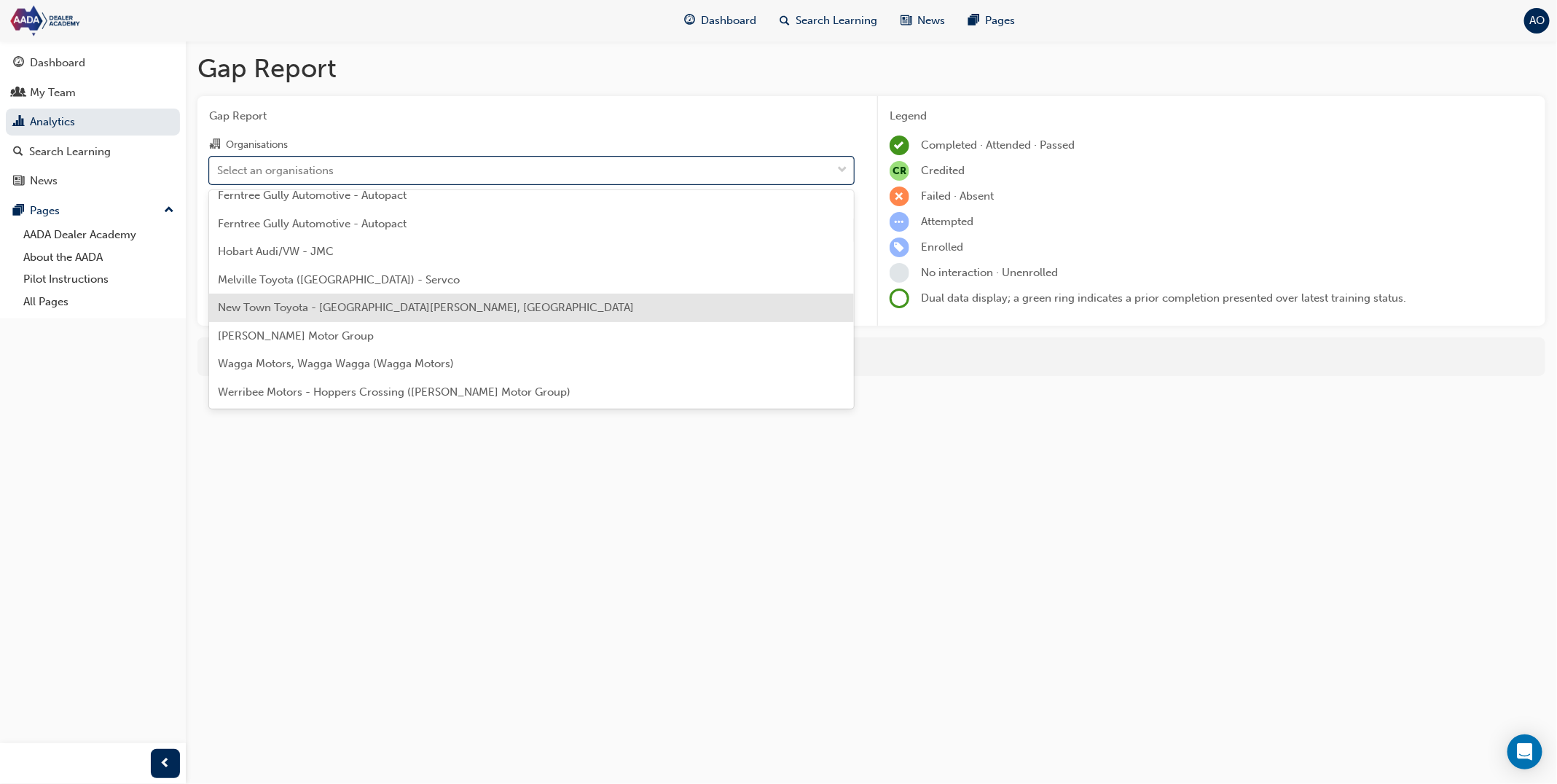
scroll to position [208, 0]
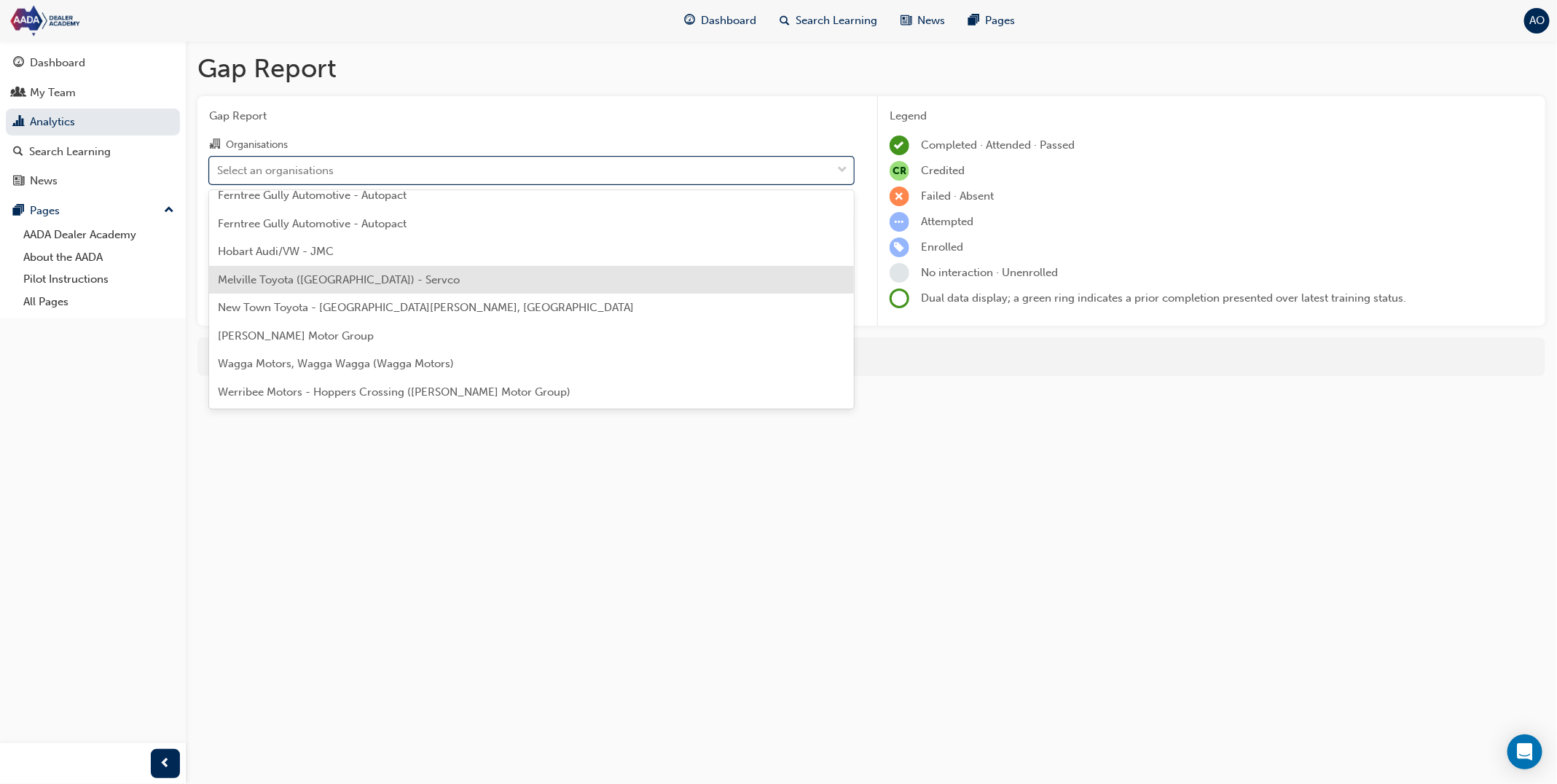
click at [285, 282] on span "Melville Toyota ([GEOGRAPHIC_DATA]) - Servco" at bounding box center [339, 279] width 242 height 13
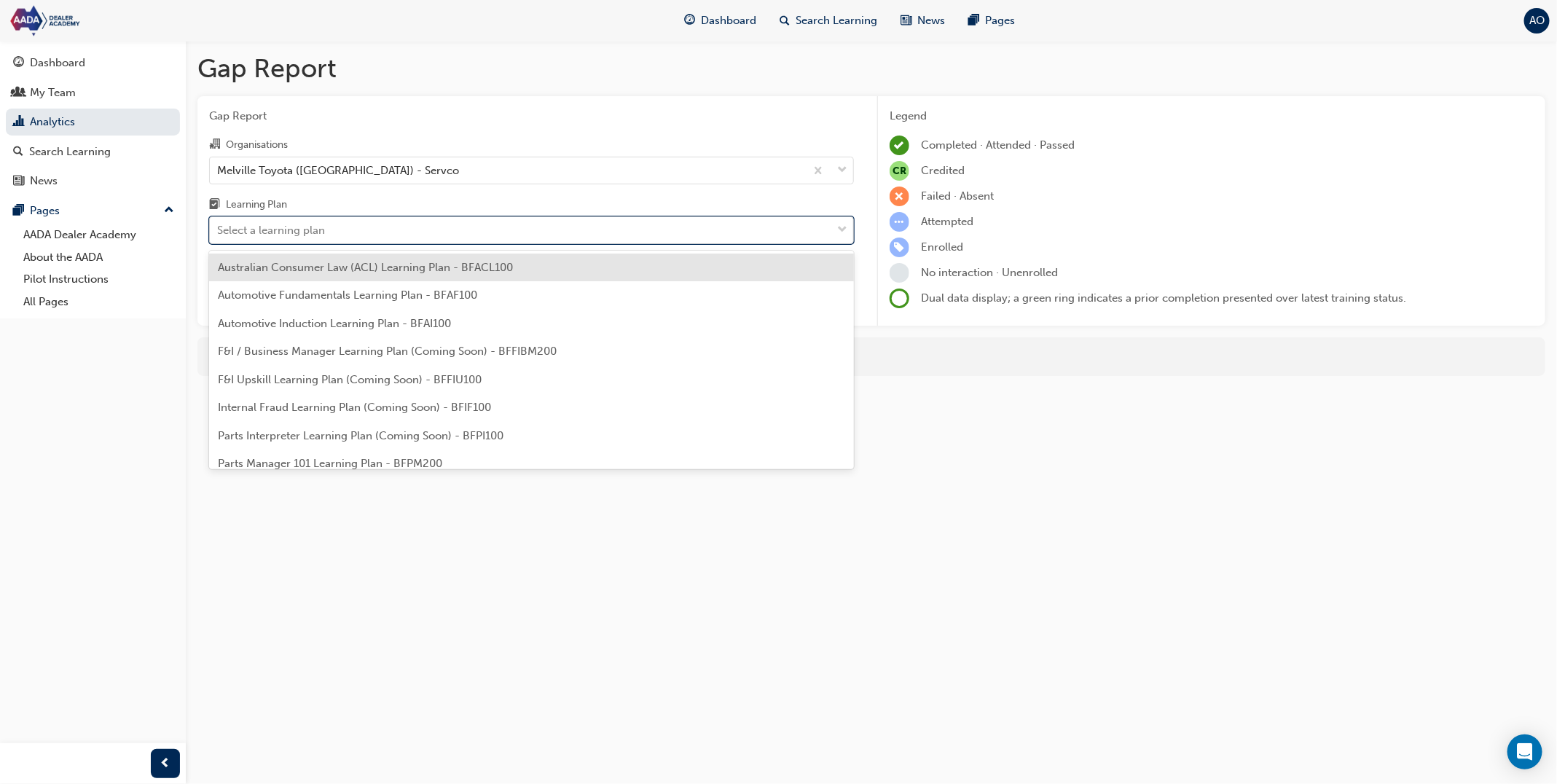
click at [317, 229] on div "Select a learning plan" at bounding box center [271, 231] width 108 height 17
click at [218, 229] on input "Learning Plan option Australian Consumer Law (ACL) Learning Plan - BFACL100 foc…" at bounding box center [218, 229] width 2 height 13
click at [310, 279] on div "Australian Consumer Law (ACL) Learning Plan - BFACL100" at bounding box center [531, 268] width 645 height 28
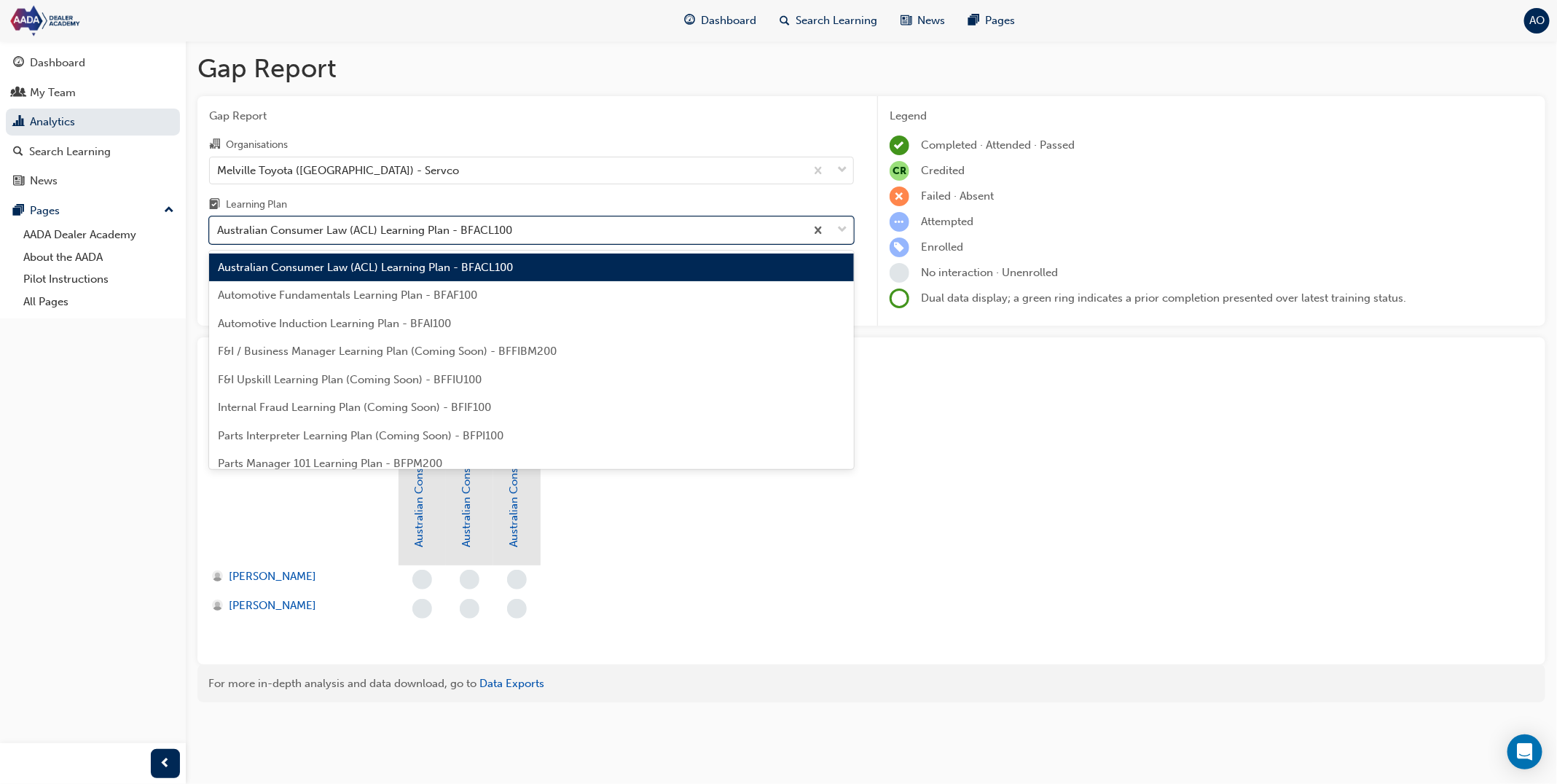
click at [321, 231] on div "Australian Consumer Law (ACL) Learning Plan - BFACL100" at bounding box center [364, 231] width 295 height 17
click at [218, 231] on input "Learning Plan option Australian Consumer Law (ACL) Learning Plan - BFACL100, se…" at bounding box center [218, 229] width 2 height 13
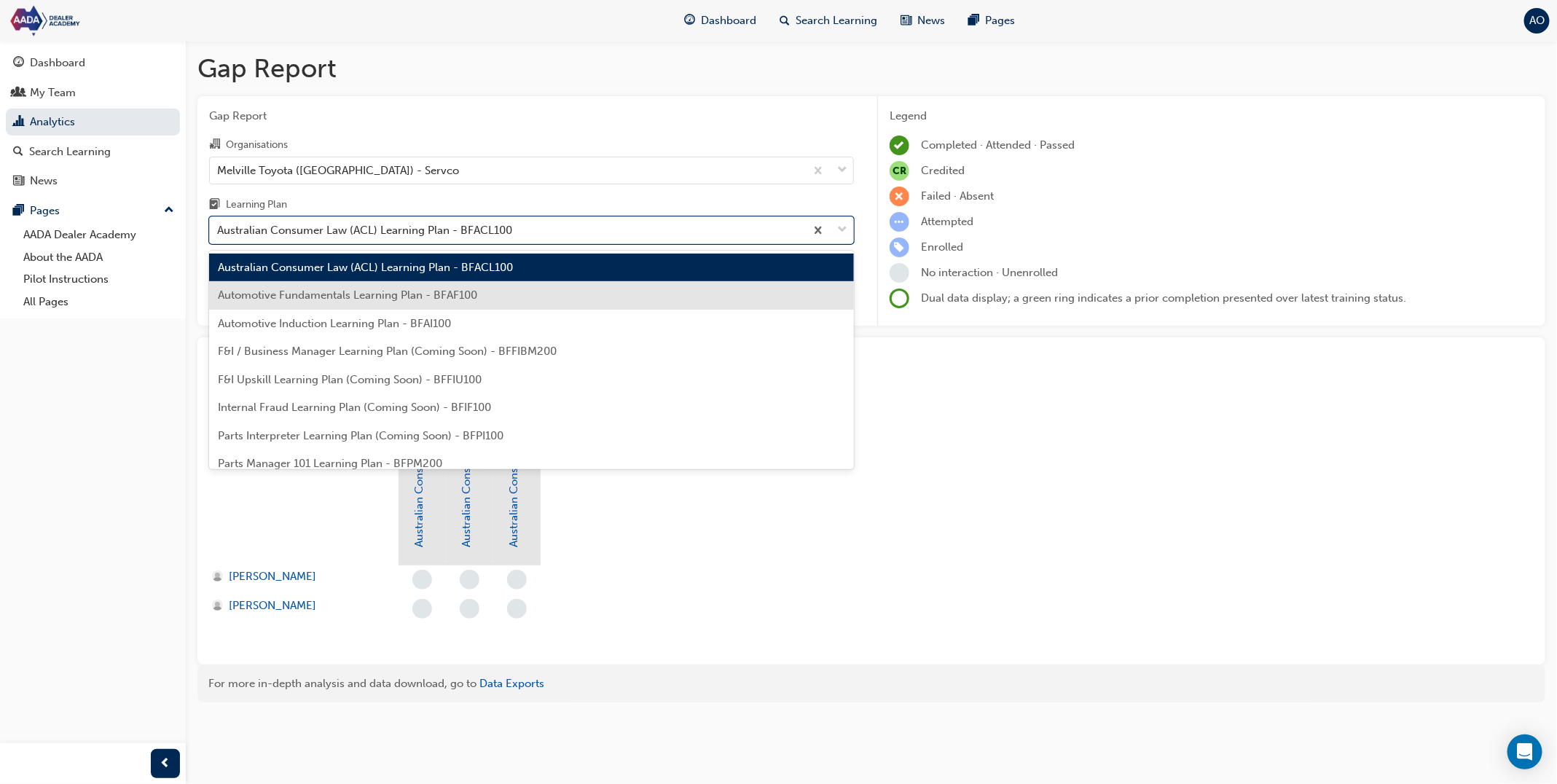
click at [315, 294] on span "Automotive Fundamentals Learning Plan - BFAF100" at bounding box center [347, 295] width 259 height 13
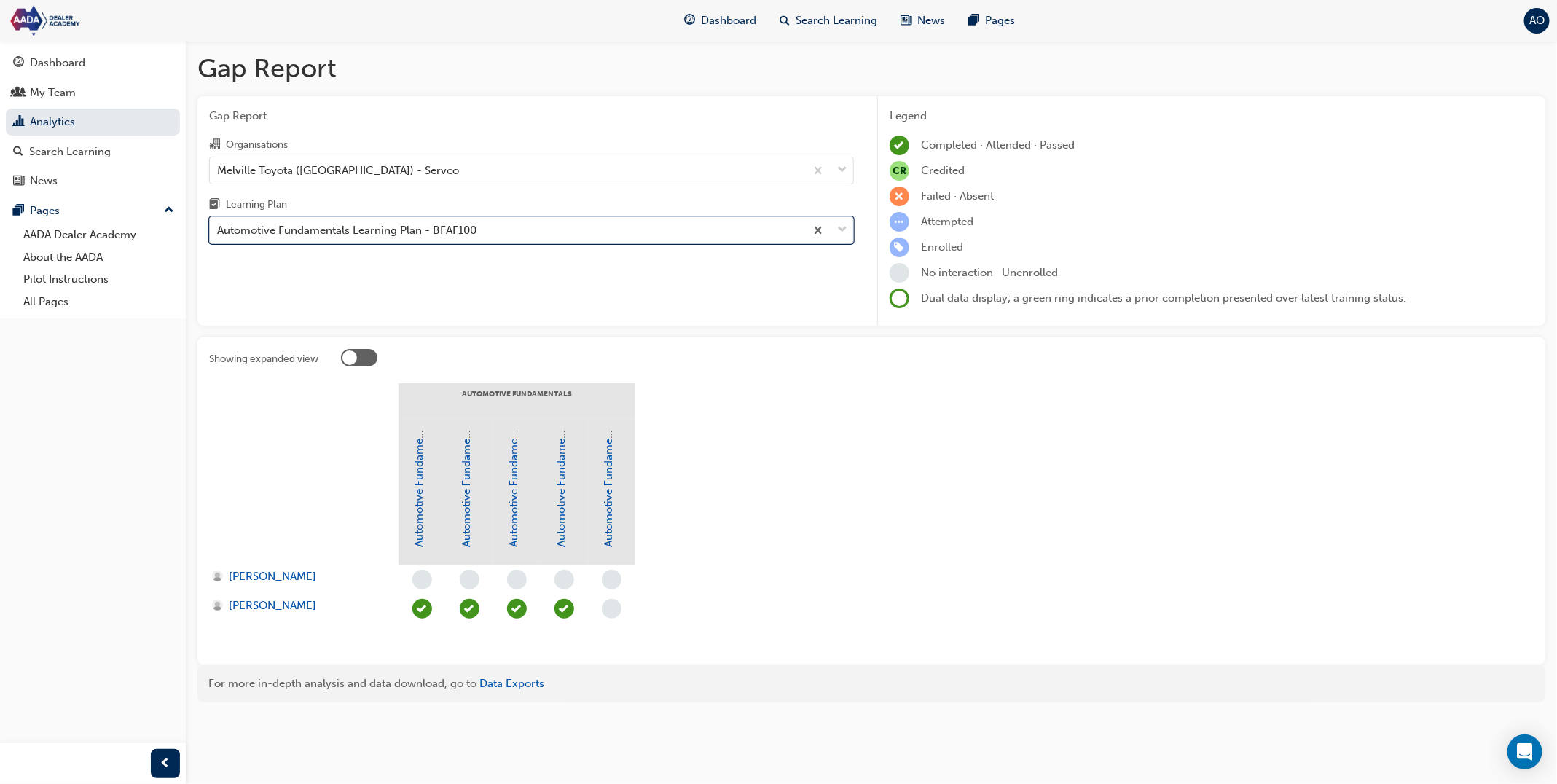
click at [328, 228] on div "Automotive Fundamentals Learning Plan - BFAF100" at bounding box center [347, 231] width 259 height 17
click at [218, 228] on input "Learning Plan option Automotive Fundamentals Learning Plan - BFAF100, selected.…" at bounding box center [218, 229] width 2 height 13
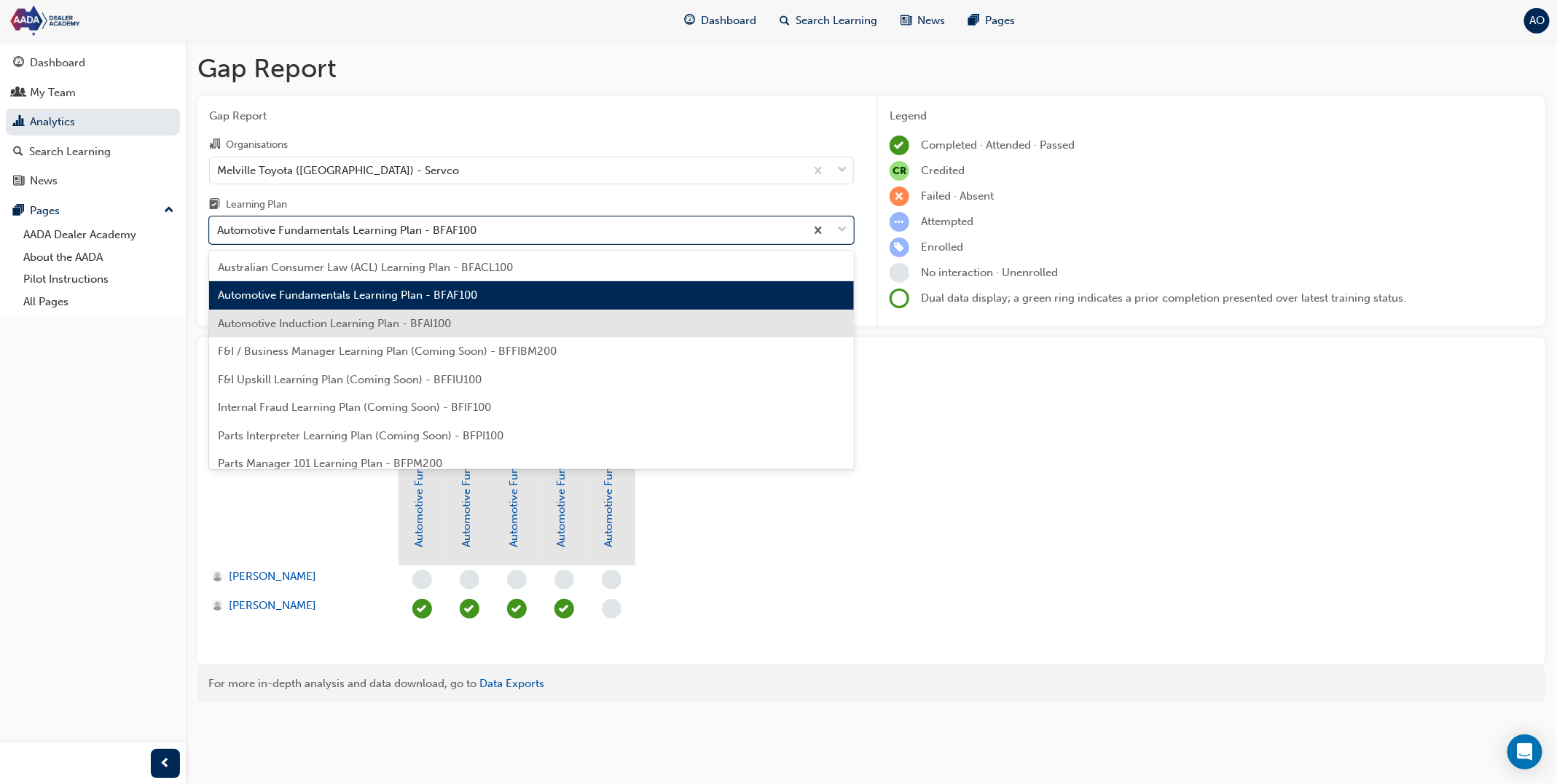
click at [322, 328] on span "Automotive Induction Learning Plan - BFAI100" at bounding box center [335, 323] width 234 height 13
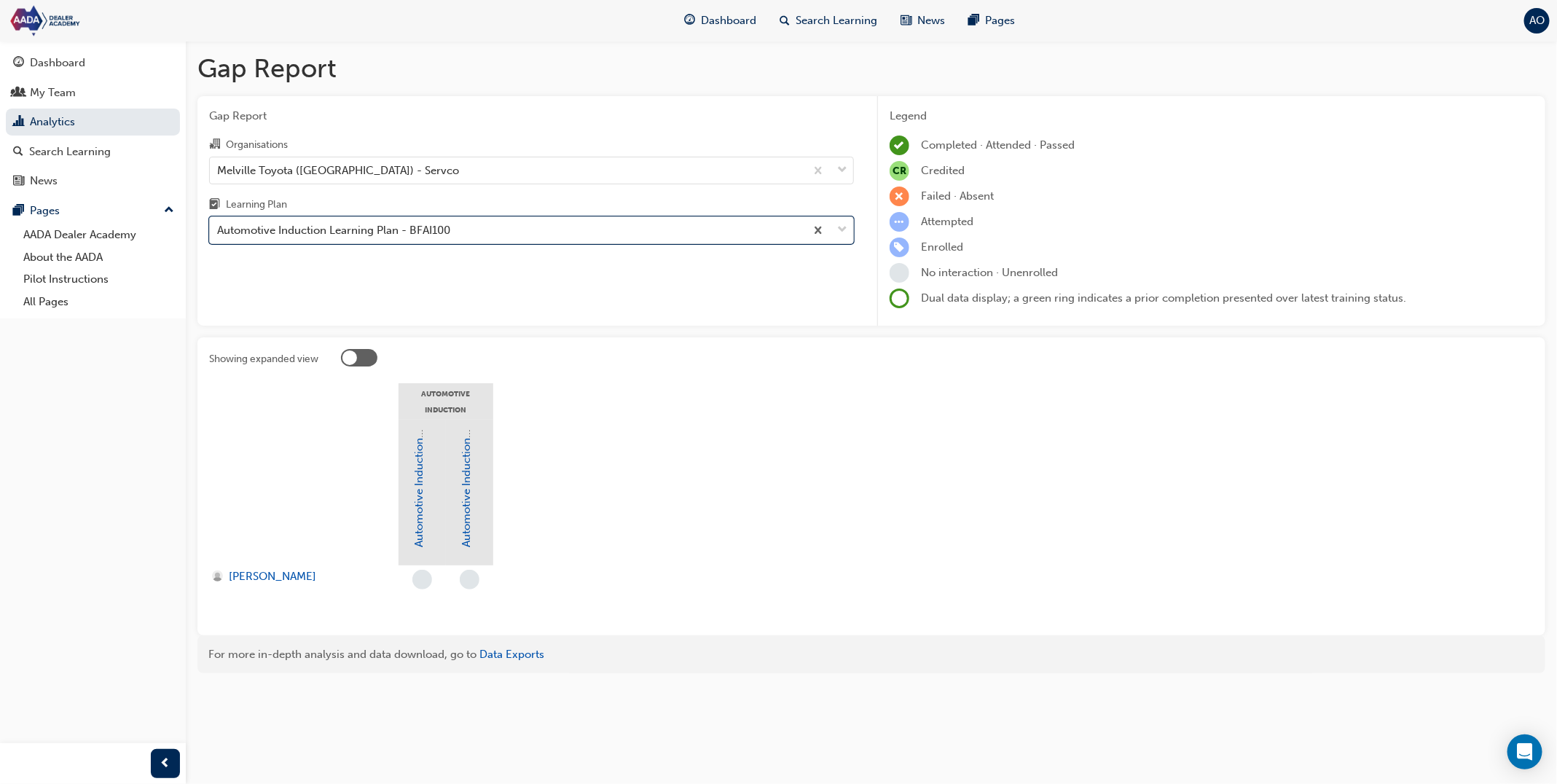
click at [277, 249] on div "Gap Report Organisations Melville Toyota (WA) - Servco Learning Plan option Aut…" at bounding box center [531, 211] width 668 height 230
click at [285, 237] on div "Automotive Induction Learning Plan - BFAI100" at bounding box center [334, 231] width 234 height 17
click at [218, 236] on input "Learning Plan Automotive Induction Learning Plan - BFAI100" at bounding box center [218, 229] width 2 height 13
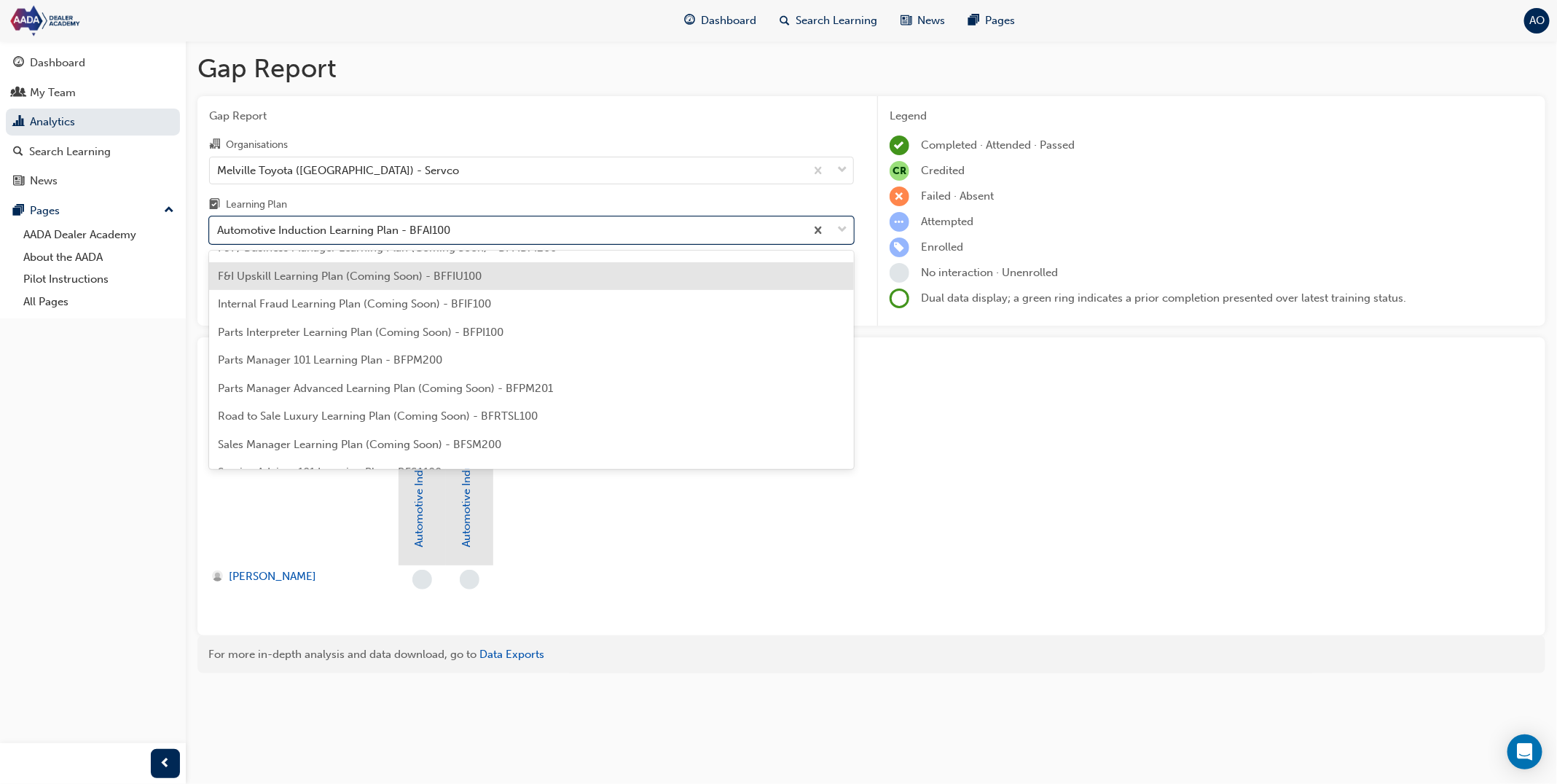
scroll to position [110, 0]
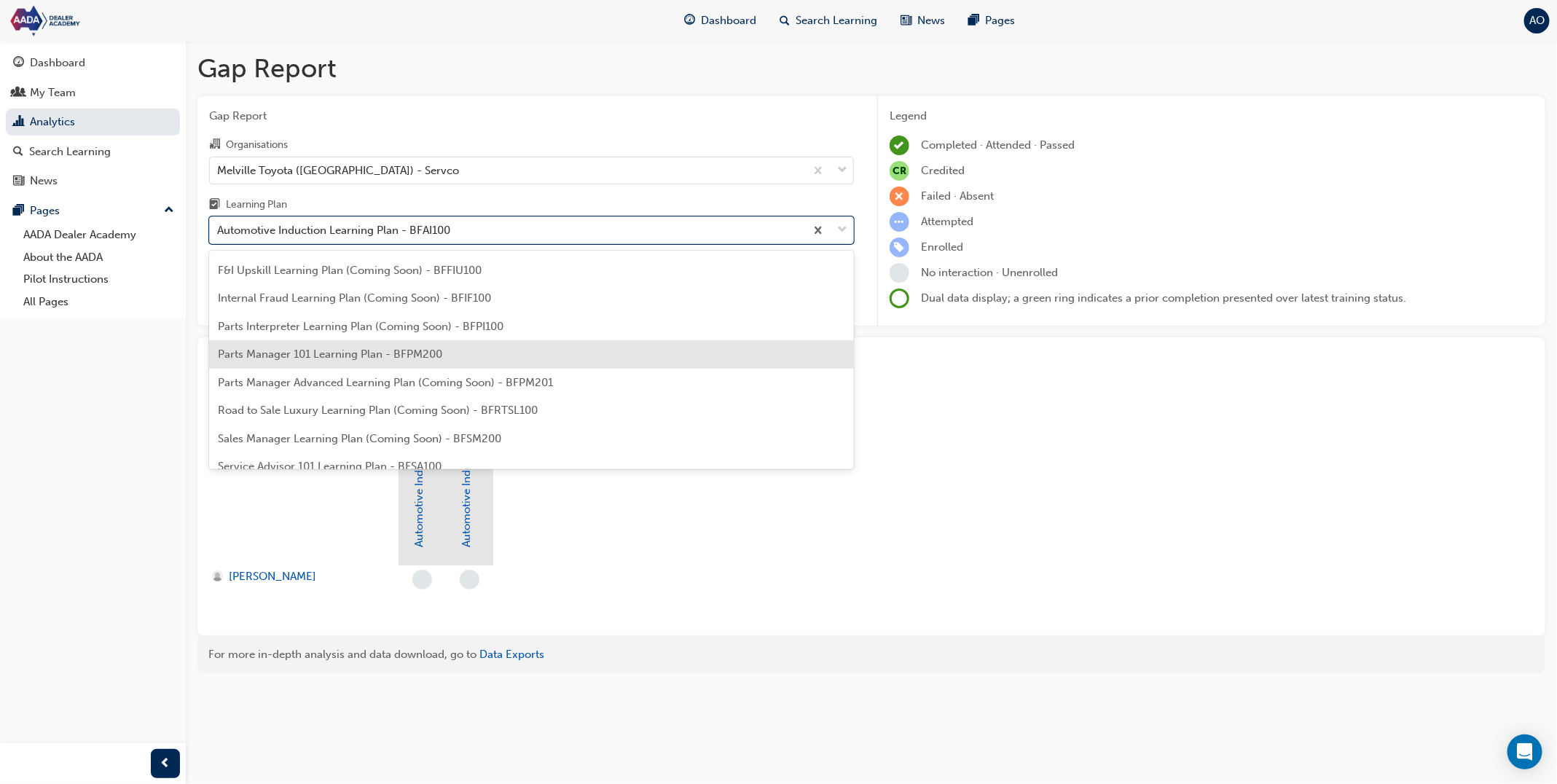
click at [298, 357] on span "Parts Manager 101 Learning Plan - BFPM200" at bounding box center [330, 353] width 224 height 13
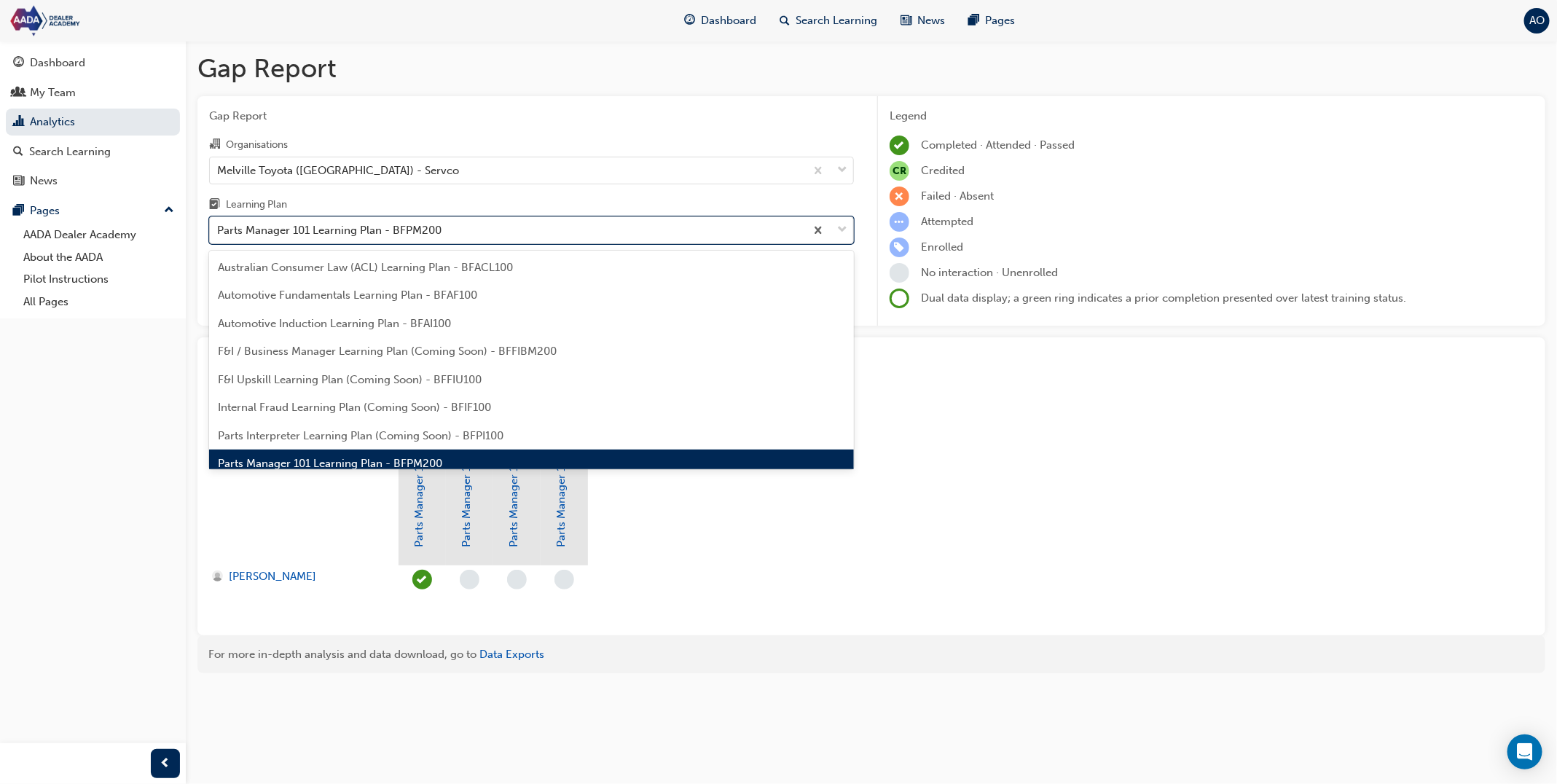
click at [344, 237] on div "Parts Manager 101 Learning Plan - BFPM200" at bounding box center [330, 231] width 224 height 17
click at [218, 236] on input "Learning Plan option Parts Manager 101 Learning Plan - BFPM200, selected. optio…" at bounding box center [218, 229] width 2 height 13
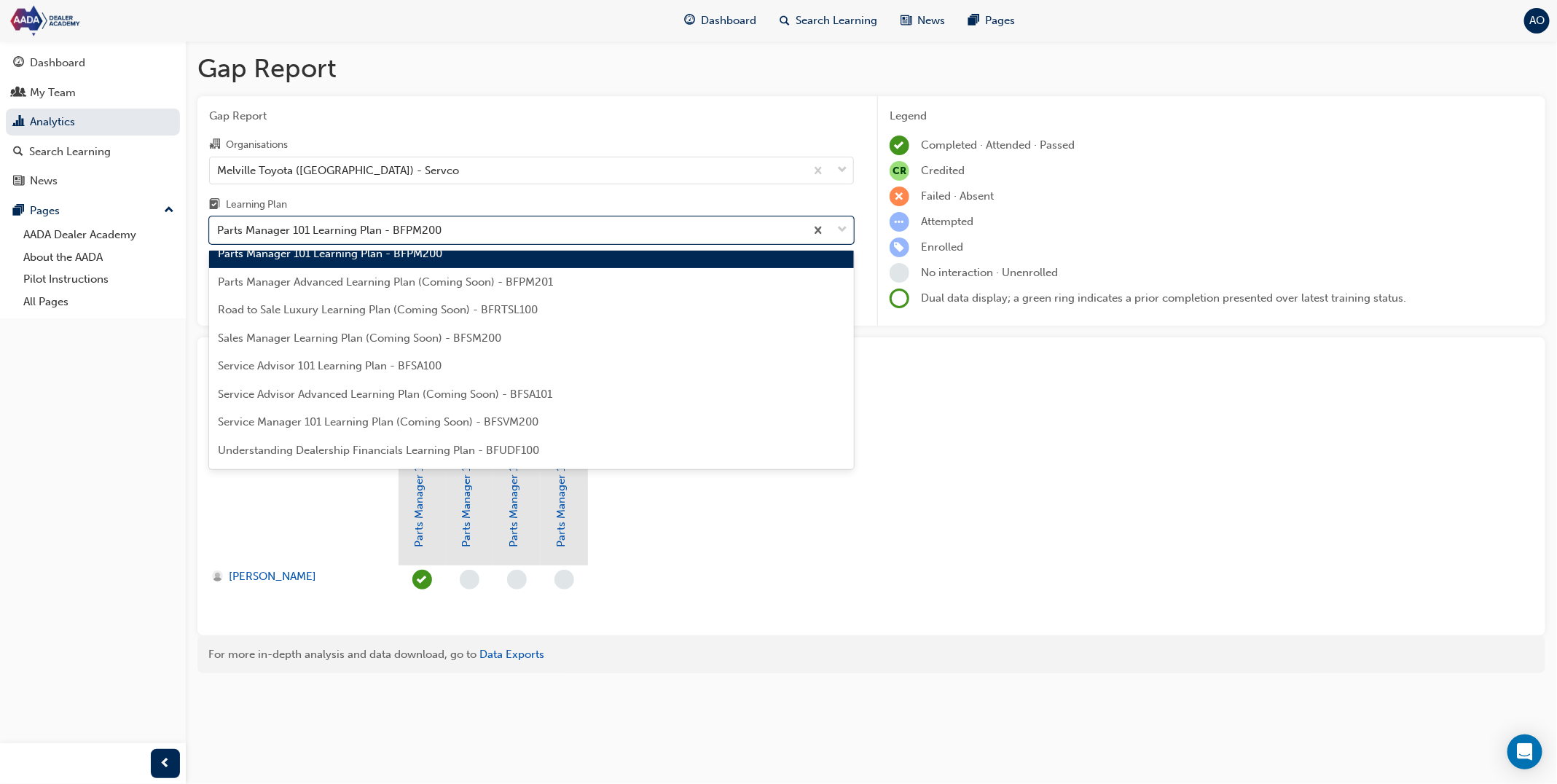
scroll to position [213, 0]
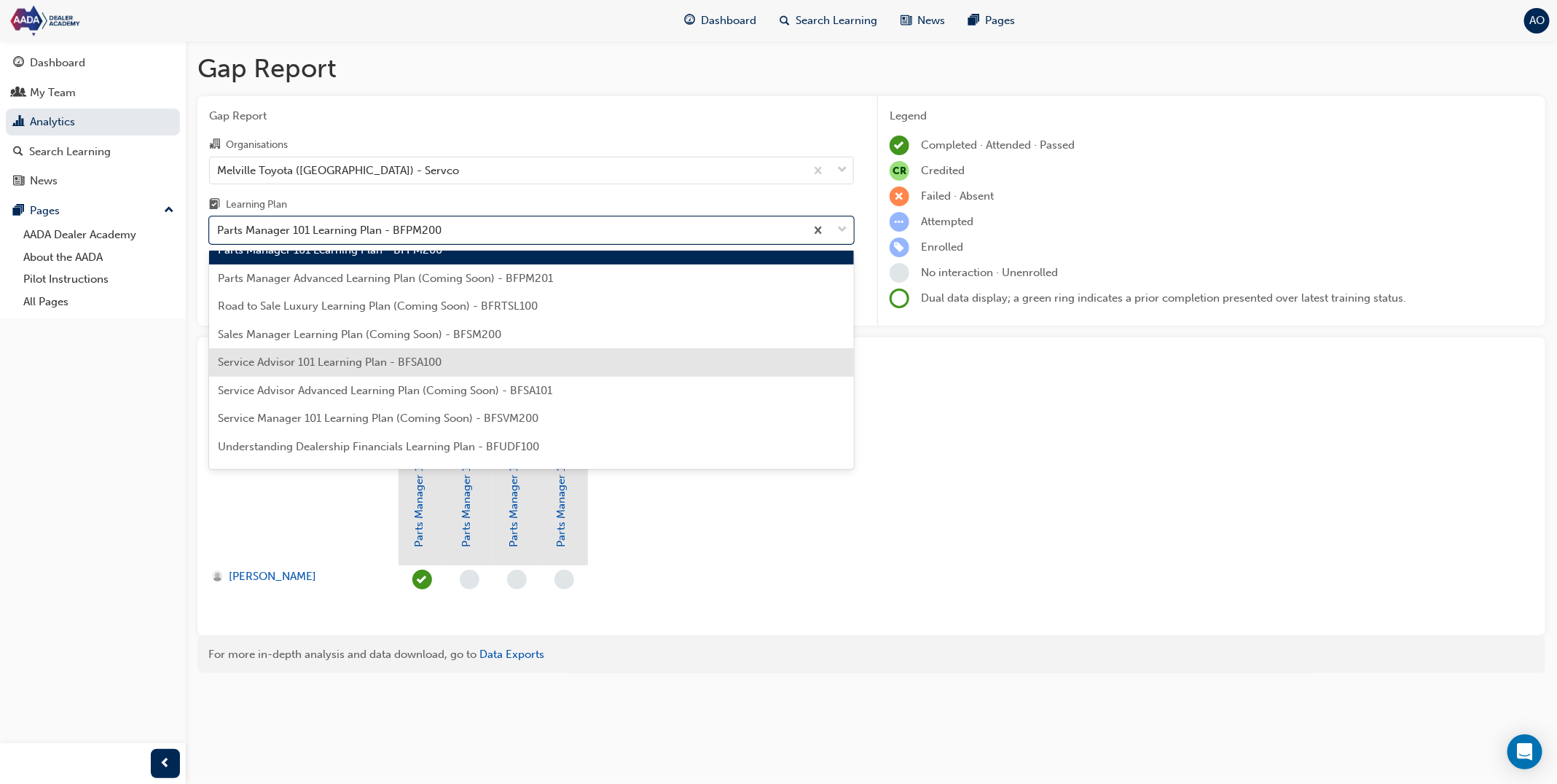
click at [359, 356] on span "Service Advisor 101 Learning Plan - BFSA100" at bounding box center [330, 362] width 223 height 13
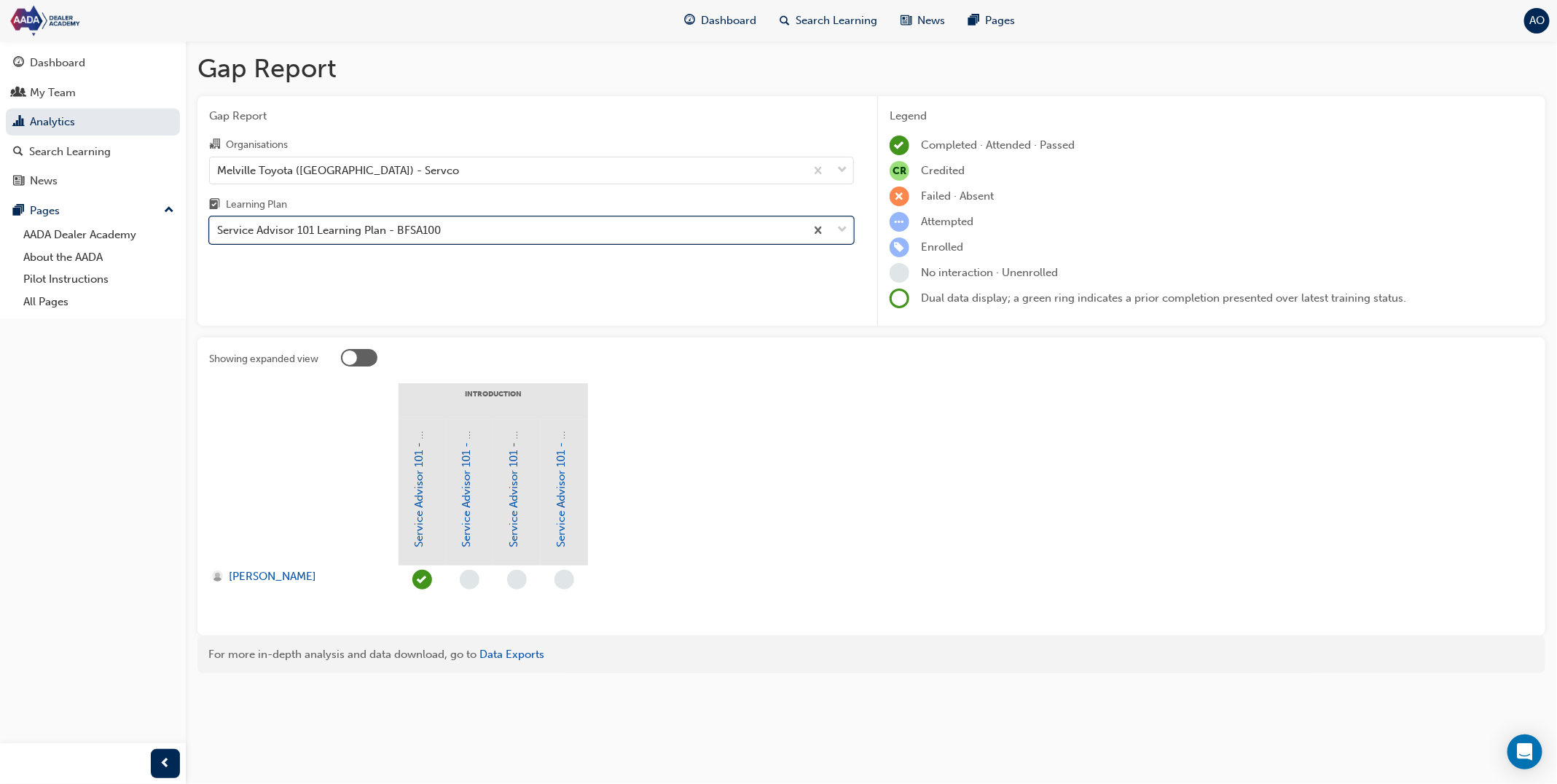
click at [383, 223] on div "Service Advisor 101 Learning Plan - BFSA100" at bounding box center [329, 231] width 223 height 17
click at [218, 223] on input "Learning Plan option Service Advisor 101 Learning Plan - BFSA100, selected. 0 r…" at bounding box center [218, 229] width 2 height 13
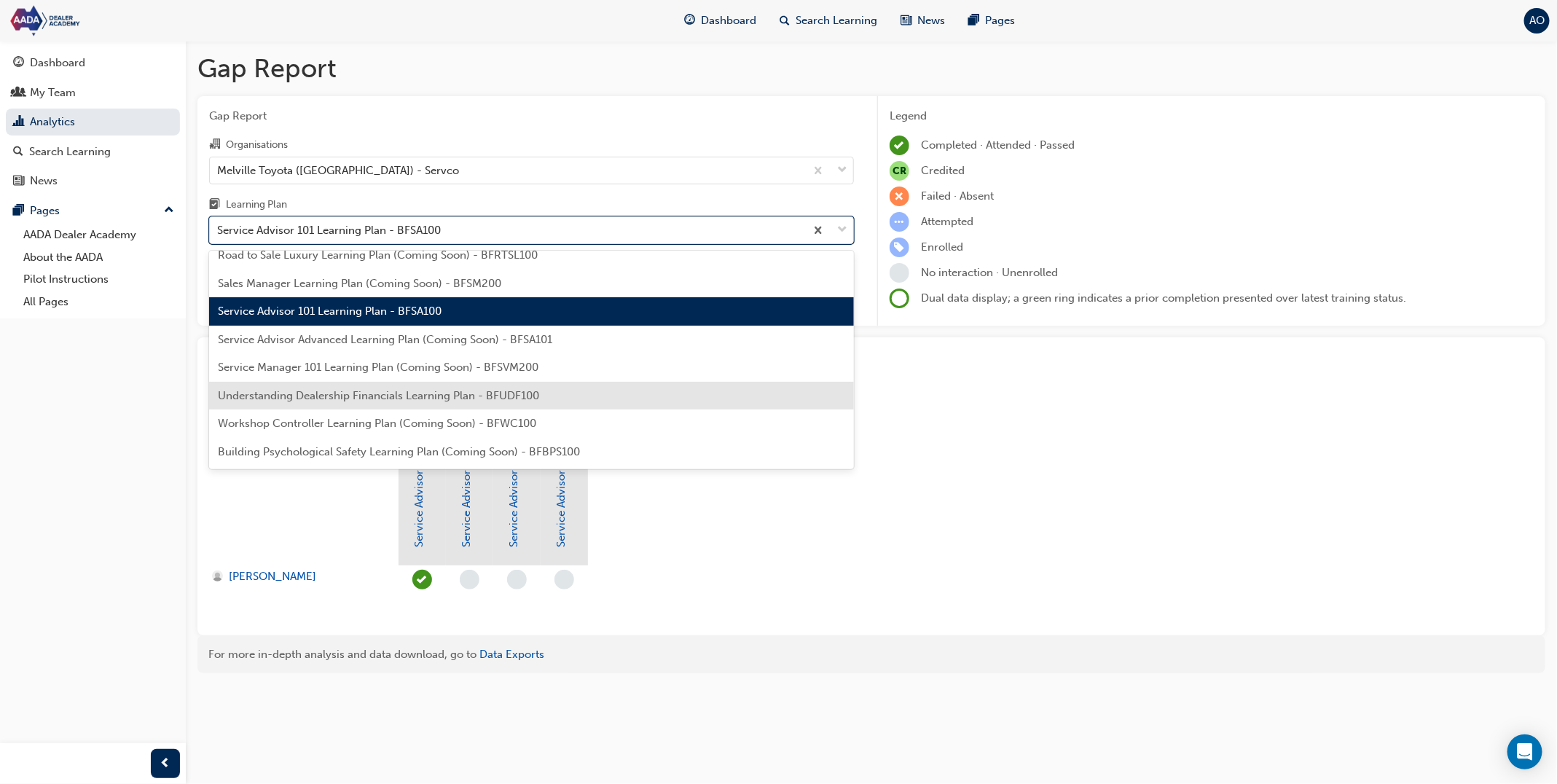
scroll to position [320, 0]
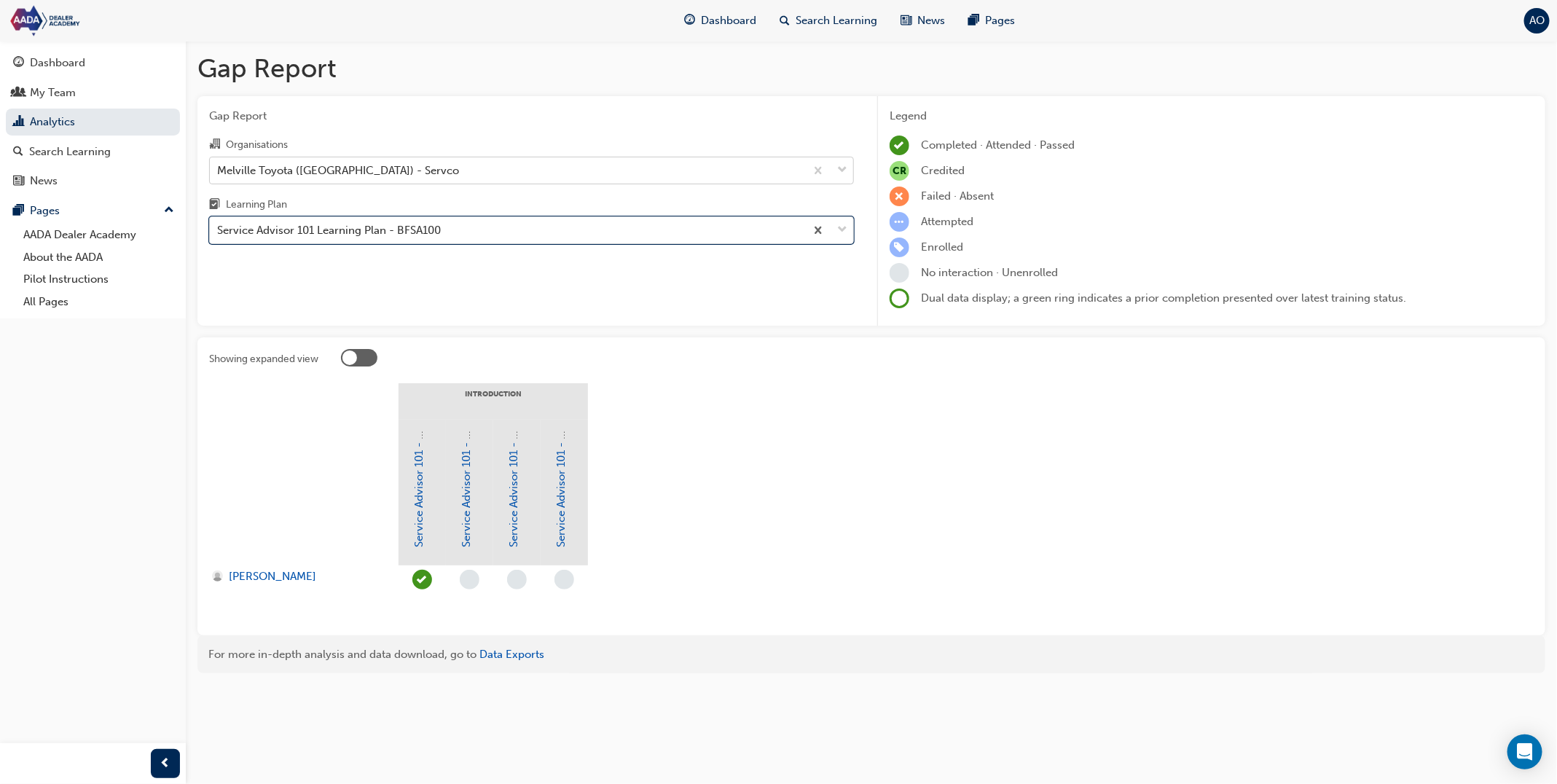
click at [368, 172] on div "Melville Toyota ([GEOGRAPHIC_DATA]) - Servco" at bounding box center [507, 170] width 595 height 25
click at [218, 172] on input "Organisations Melville Toyota (WA) - Servco" at bounding box center [218, 169] width 2 height 13
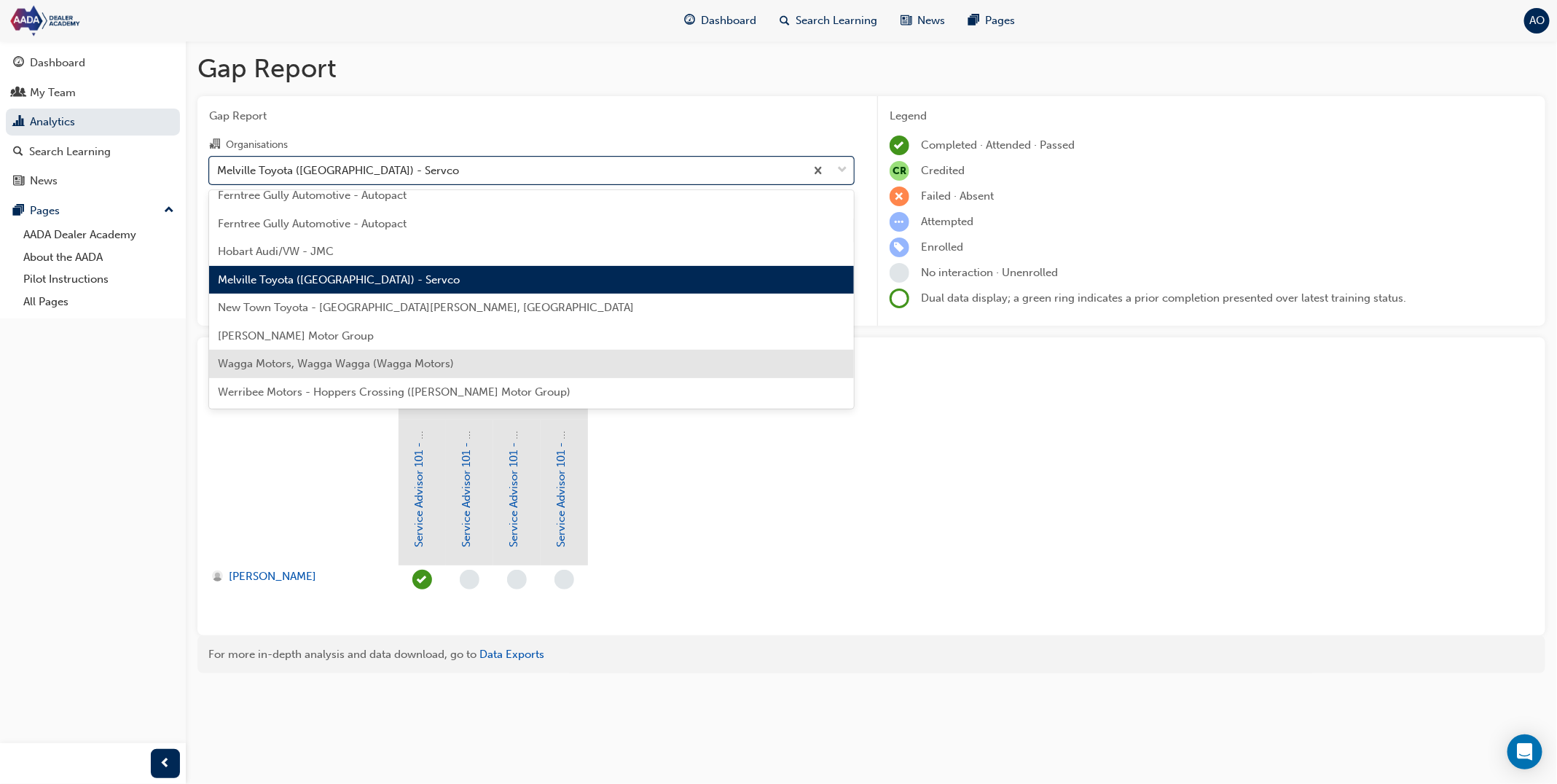
scroll to position [208, 0]
click at [345, 365] on span "Wagga Motors, Wagga Wagga (Wagga Motors)" at bounding box center [336, 363] width 236 height 13
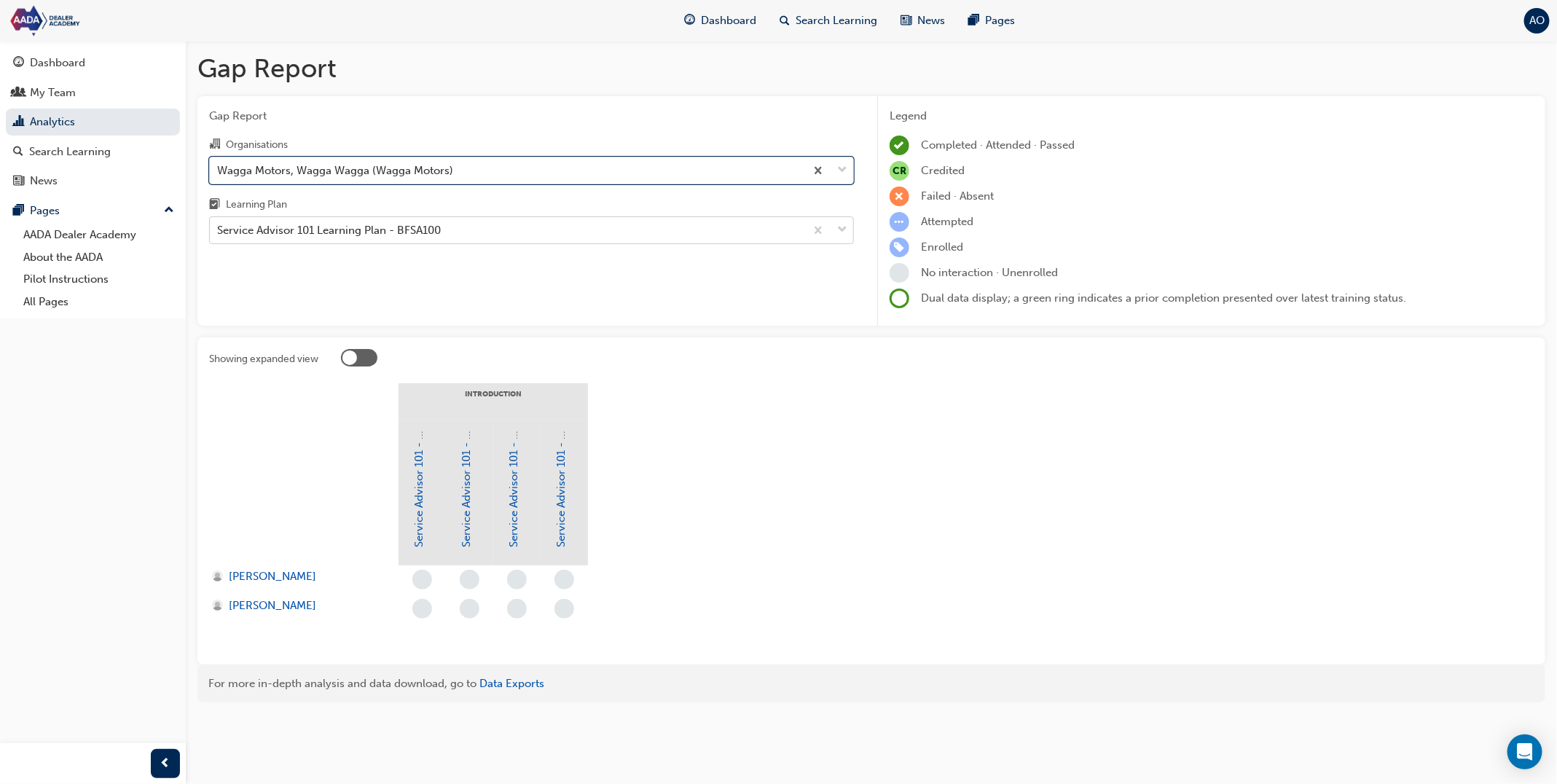
click at [456, 227] on div "Service Advisor 101 Learning Plan - BFSA100" at bounding box center [507, 231] width 595 height 25
click at [218, 227] on input "Learning Plan Service Advisor 101 Learning Plan - BFSA100" at bounding box center [218, 229] width 2 height 13
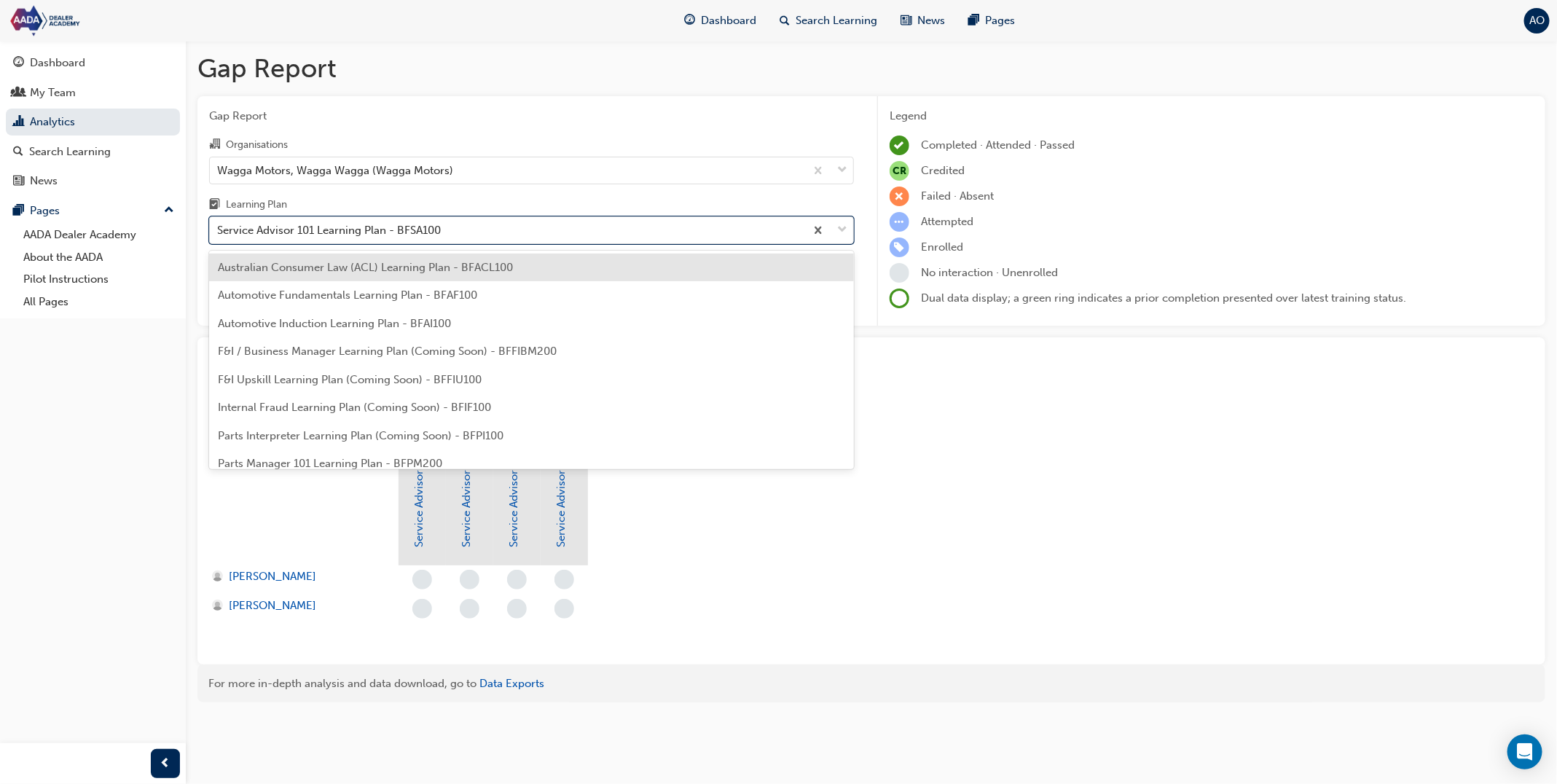
click at [459, 261] on span "Australian Consumer Law (ACL) Learning Plan - BFACL100" at bounding box center [365, 267] width 295 height 13
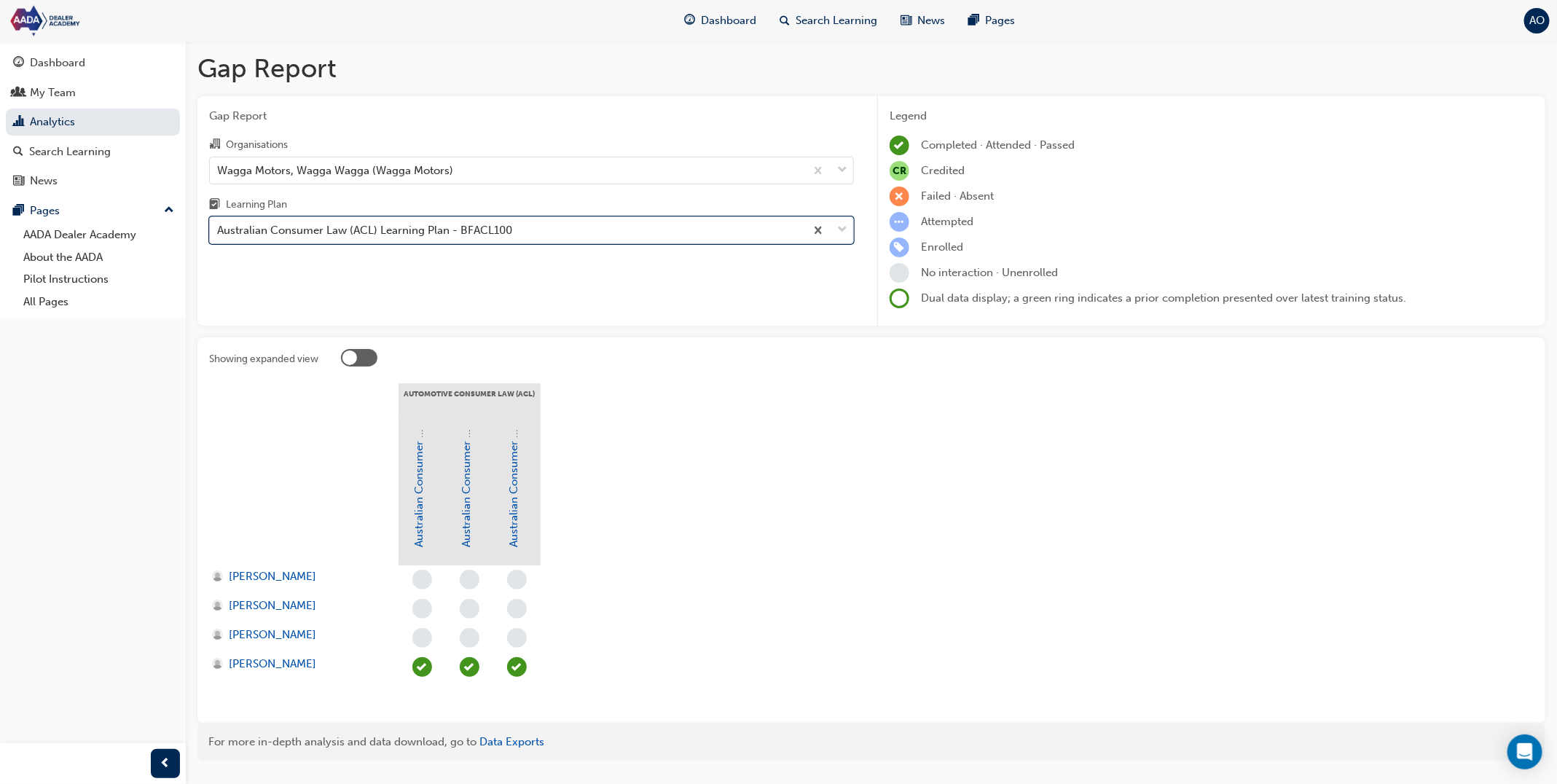
click at [466, 240] on div "Australian Consumer Law (ACL) Learning Plan - BFACL100" at bounding box center [507, 231] width 595 height 25
click at [218, 236] on input "Learning Plan option Australian Consumer Law (ACL) Learning Plan - BFACL100, se…" at bounding box center [218, 229] width 2 height 13
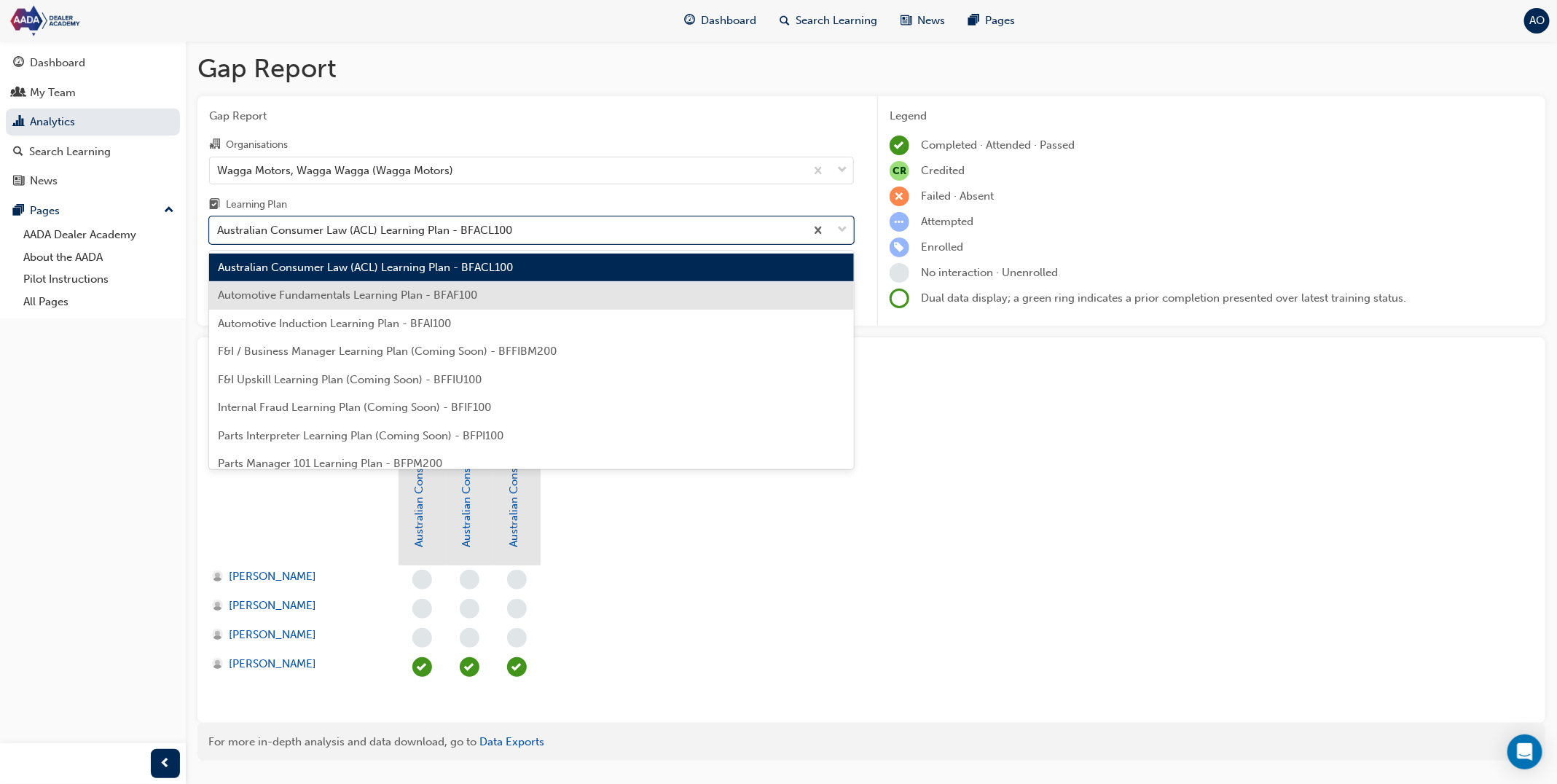
click at [453, 292] on span "Automotive Fundamentals Learning Plan - BFAF100" at bounding box center [347, 295] width 259 height 13
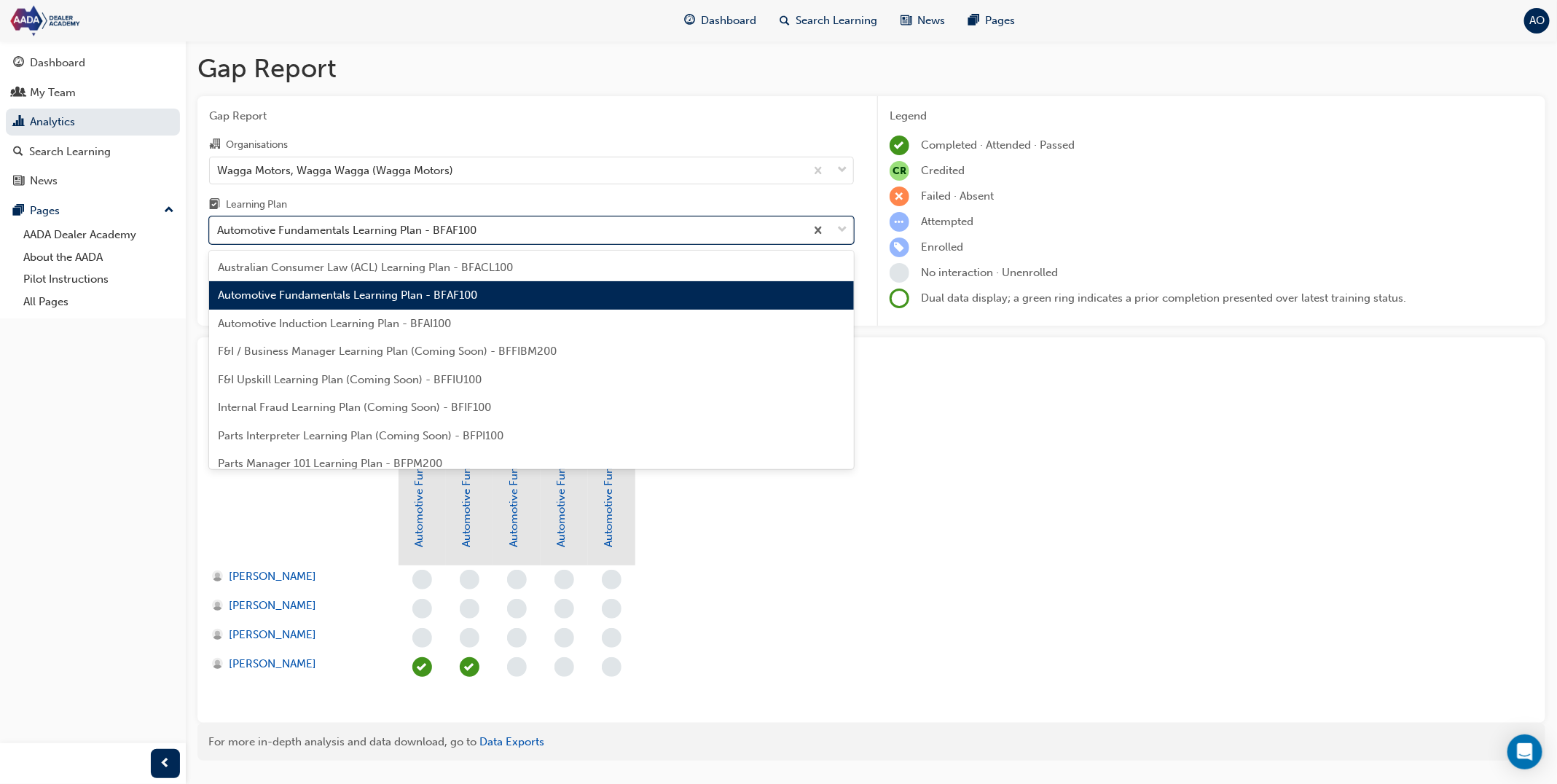
click at [469, 232] on div "Automotive Fundamentals Learning Plan - BFAF100" at bounding box center [347, 231] width 259 height 17
click at [218, 232] on input "Learning Plan option Automotive Fundamentals Learning Plan - BFAF100, selected.…" at bounding box center [218, 229] width 2 height 13
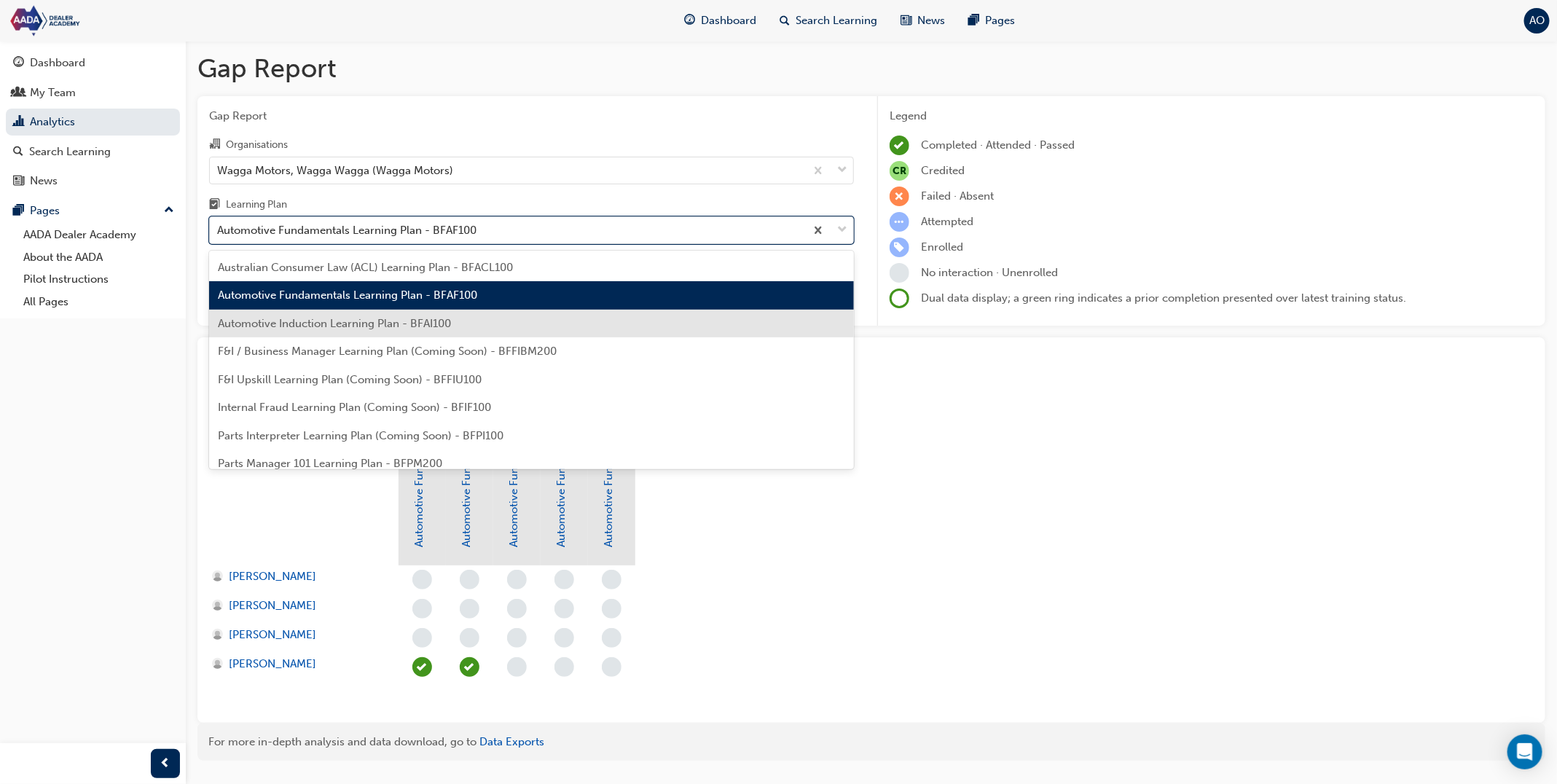
click at [442, 315] on div "Automotive Induction Learning Plan - BFAI100" at bounding box center [531, 324] width 645 height 28
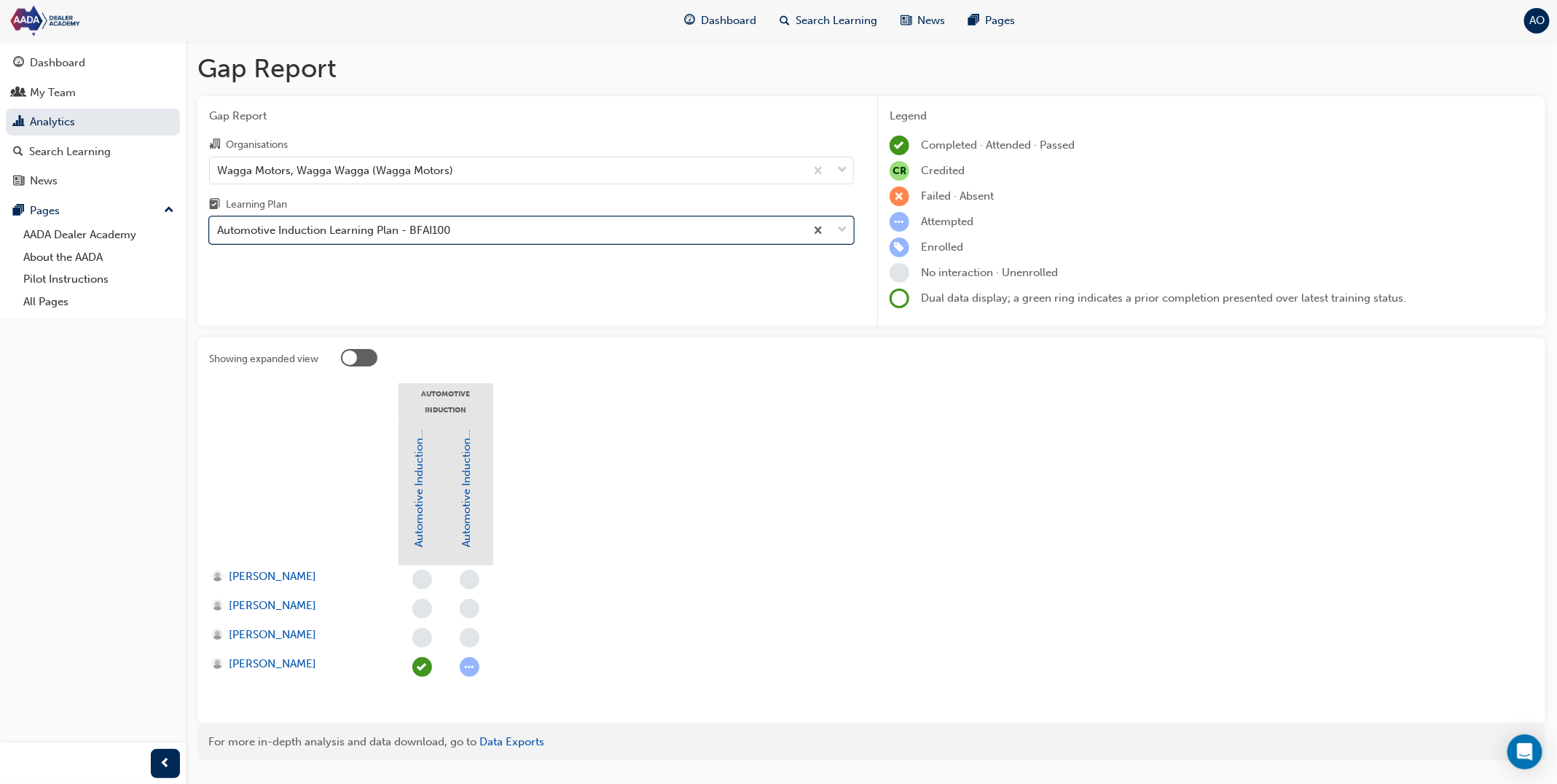
click at [468, 239] on div "Automotive Induction Learning Plan - BFAI100" at bounding box center [507, 231] width 595 height 25
click at [218, 236] on input "Learning Plan option Automotive Induction Learning Plan - BFAI100, selected. 0 …" at bounding box center [218, 229] width 2 height 13
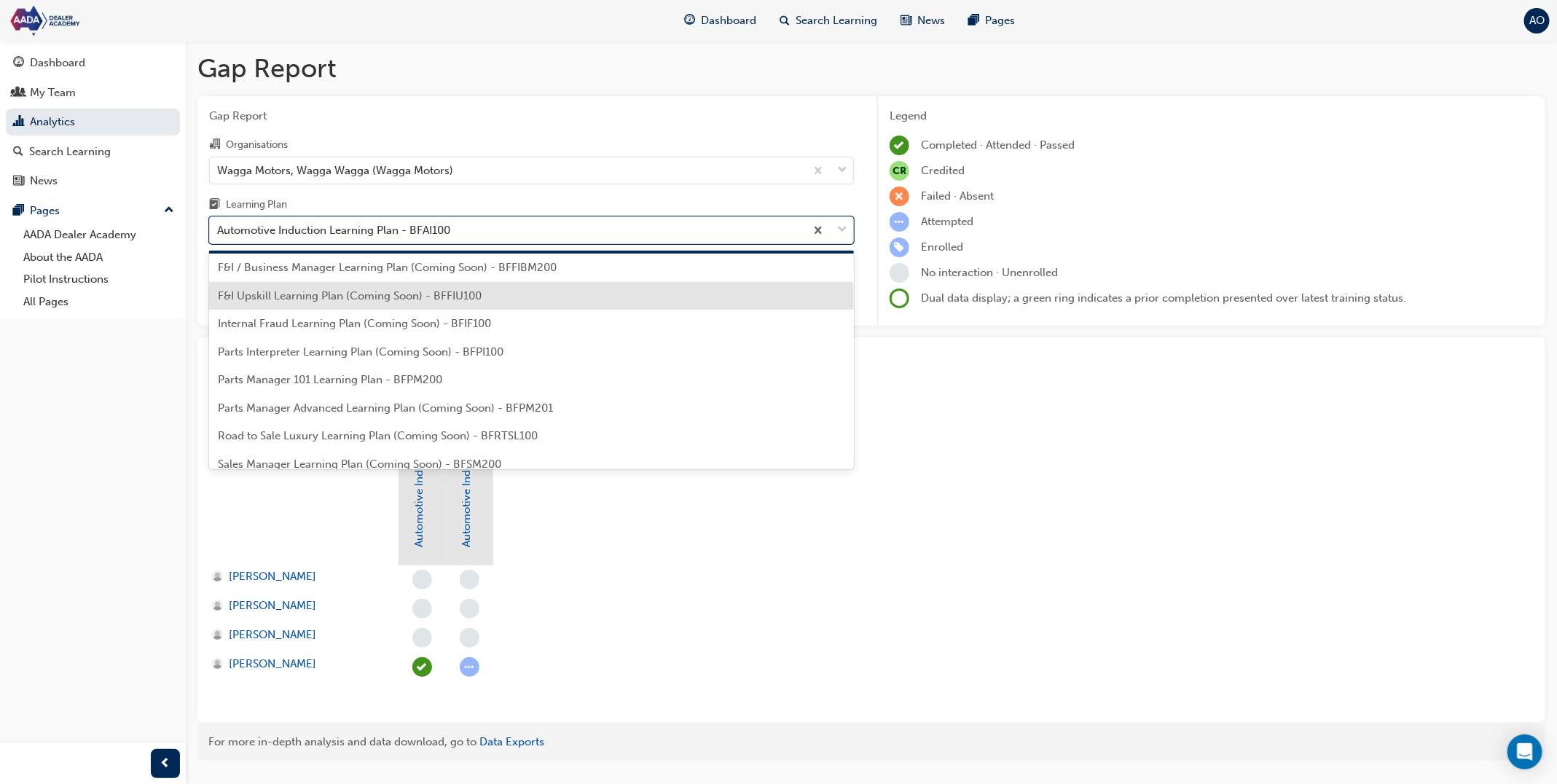
scroll to position [93, 0]
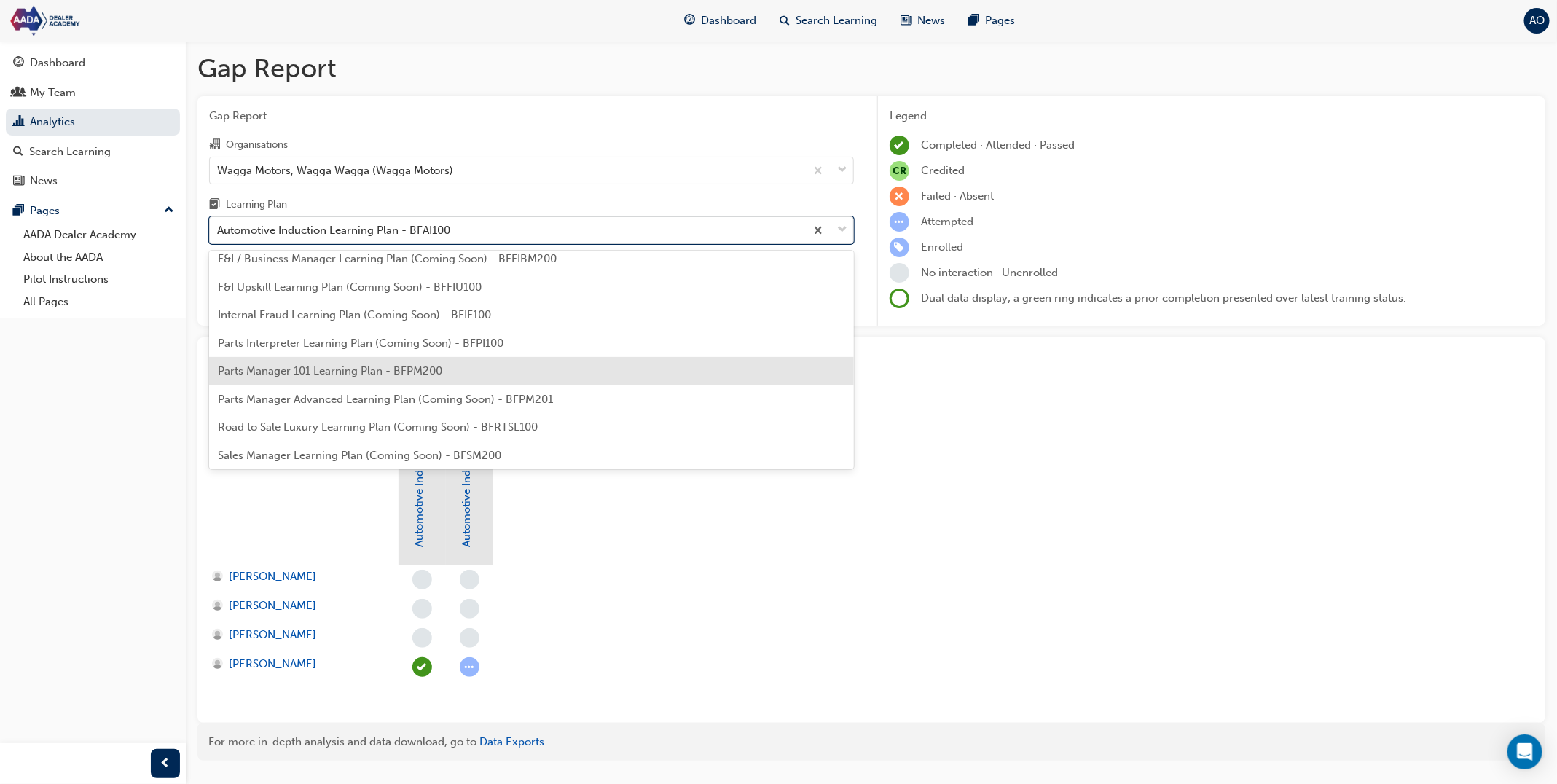
click at [456, 367] on div "Parts Manager 101 Learning Plan - BFPM200" at bounding box center [531, 370] width 645 height 28
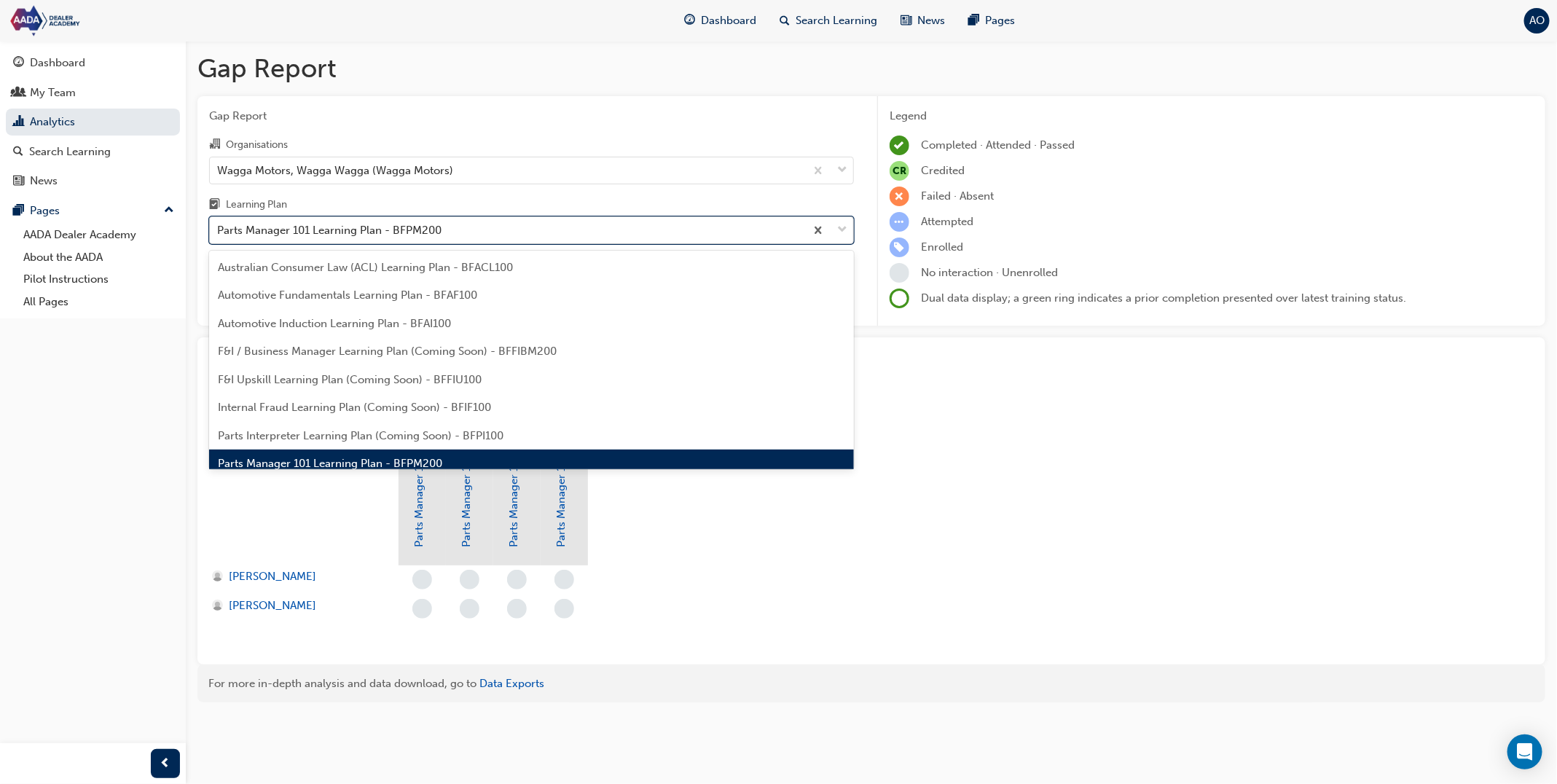
click at [491, 239] on div "Parts Manager 101 Learning Plan - BFPM200" at bounding box center [507, 231] width 595 height 25
click at [218, 236] on input "Learning Plan option Parts Manager 101 Learning Plan - BFPM200, selected. optio…" at bounding box center [218, 229] width 2 height 13
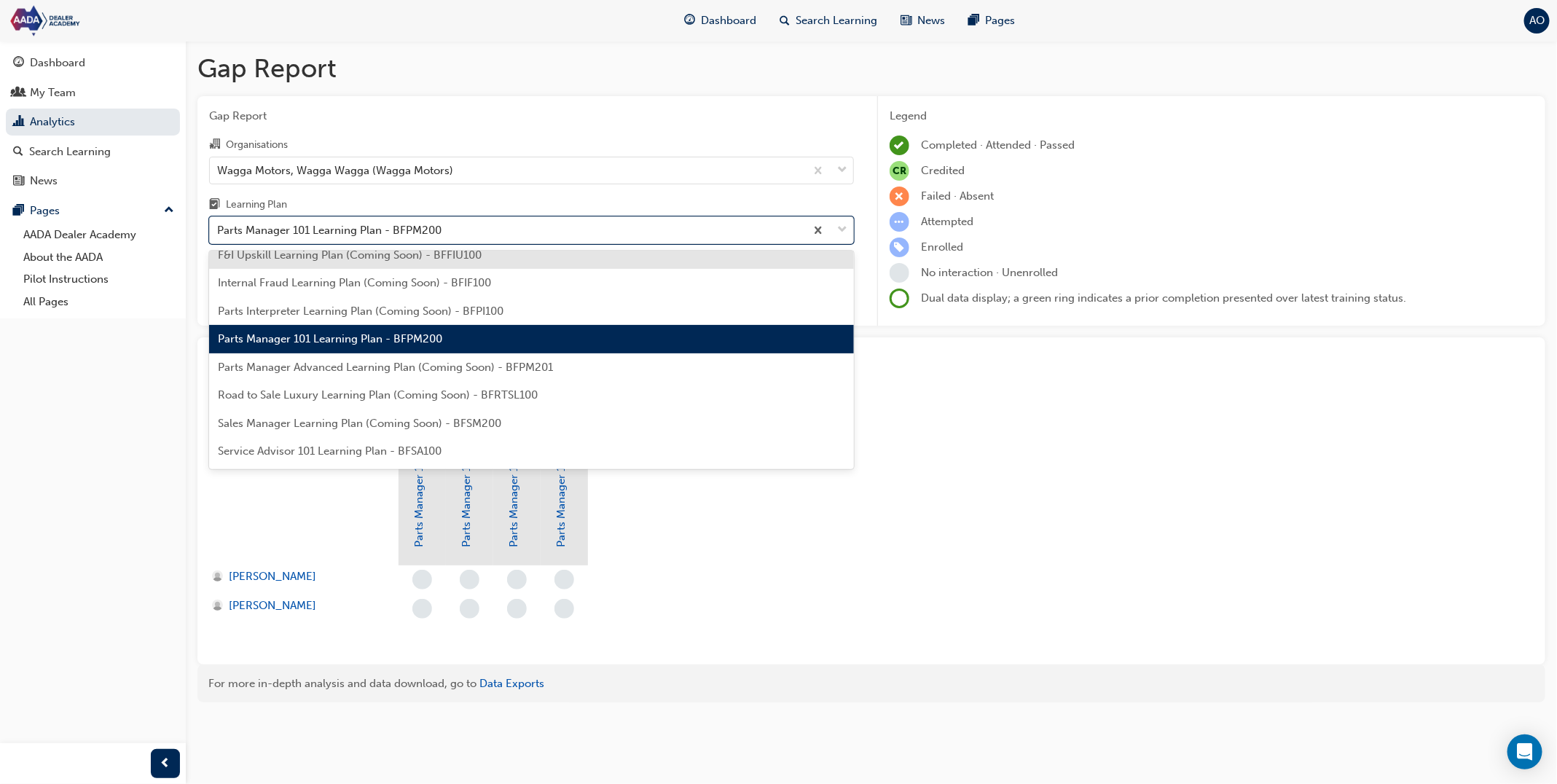
scroll to position [142, 0]
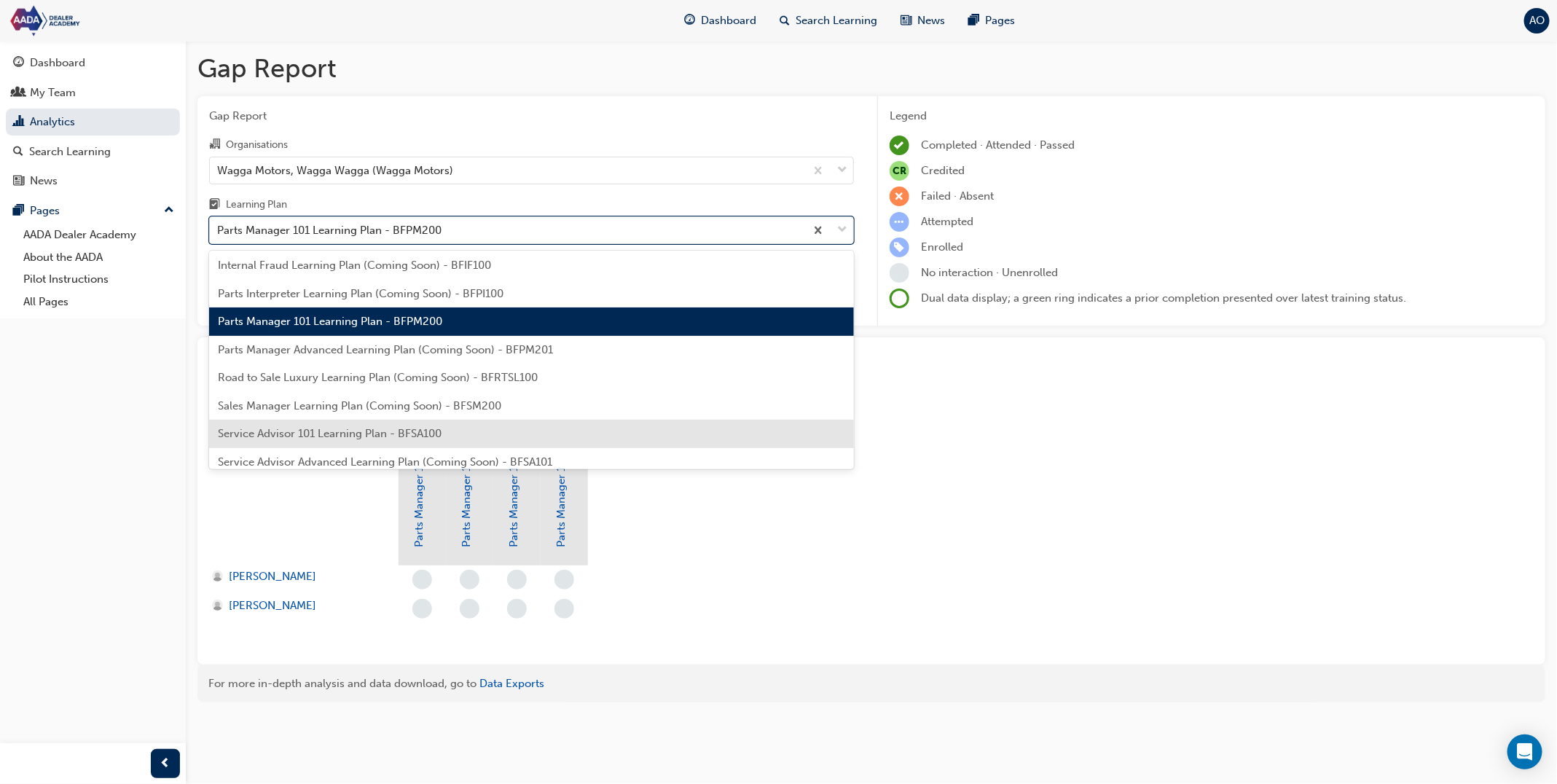
click at [460, 426] on div "Service Advisor 101 Learning Plan - BFSA100" at bounding box center [531, 433] width 645 height 28
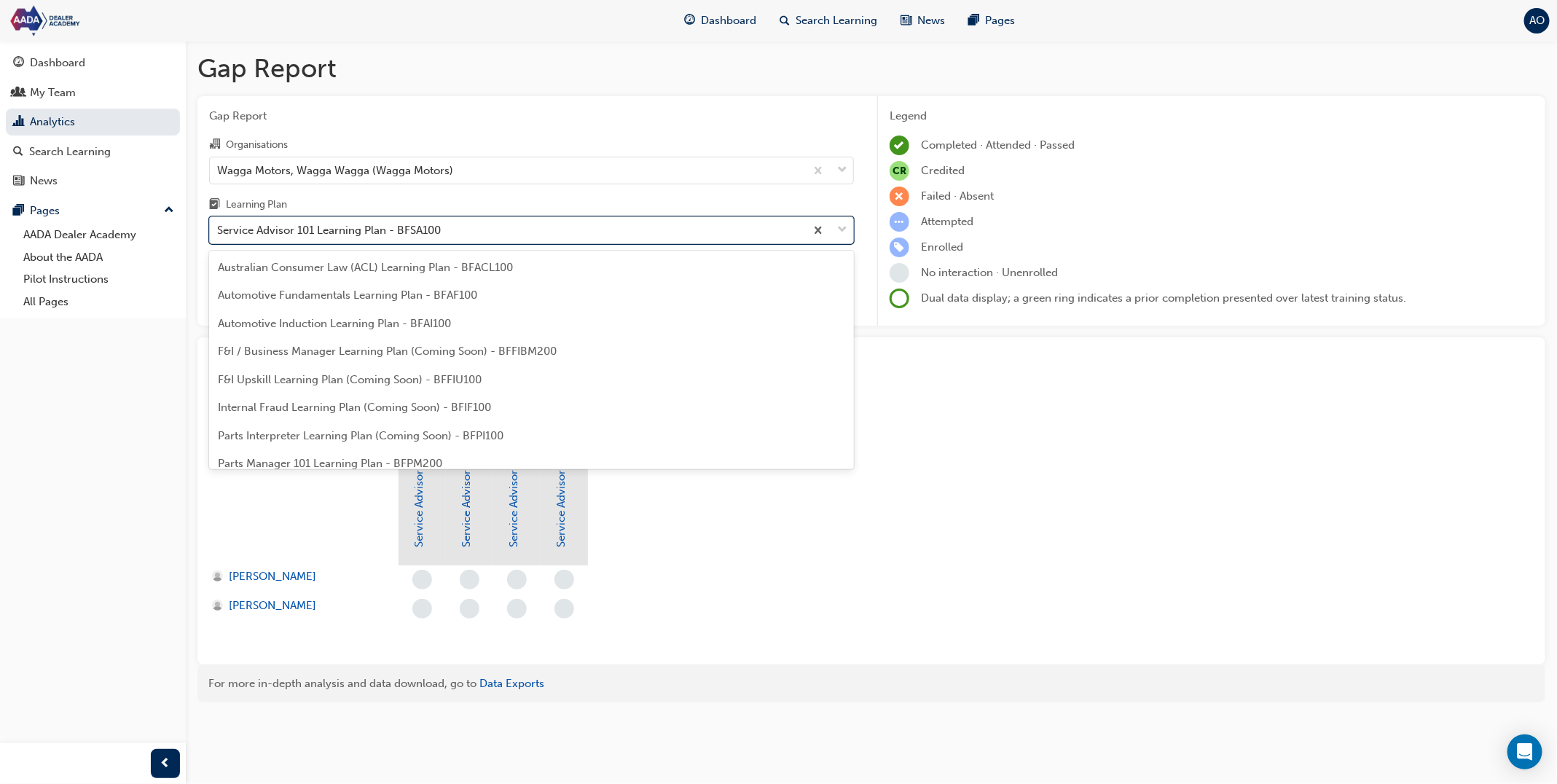
click at [494, 226] on div "Service Advisor 101 Learning Plan - BFSA100" at bounding box center [507, 231] width 595 height 25
click at [218, 226] on input "Learning Plan option Service Advisor 101 Learning Plan - BFSA100, selected. opt…" at bounding box center [218, 229] width 2 height 13
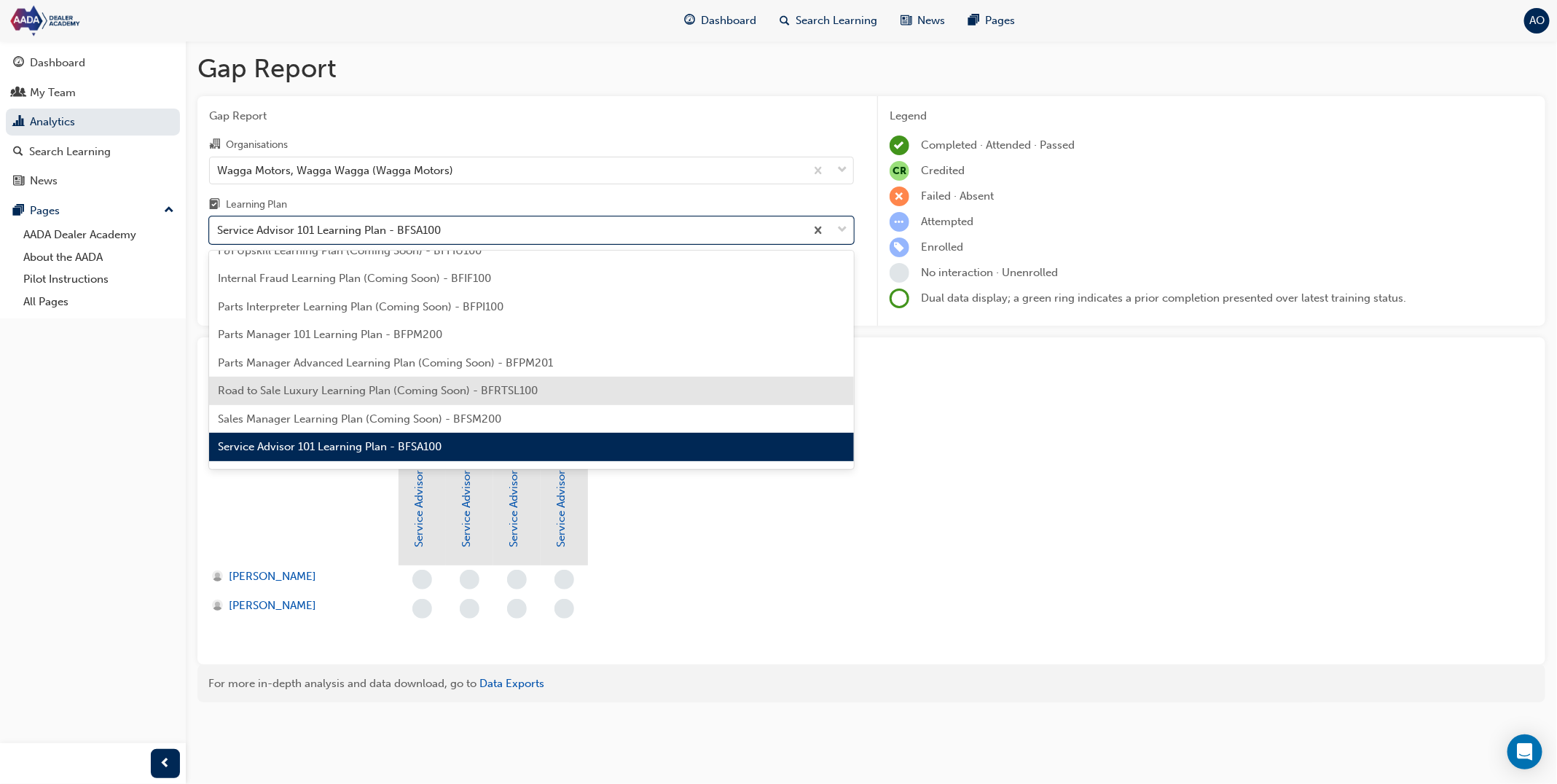
scroll to position [320, 0]
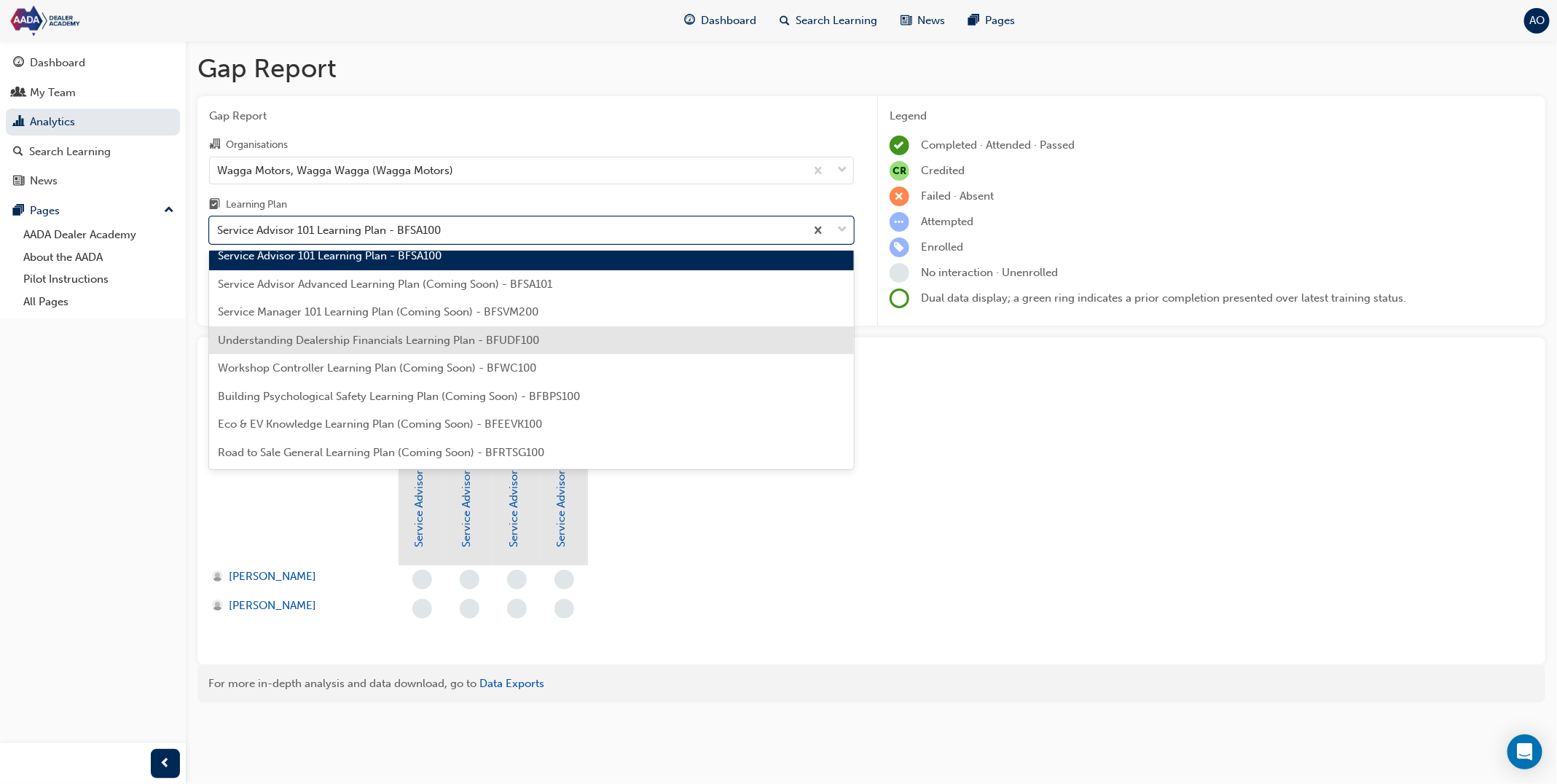
click at [479, 351] on div "Understanding Dealership Financials Learning Plan - BFUDF100" at bounding box center [531, 340] width 645 height 28
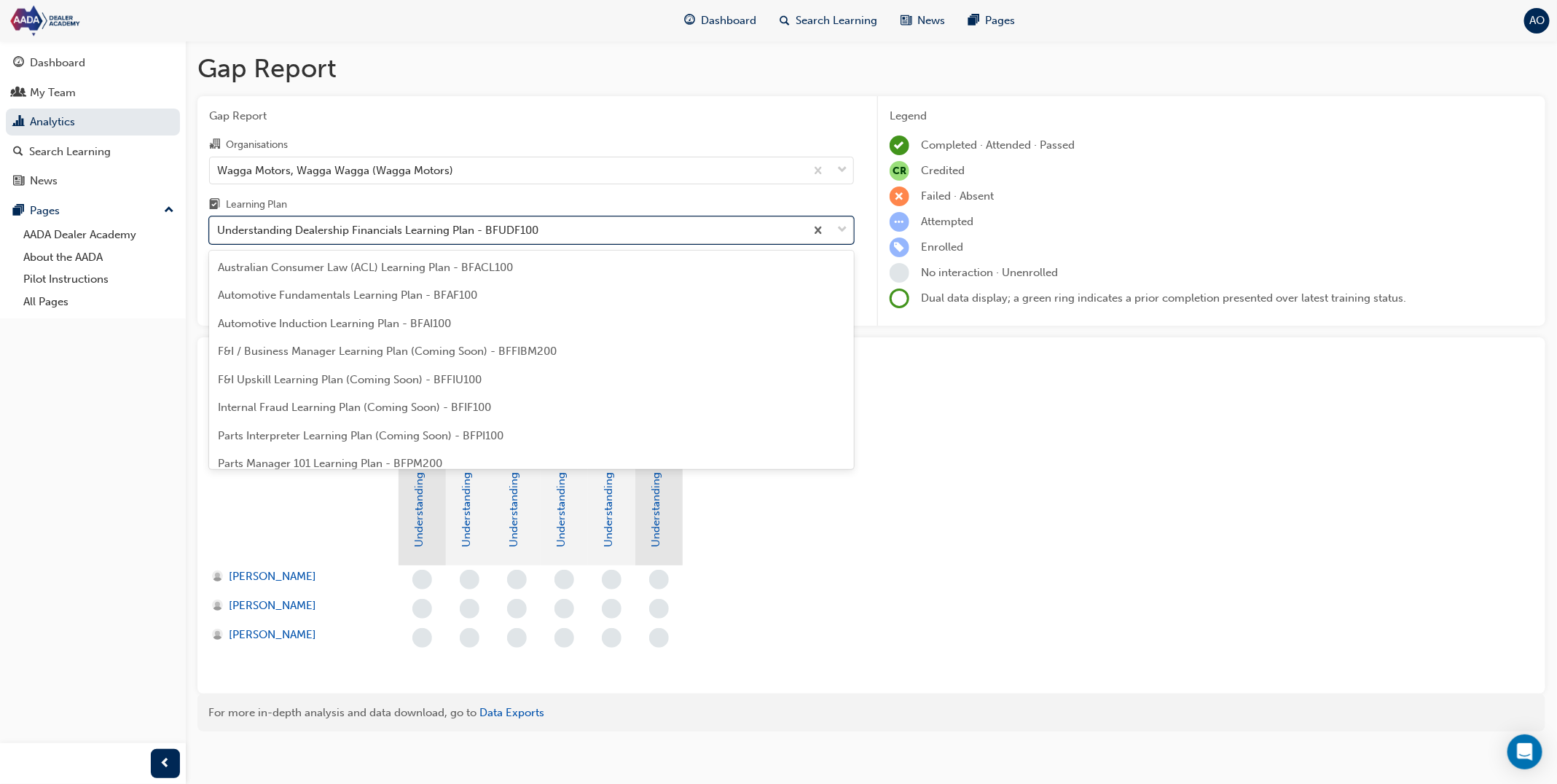
click at [426, 228] on div "Understanding Dealership Financials Learning Plan - BFUDF100" at bounding box center [378, 231] width 321 height 17
click at [218, 228] on input "Learning Plan option Understanding Dealership Financials Learning Plan - BFUDF1…" at bounding box center [218, 229] width 2 height 13
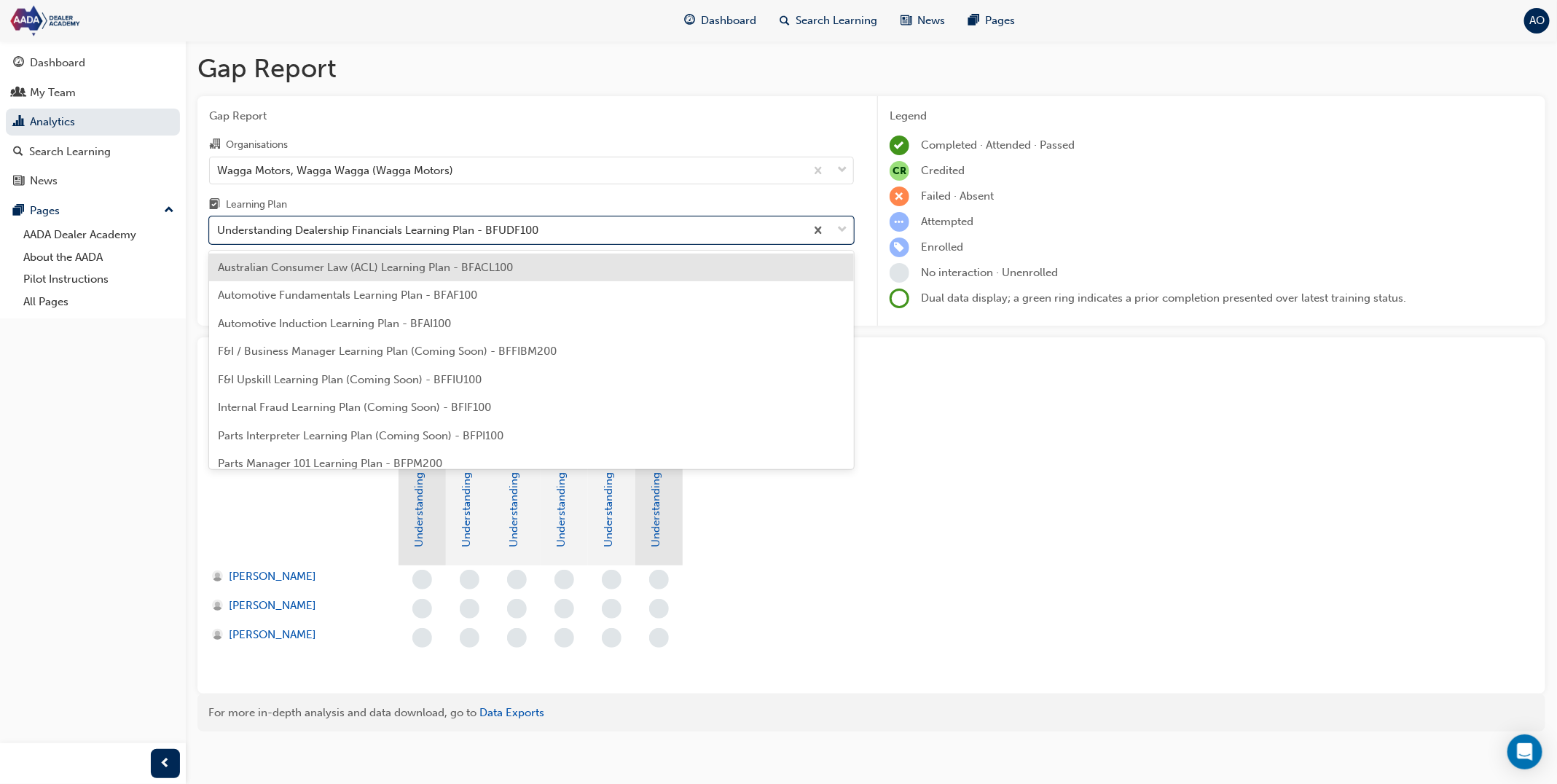
click at [413, 271] on span "Australian Consumer Law (ACL) Learning Plan - BFACL100" at bounding box center [365, 267] width 295 height 13
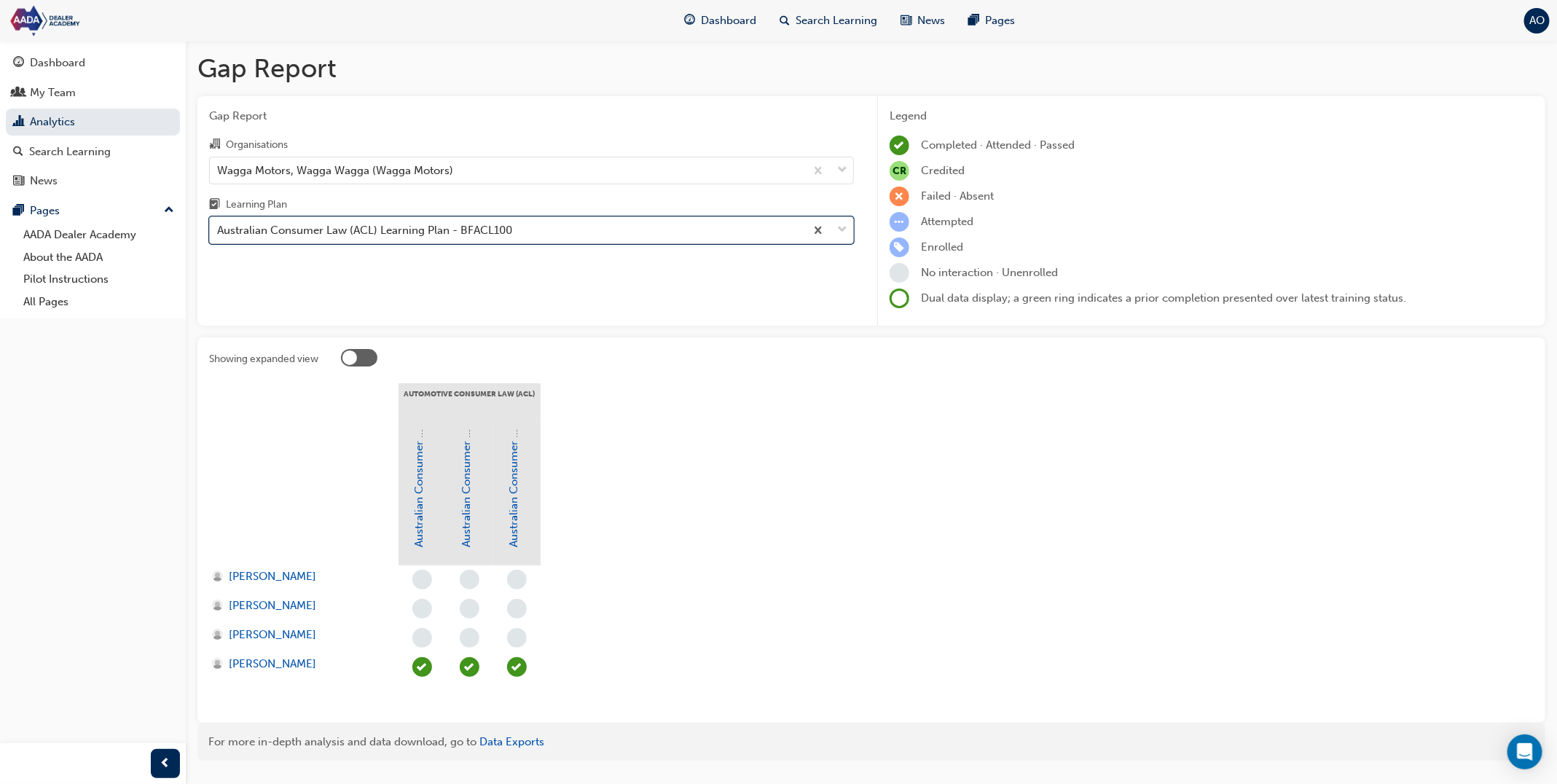
click at [414, 229] on div "Australian Consumer Law (ACL) Learning Plan - BFACL100" at bounding box center [364, 231] width 295 height 17
click at [218, 229] on input "Learning Plan option Australian Consumer Law (ACL) Learning Plan - BFACL100, se…" at bounding box center [218, 229] width 2 height 13
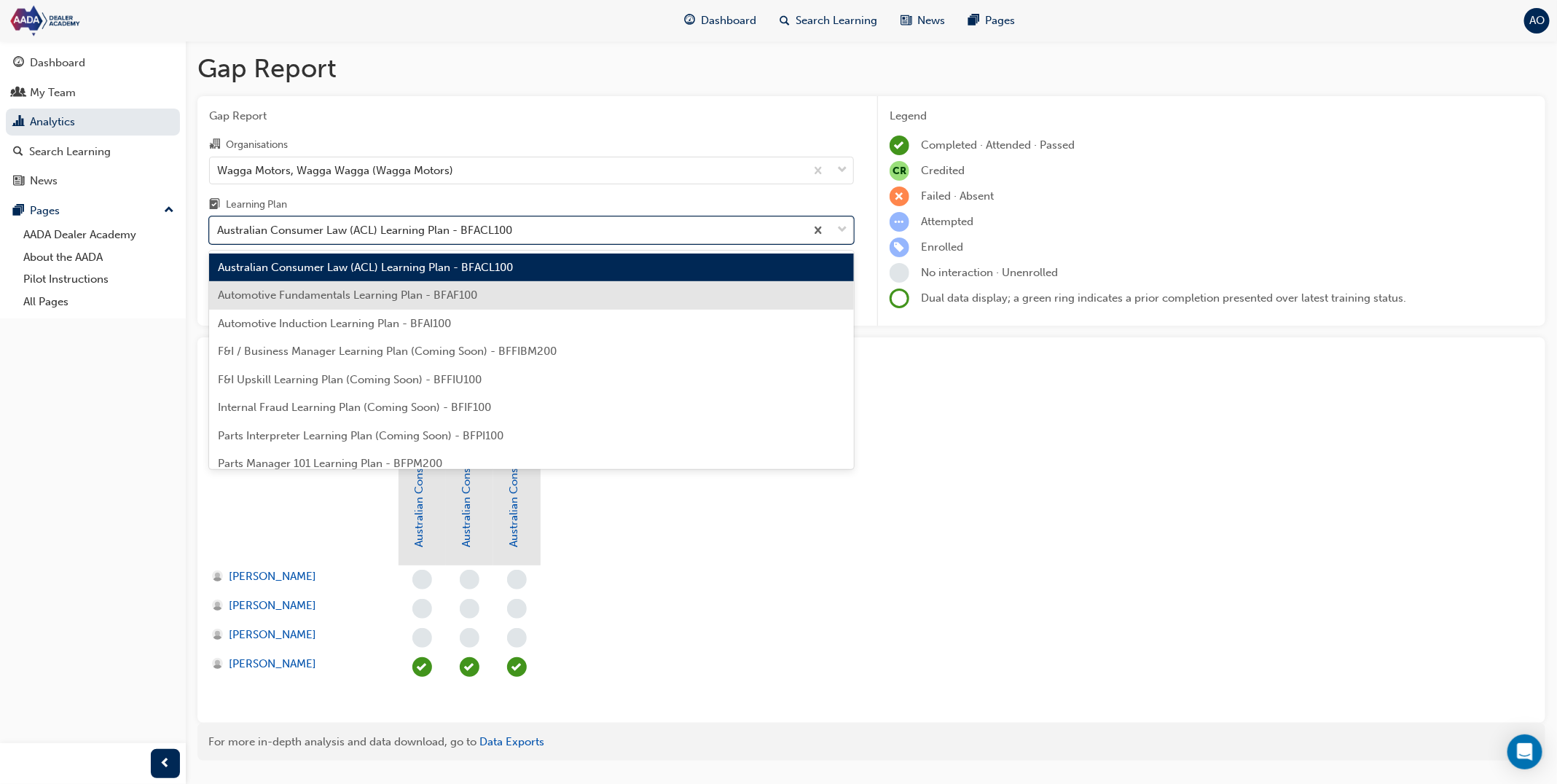
drag, startPoint x: 421, startPoint y: 298, endPoint x: 411, endPoint y: 240, distance: 58.9
click at [420, 297] on span "Automotive Fundamentals Learning Plan - BFAF100" at bounding box center [347, 295] width 259 height 13
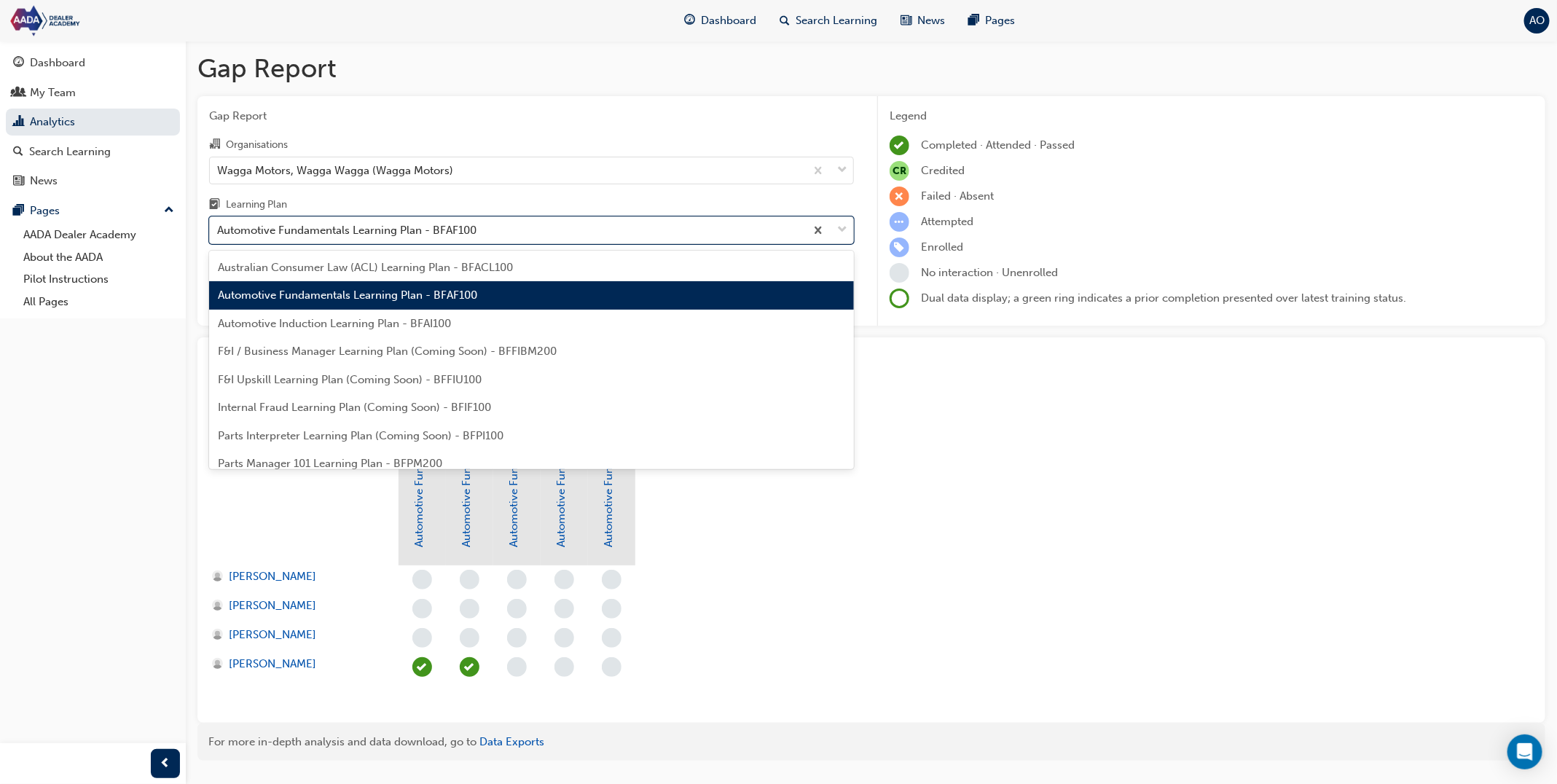
drag, startPoint x: 412, startPoint y: 231, endPoint x: 403, endPoint y: 274, distance: 43.9
click at [412, 231] on div "Automotive Fundamentals Learning Plan - BFAF100" at bounding box center [347, 231] width 259 height 17
click at [218, 231] on input "Learning Plan option Automotive Fundamentals Learning Plan - BFAF100, selected.…" at bounding box center [218, 229] width 2 height 13
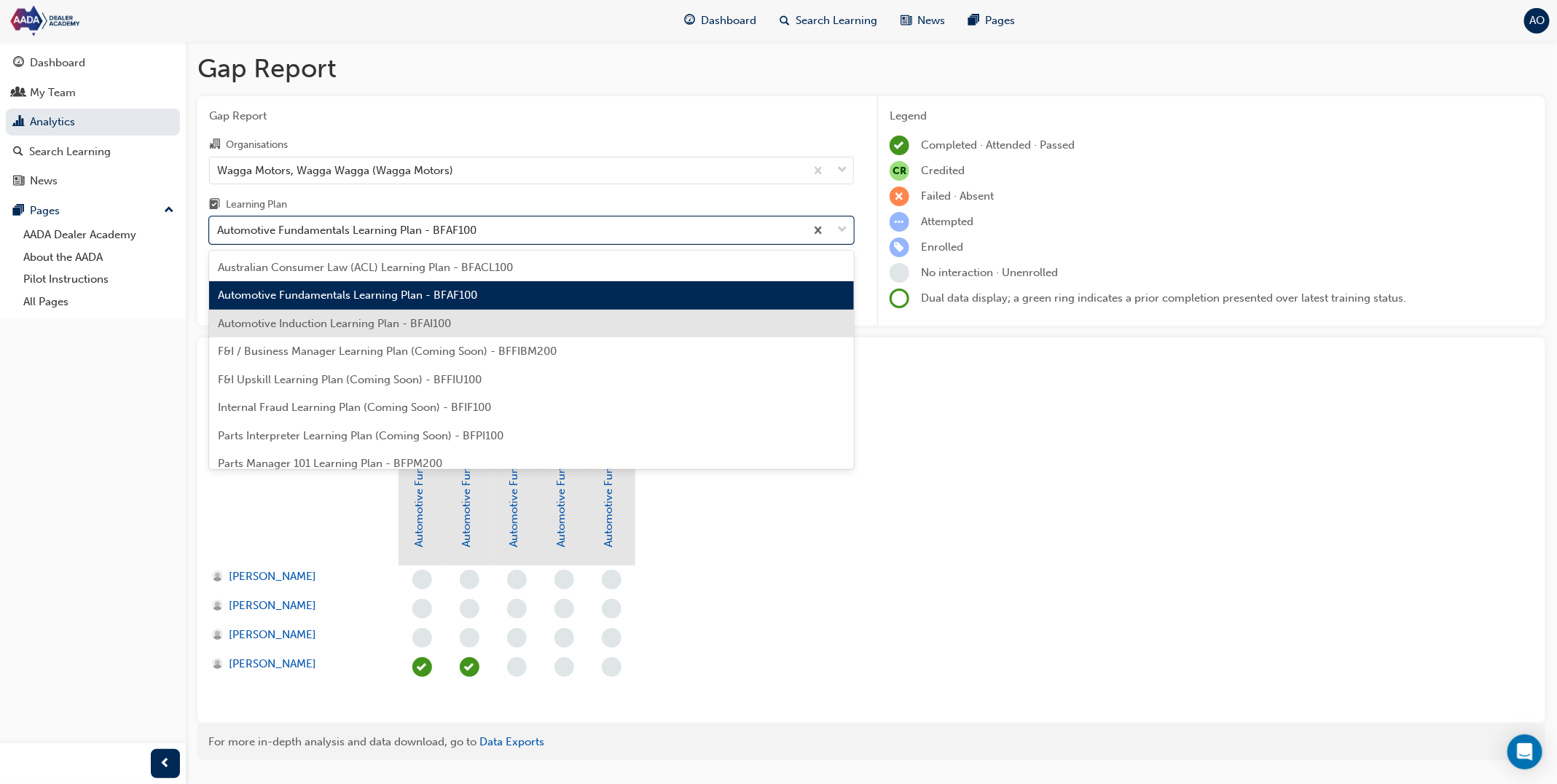
drag, startPoint x: 406, startPoint y: 330, endPoint x: 403, endPoint y: 315, distance: 15.3
click at [404, 328] on span "Automotive Induction Learning Plan - BFAI100" at bounding box center [335, 323] width 234 height 13
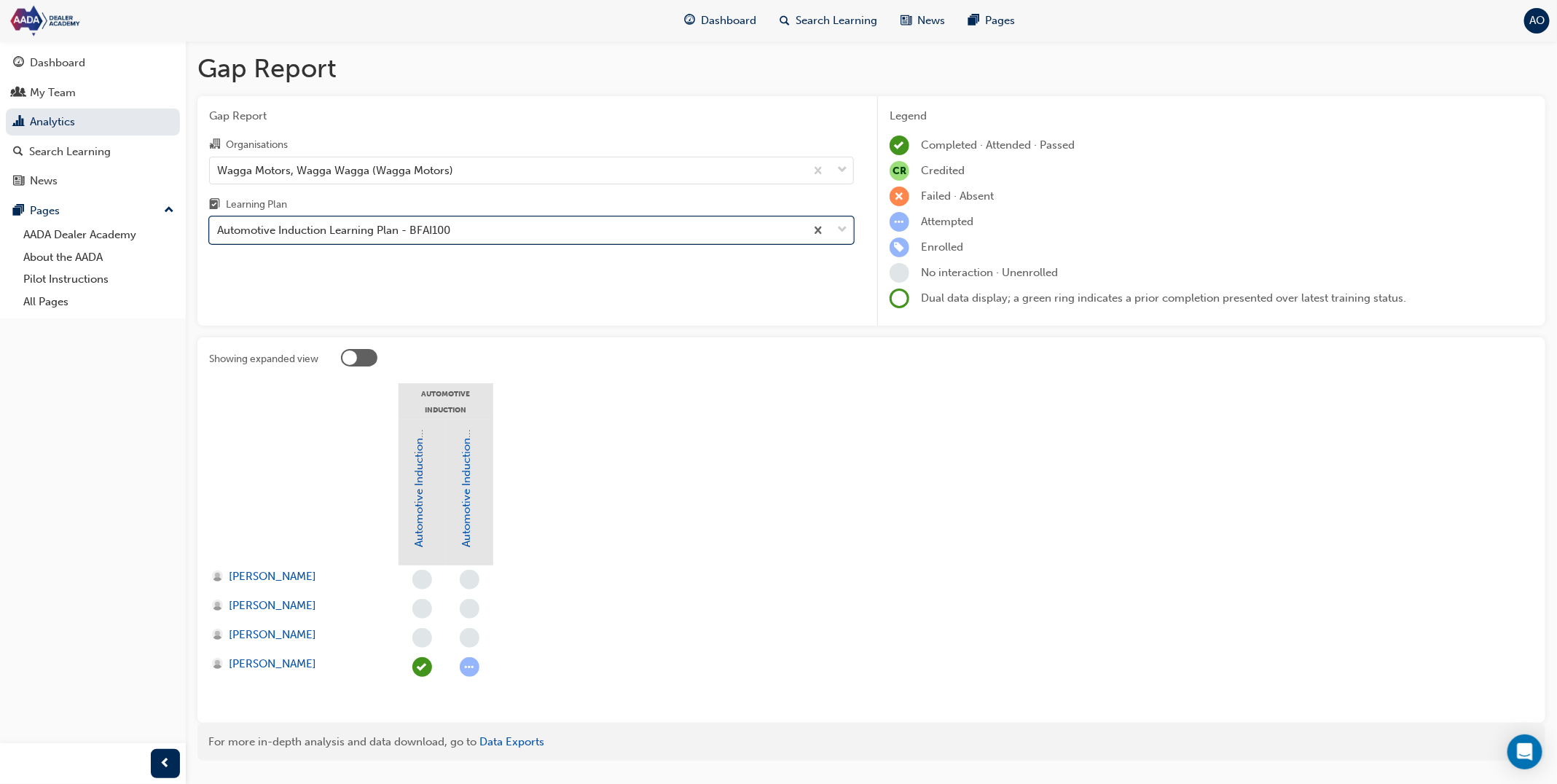
click at [405, 242] on div "Automotive Induction Learning Plan - BFAI100" at bounding box center [507, 231] width 595 height 25
click at [218, 236] on input "Learning Plan option Automotive Induction Learning Plan - BFAI100, selected. 0 …" at bounding box center [218, 229] width 2 height 13
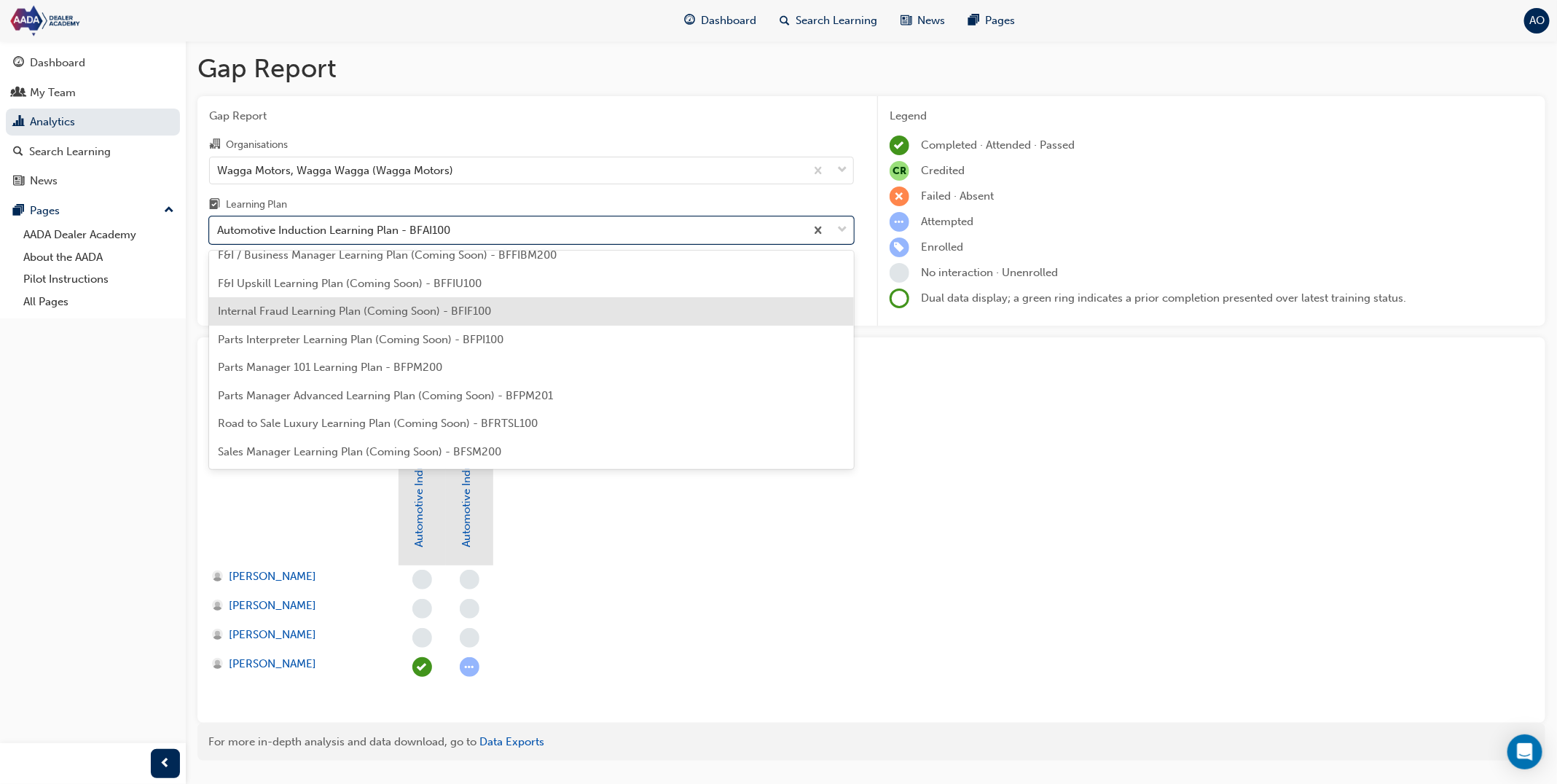
scroll to position [103, 0]
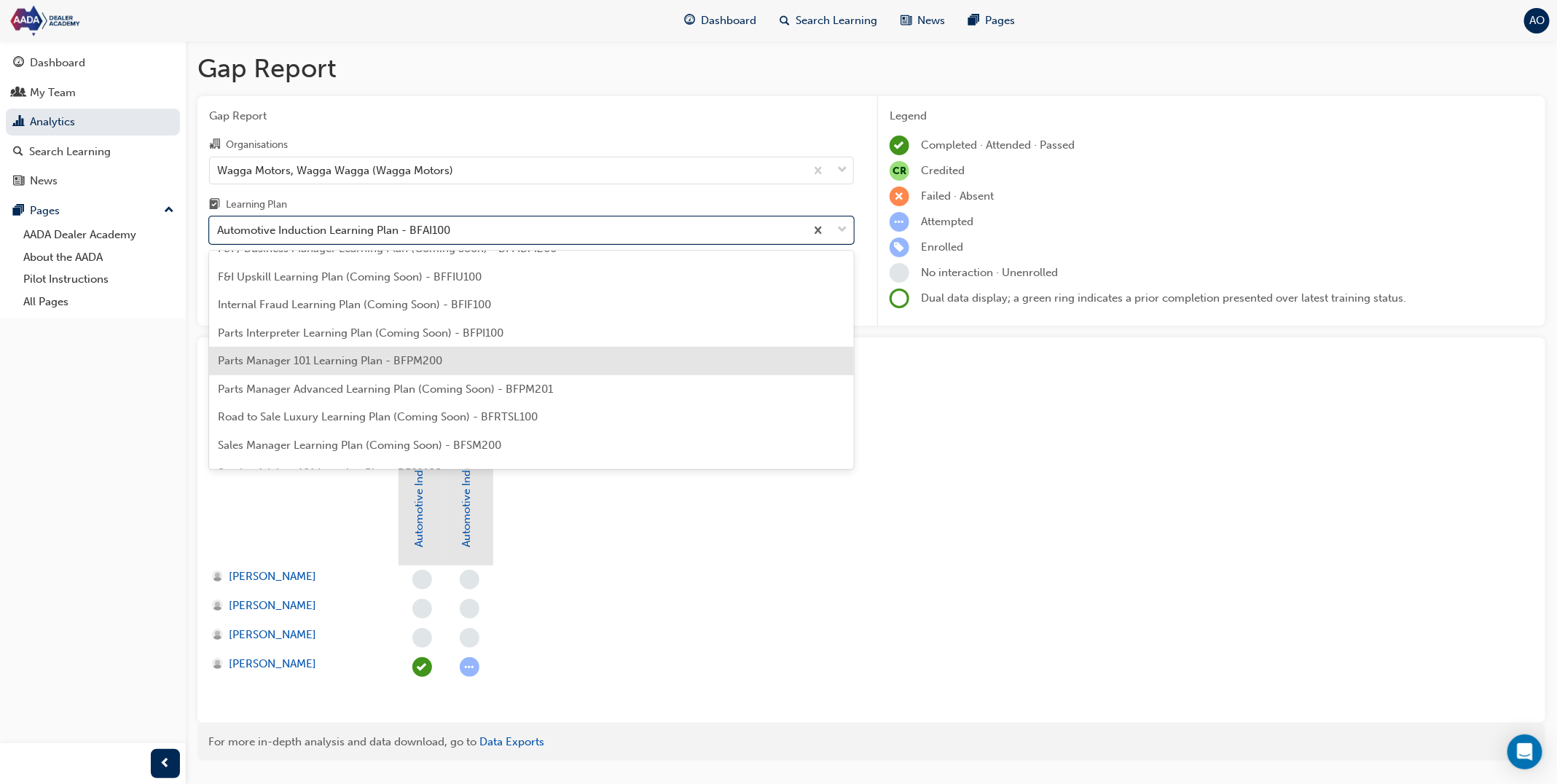
drag, startPoint x: 417, startPoint y: 353, endPoint x: 413, endPoint y: 323, distance: 30.3
click at [416, 353] on div "Parts Manager 101 Learning Plan - BFPM200" at bounding box center [531, 360] width 645 height 28
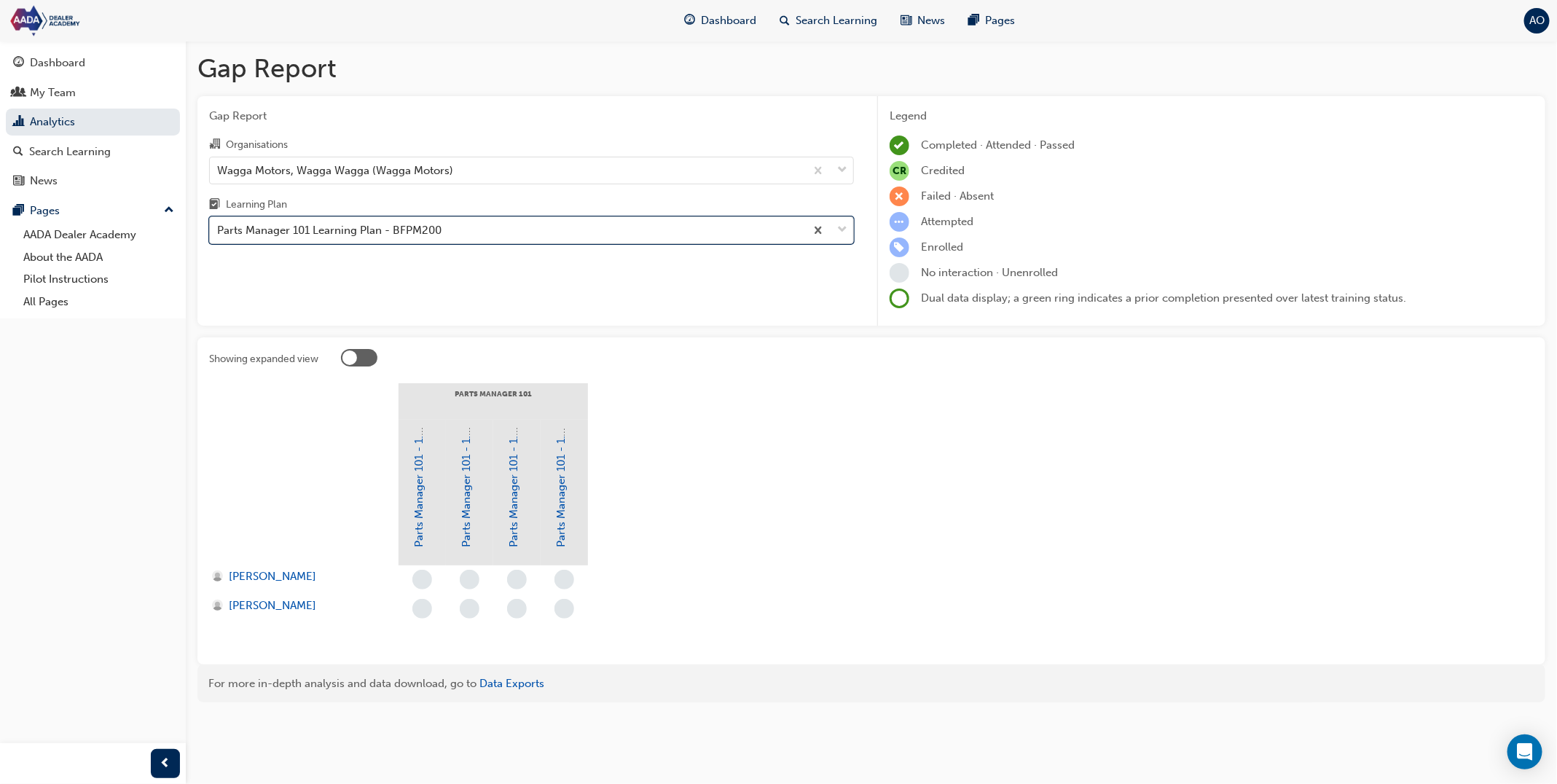
drag, startPoint x: 421, startPoint y: 234, endPoint x: 413, endPoint y: 244, distance: 12.8
click at [418, 234] on div "Parts Manager 101 Learning Plan - BFPM200" at bounding box center [330, 231] width 224 height 17
click at [218, 234] on input "Learning Plan option Parts Manager 101 Learning Plan - BFPM200, selected. 0 res…" at bounding box center [218, 229] width 2 height 13
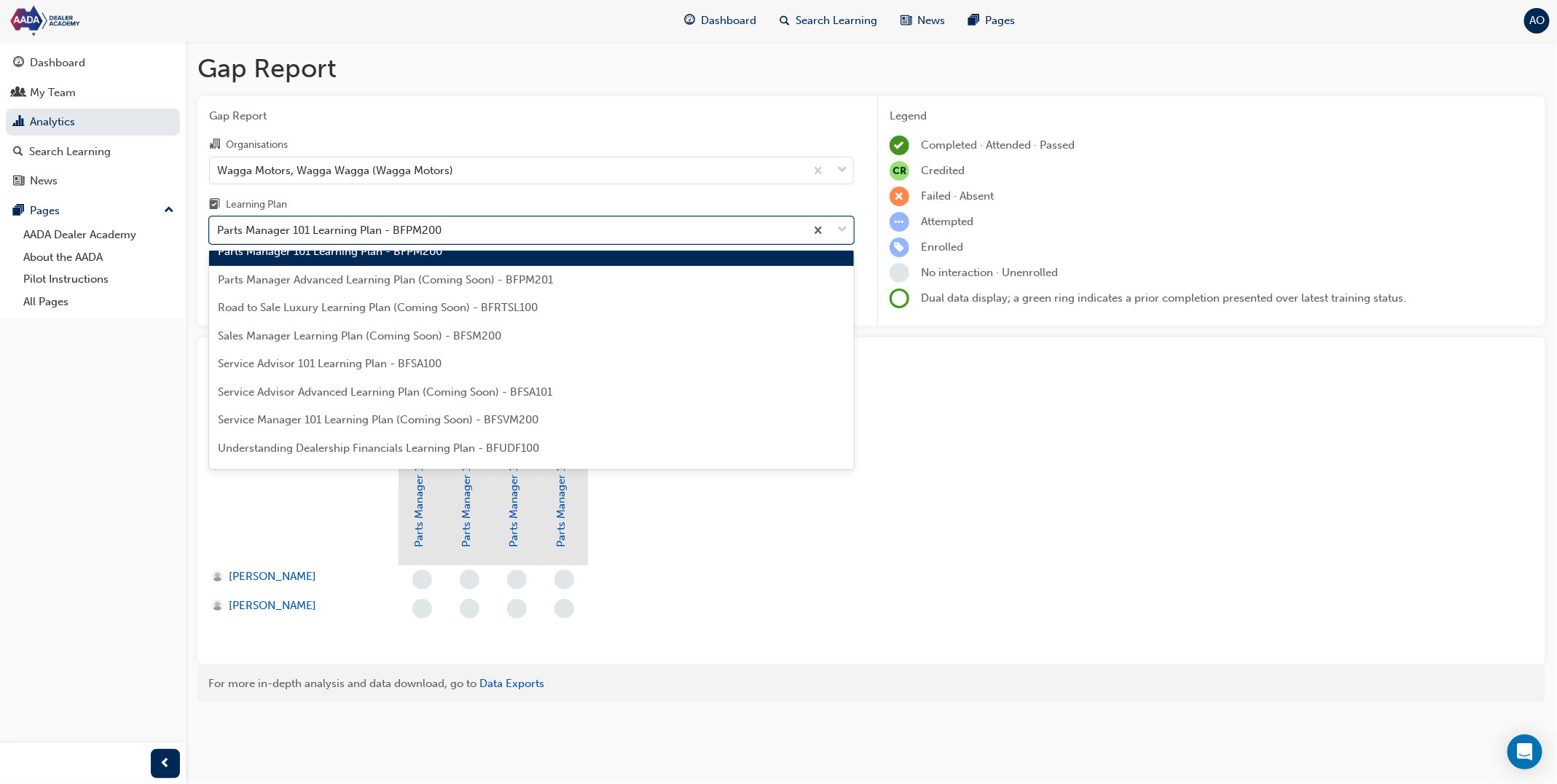
scroll to position [215, 0]
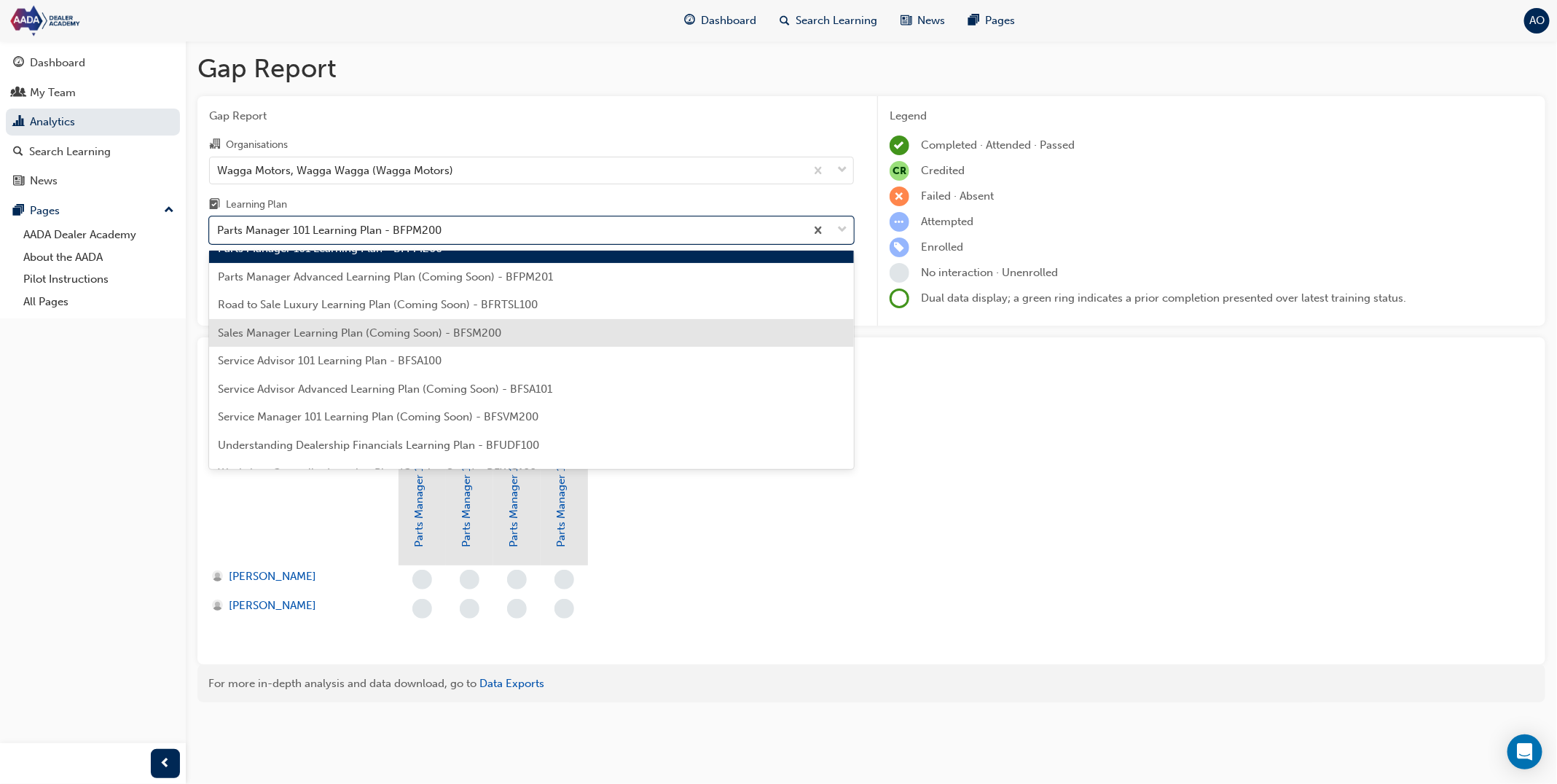
click at [429, 347] on div "Service Advisor 101 Learning Plan - BFSA100" at bounding box center [531, 360] width 645 height 28
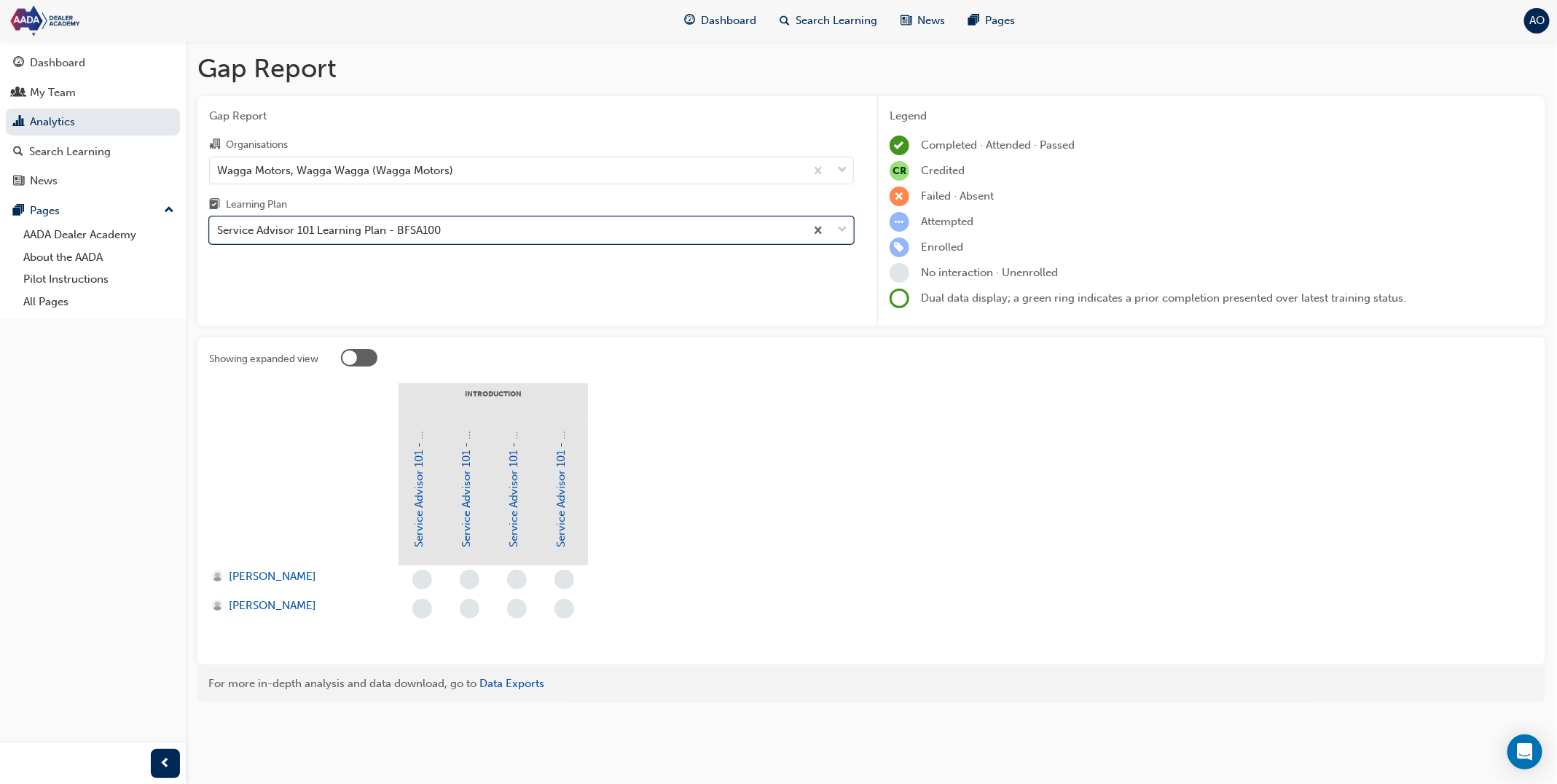
click at [423, 238] on div "Service Advisor 101 Learning Plan - BFSA100" at bounding box center [329, 231] width 223 height 17
click at [218, 236] on input "Learning Plan option Service Advisor 101 Learning Plan - BFSA100, selected. 0 r…" at bounding box center [218, 229] width 2 height 13
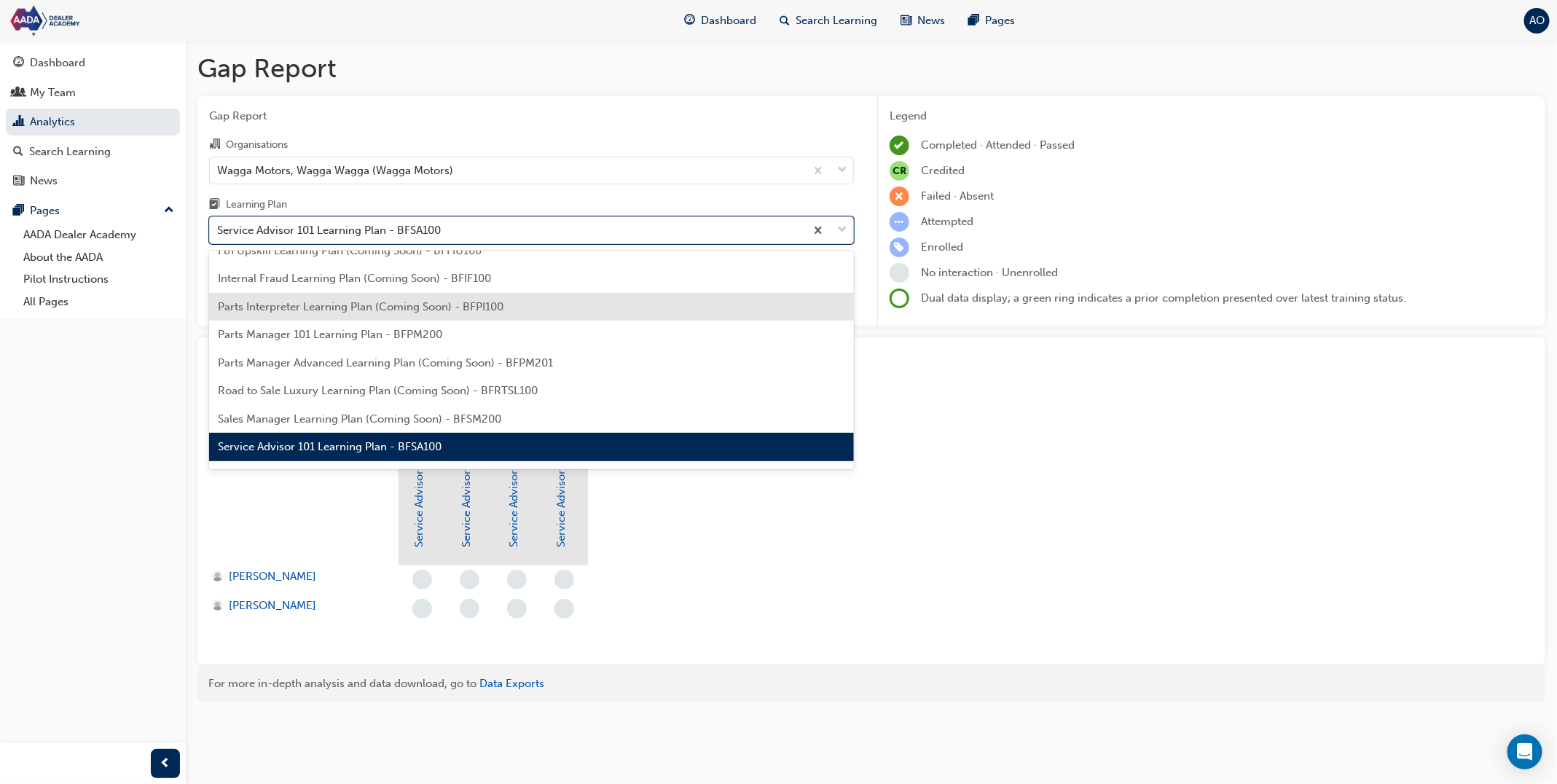
scroll to position [320, 0]
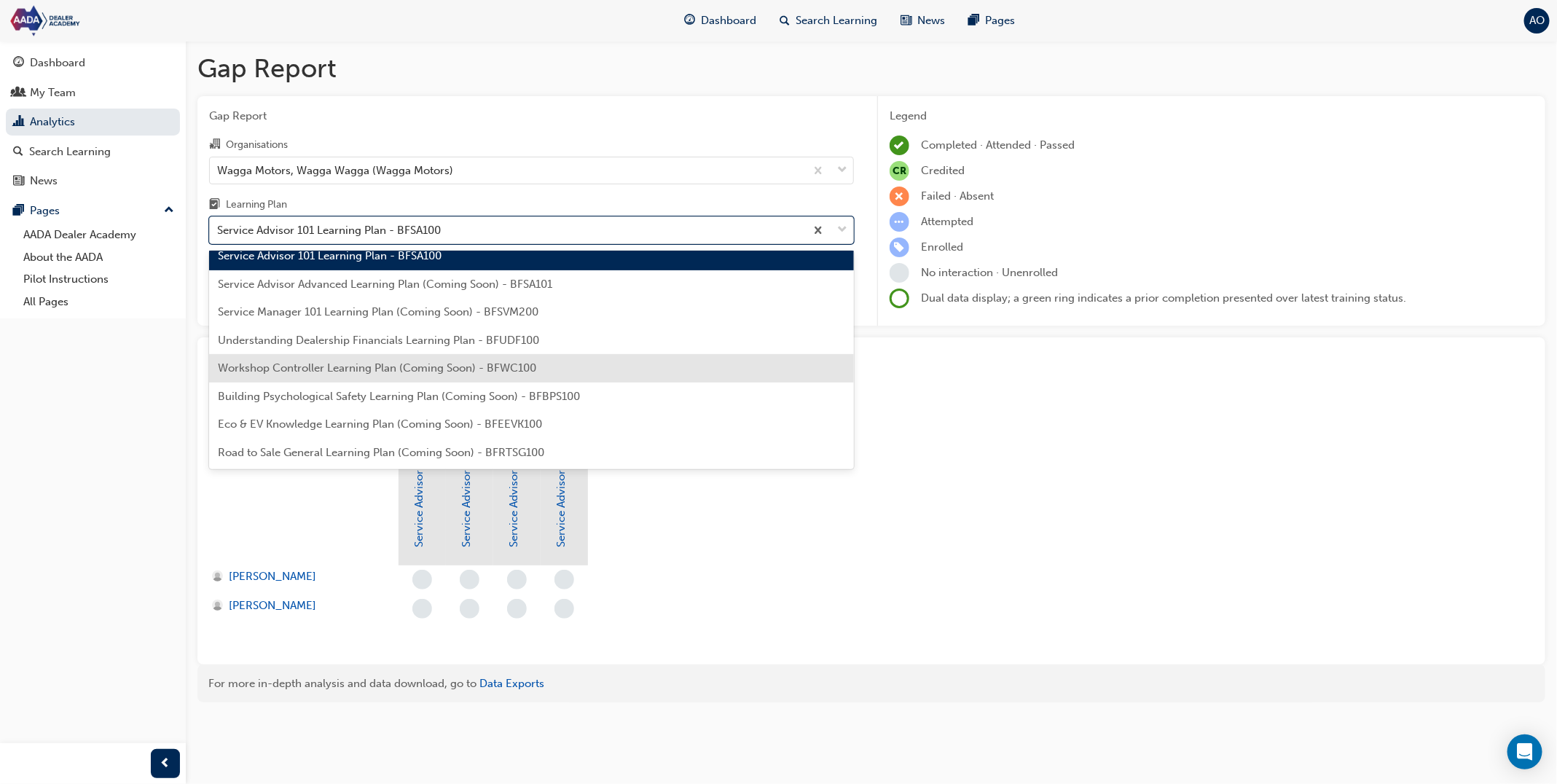
click at [443, 354] on div "Workshop Controller Learning Plan (Coming Soon) - BFWC100" at bounding box center [531, 368] width 645 height 28
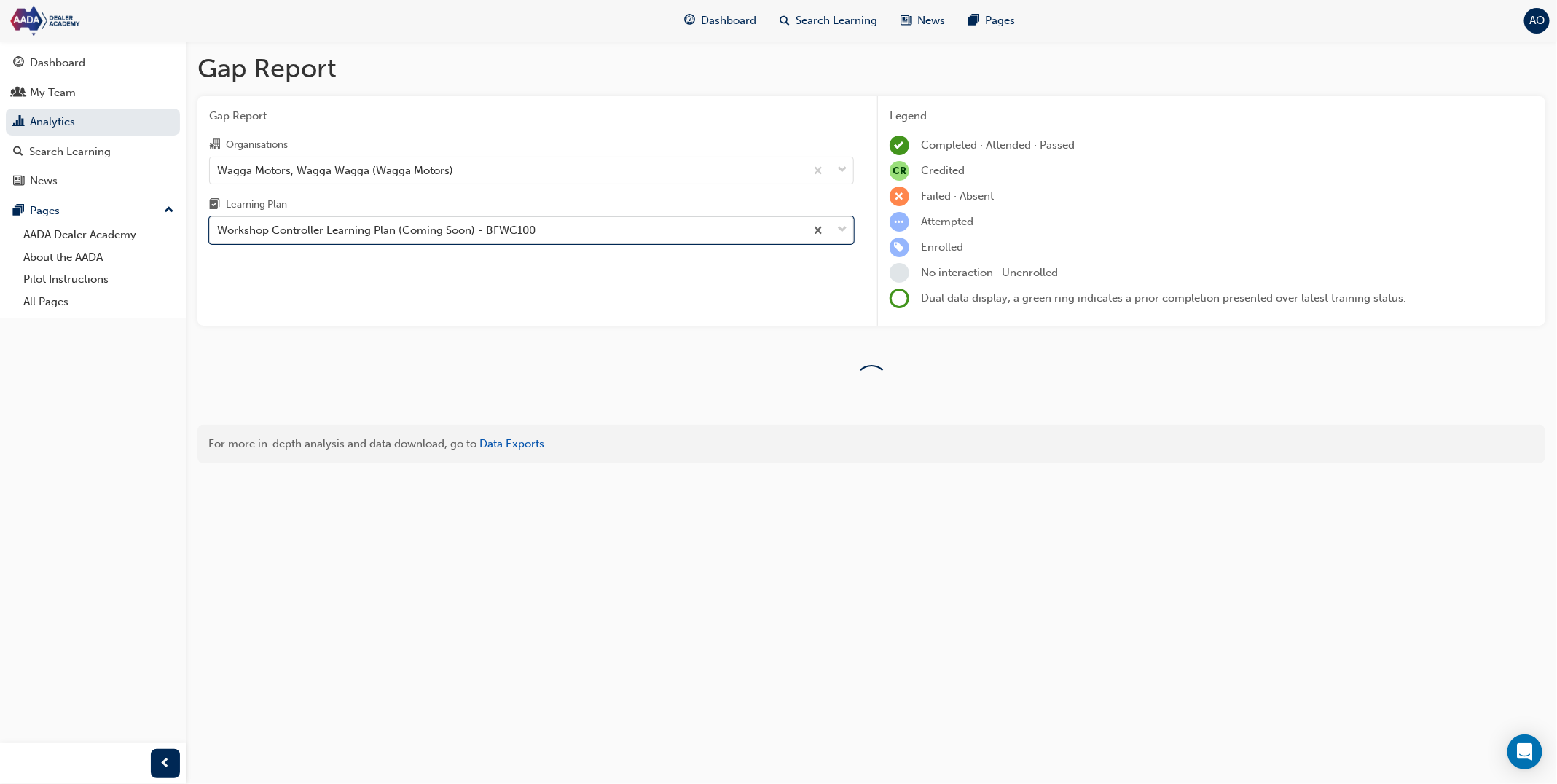
drag, startPoint x: 430, startPoint y: 239, endPoint x: 428, endPoint y: 246, distance: 7.3
click at [429, 241] on div "Workshop Controller Learning Plan (Coming Soon) - BFWC100" at bounding box center [507, 231] width 595 height 25
click at [218, 236] on input "Learning Plan option Workshop Controller Learning Plan (Coming Soon) - BFWC100,…" at bounding box center [218, 229] width 2 height 13
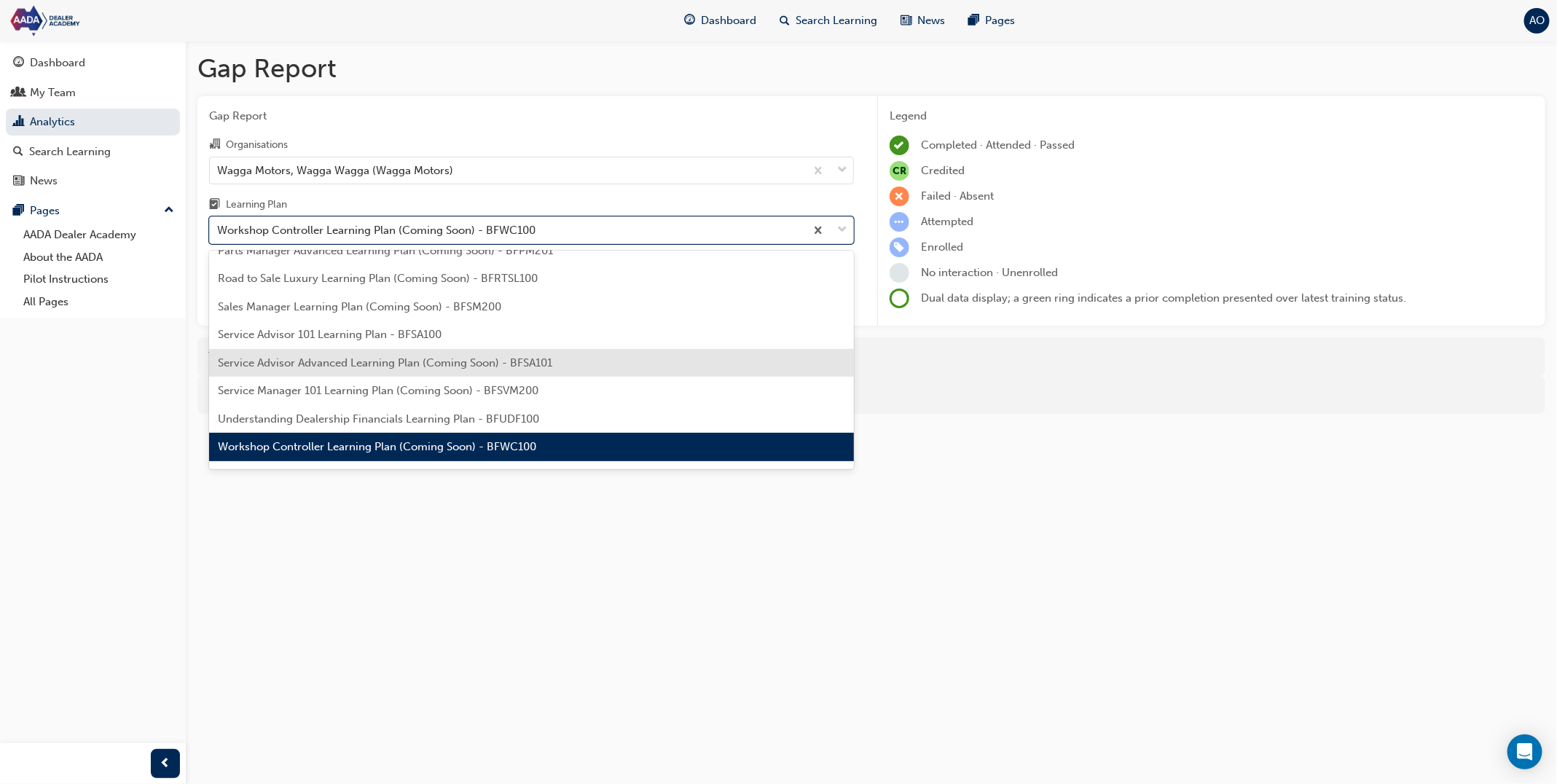
scroll to position [234, 0]
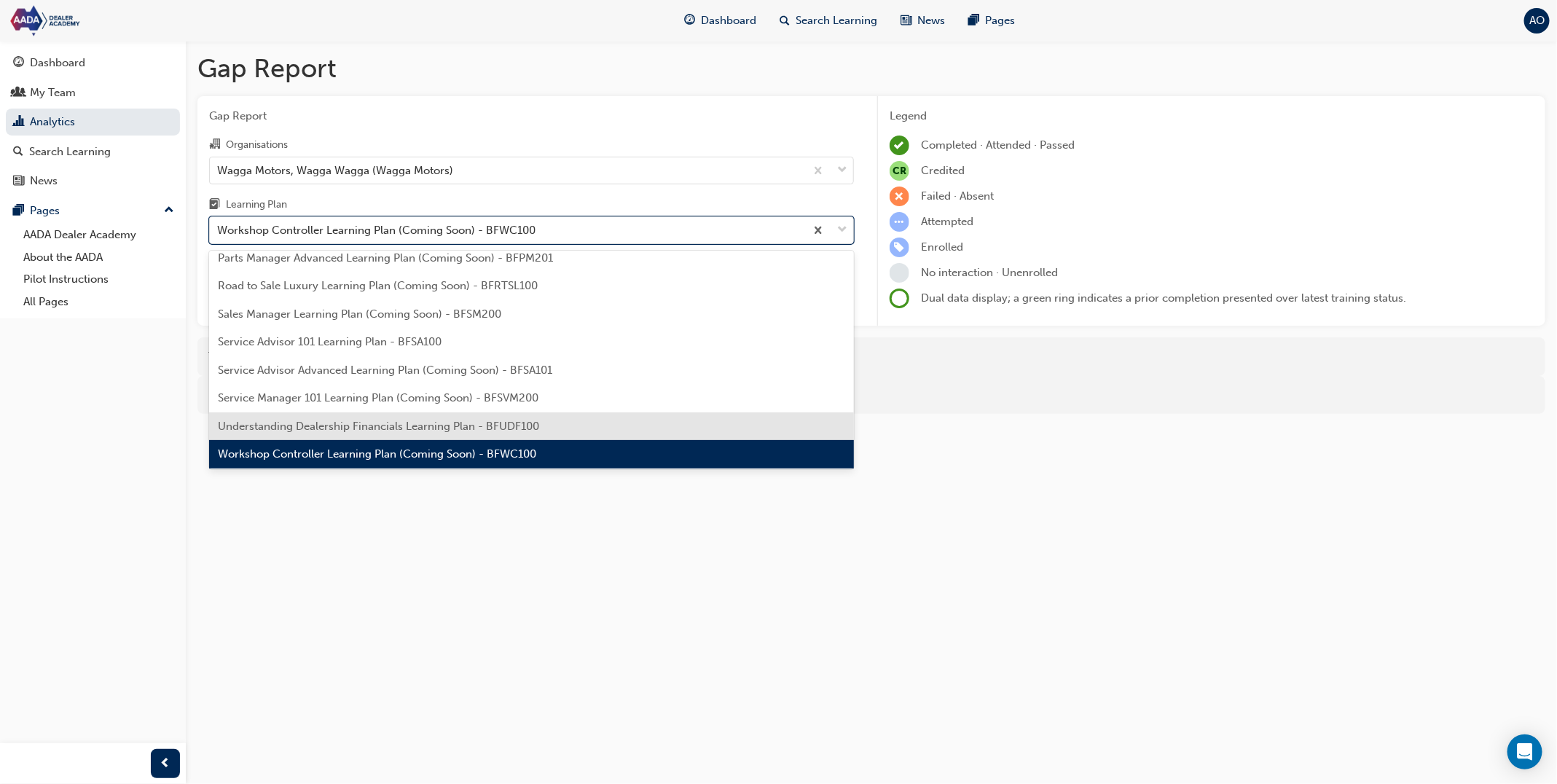
click at [420, 420] on span "Understanding Dealership Financials Learning Plan - BFUDF100" at bounding box center [379, 426] width 321 height 13
